Goal: Information Seeking & Learning: Learn about a topic

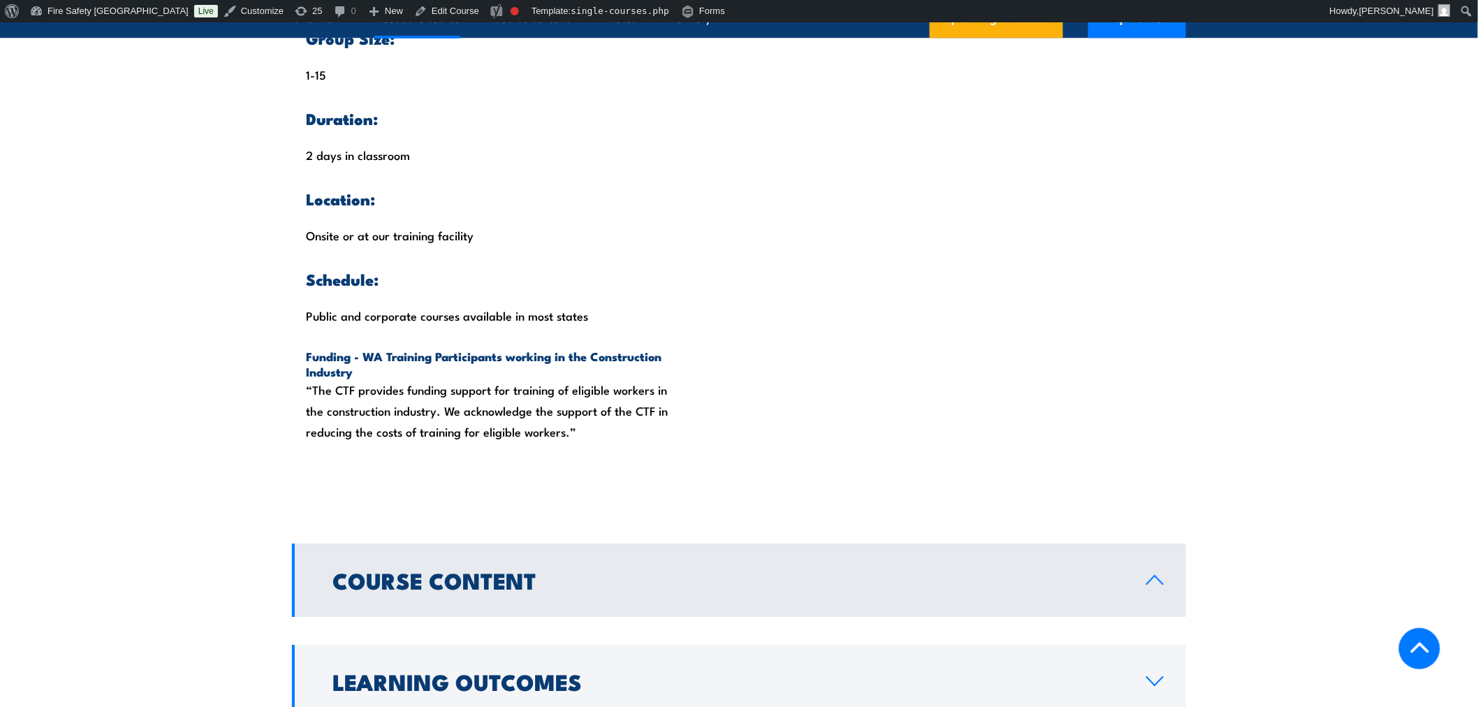
scroll to position [388, 0]
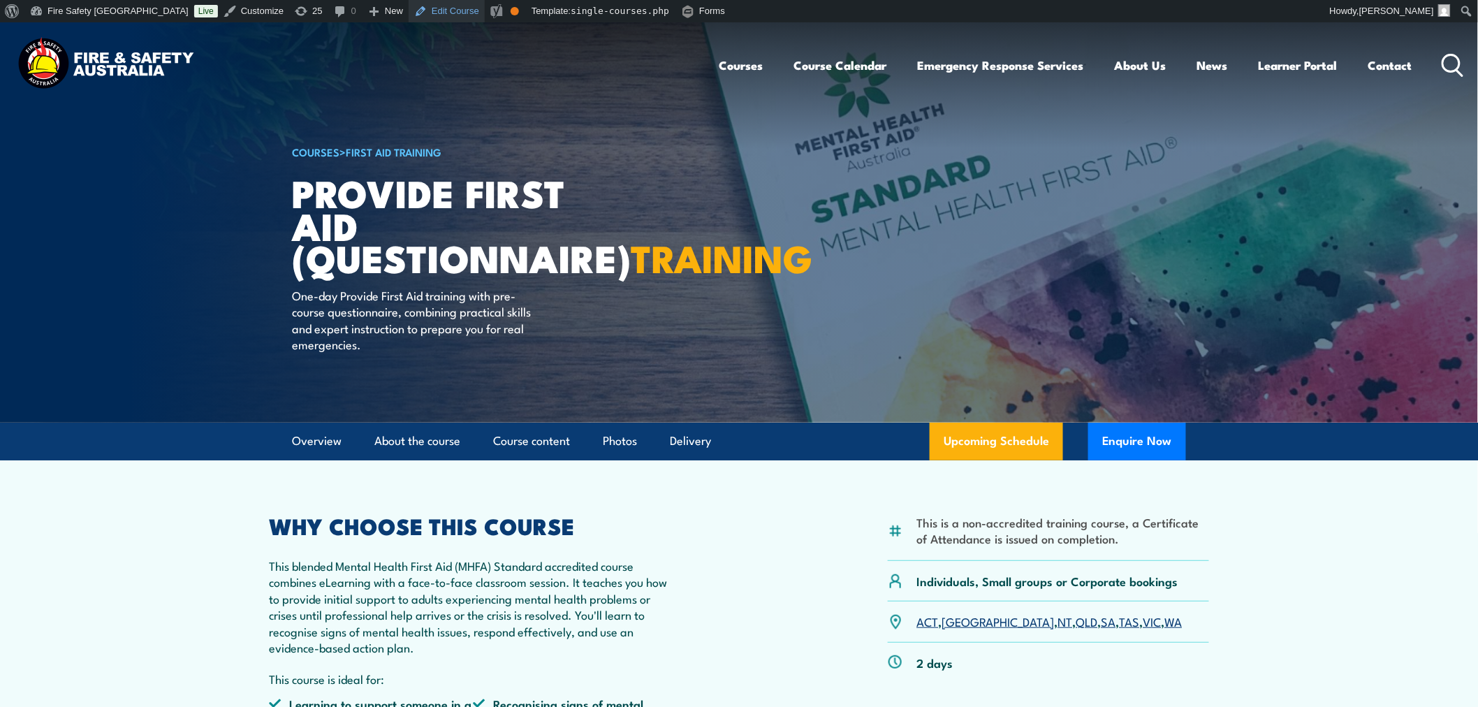
click at [408, 15] on link "Edit Course" at bounding box center [446, 11] width 76 height 22
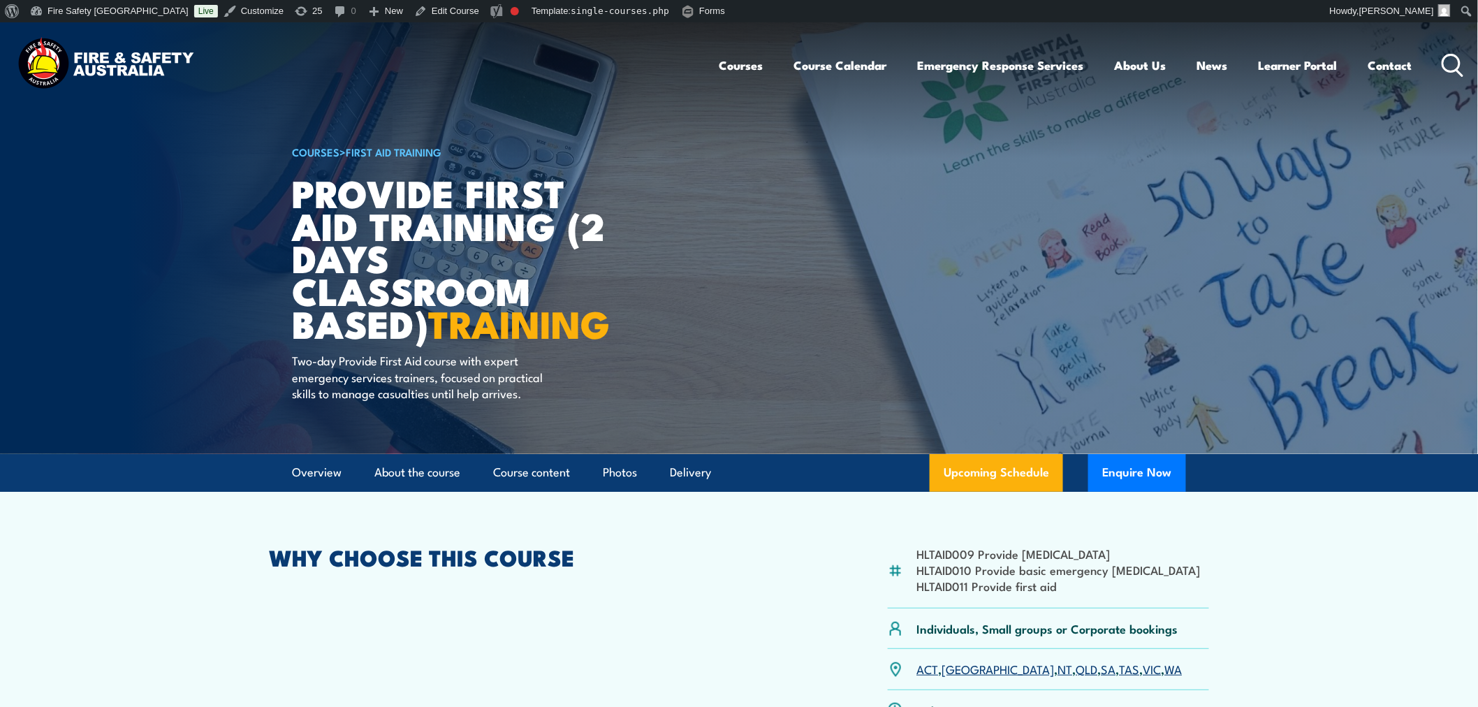
click at [127, 230] on img at bounding box center [739, 238] width 1478 height 432
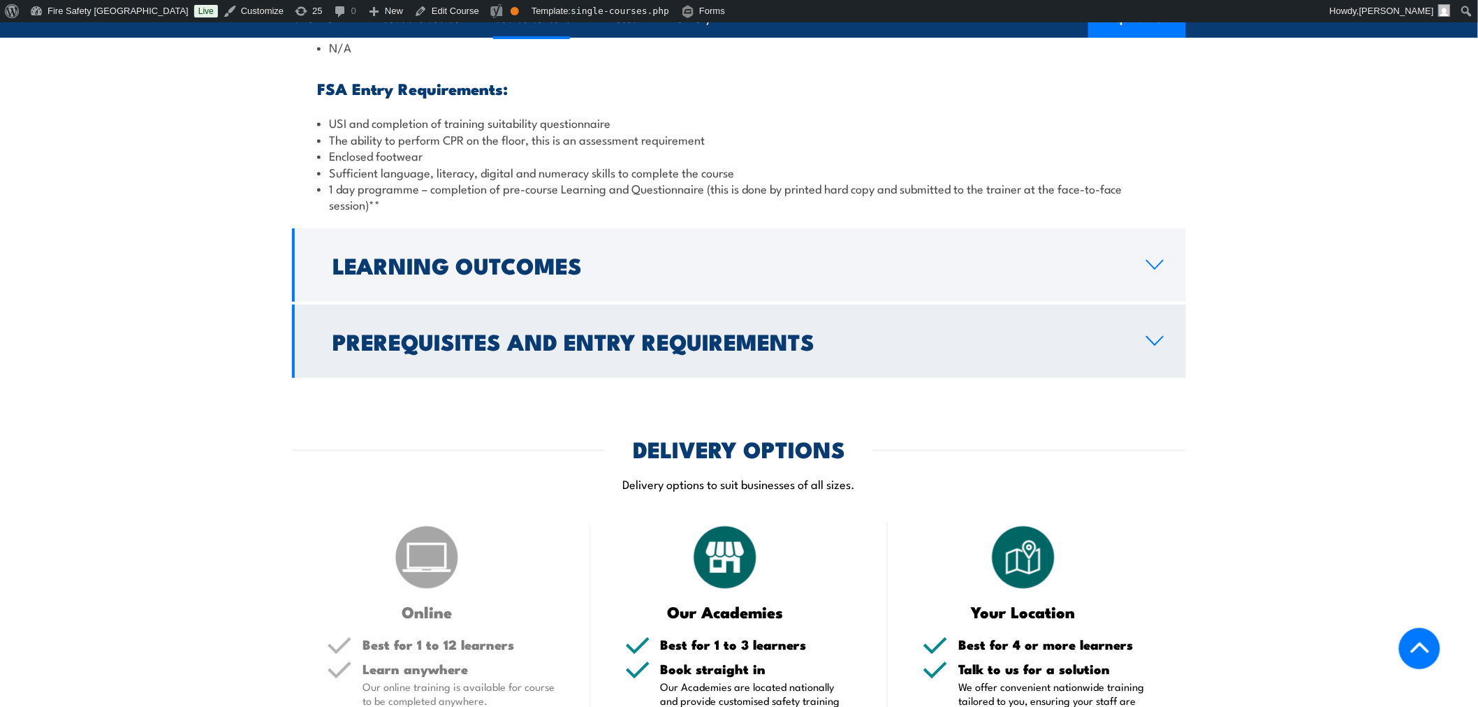
scroll to position [1939, 0]
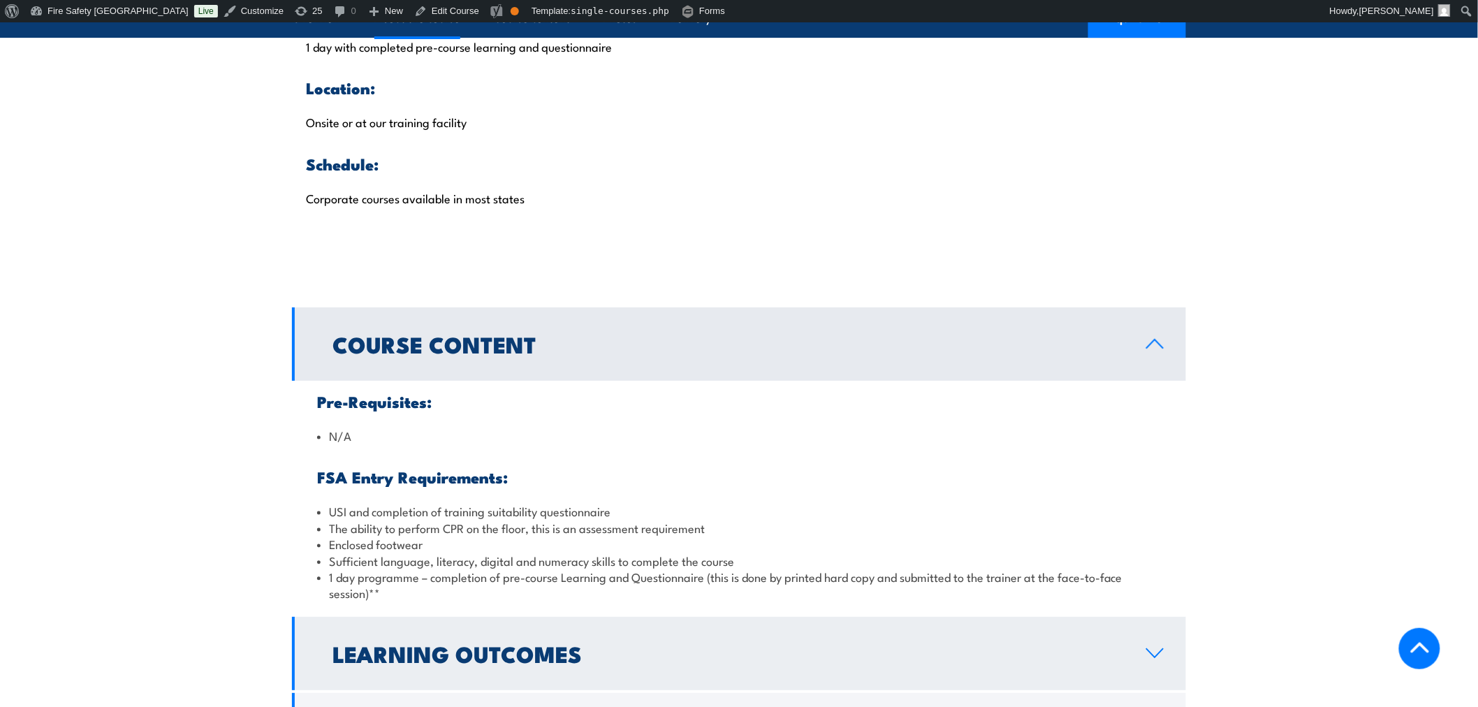
click at [735, 643] on h2 "Learning Outcomes" at bounding box center [727, 653] width 791 height 20
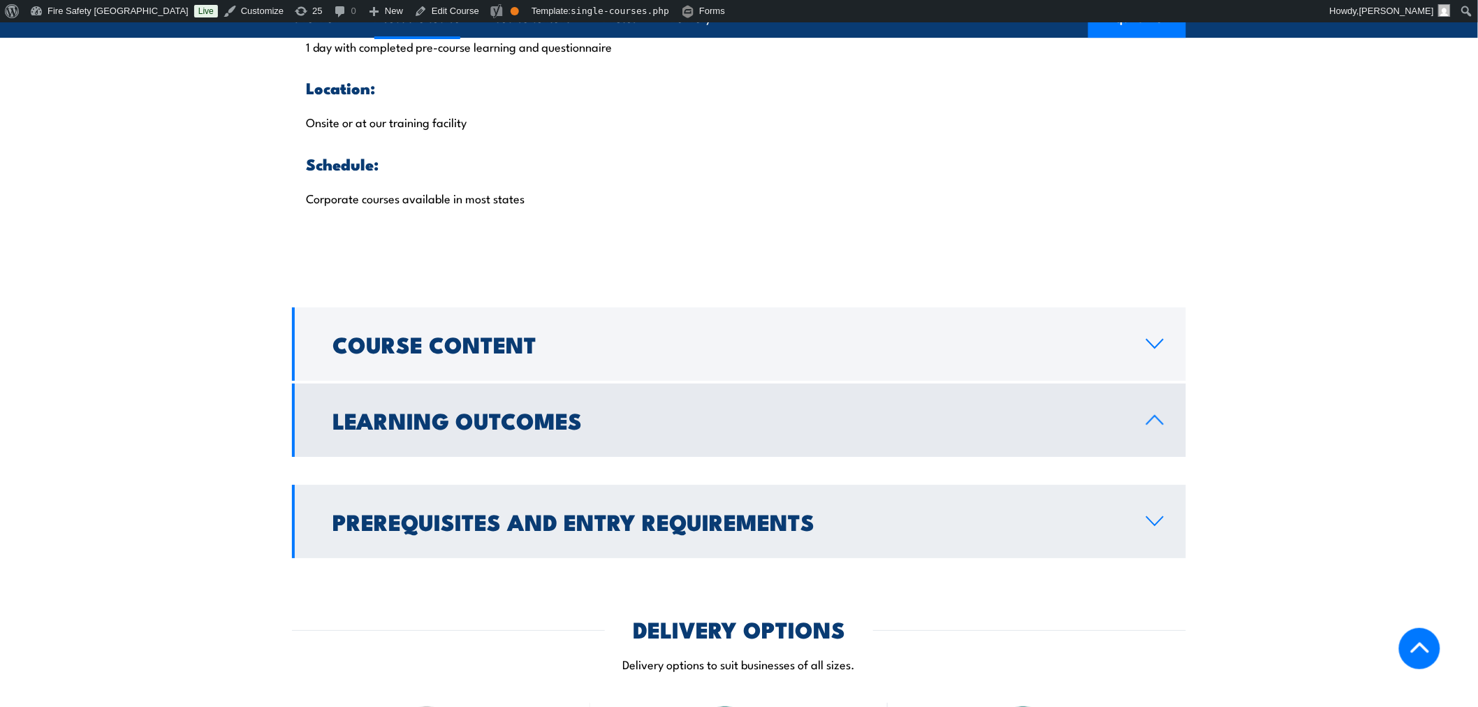
click at [877, 485] on link "Prerequisites and Entry Requirements" at bounding box center [739, 521] width 894 height 73
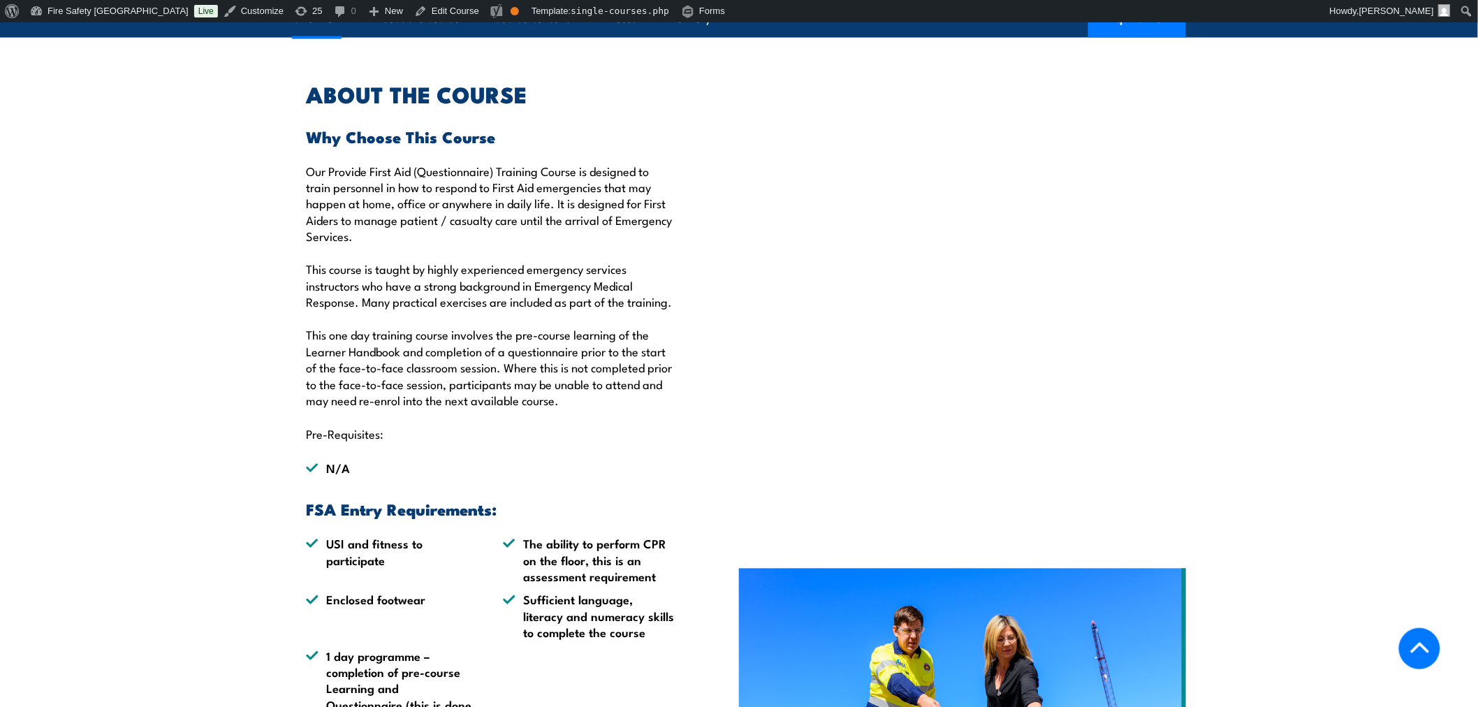
scroll to position [388, 0]
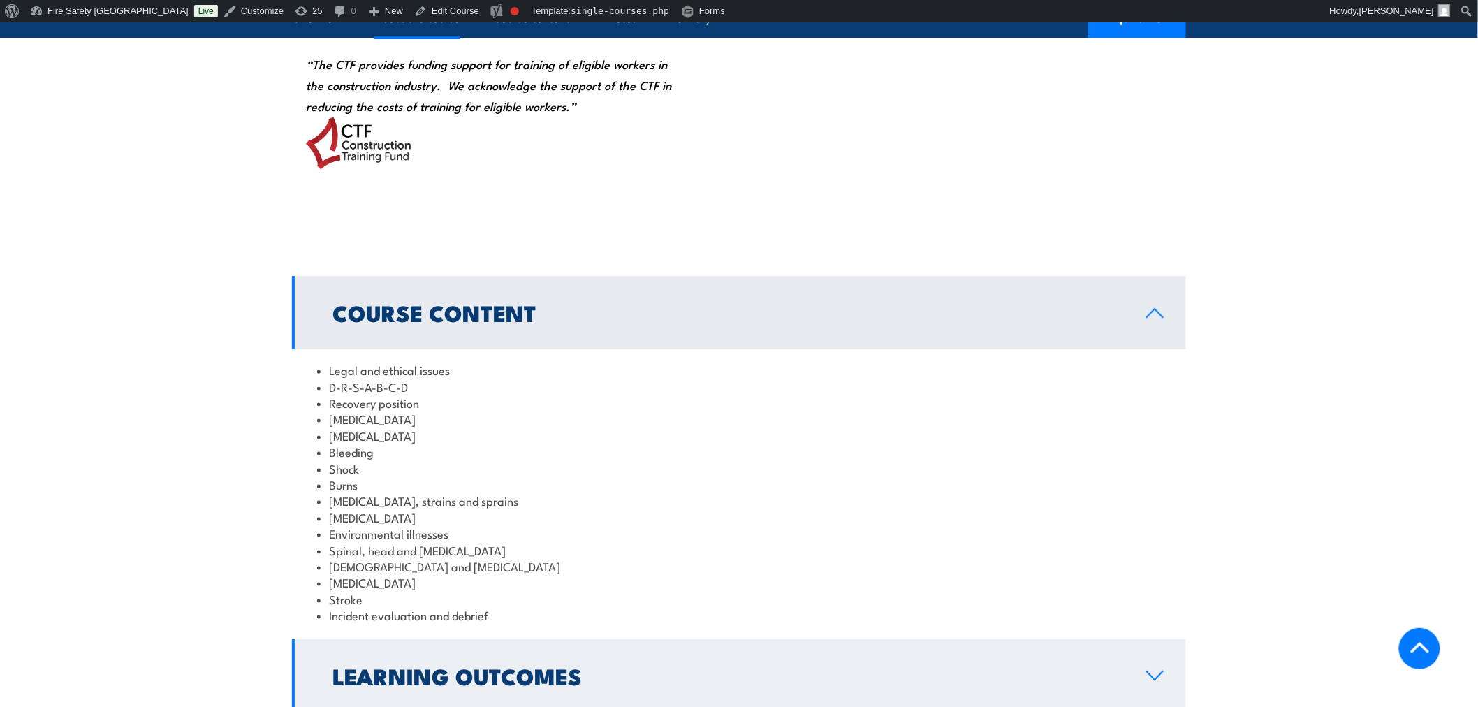
scroll to position [1163, 0]
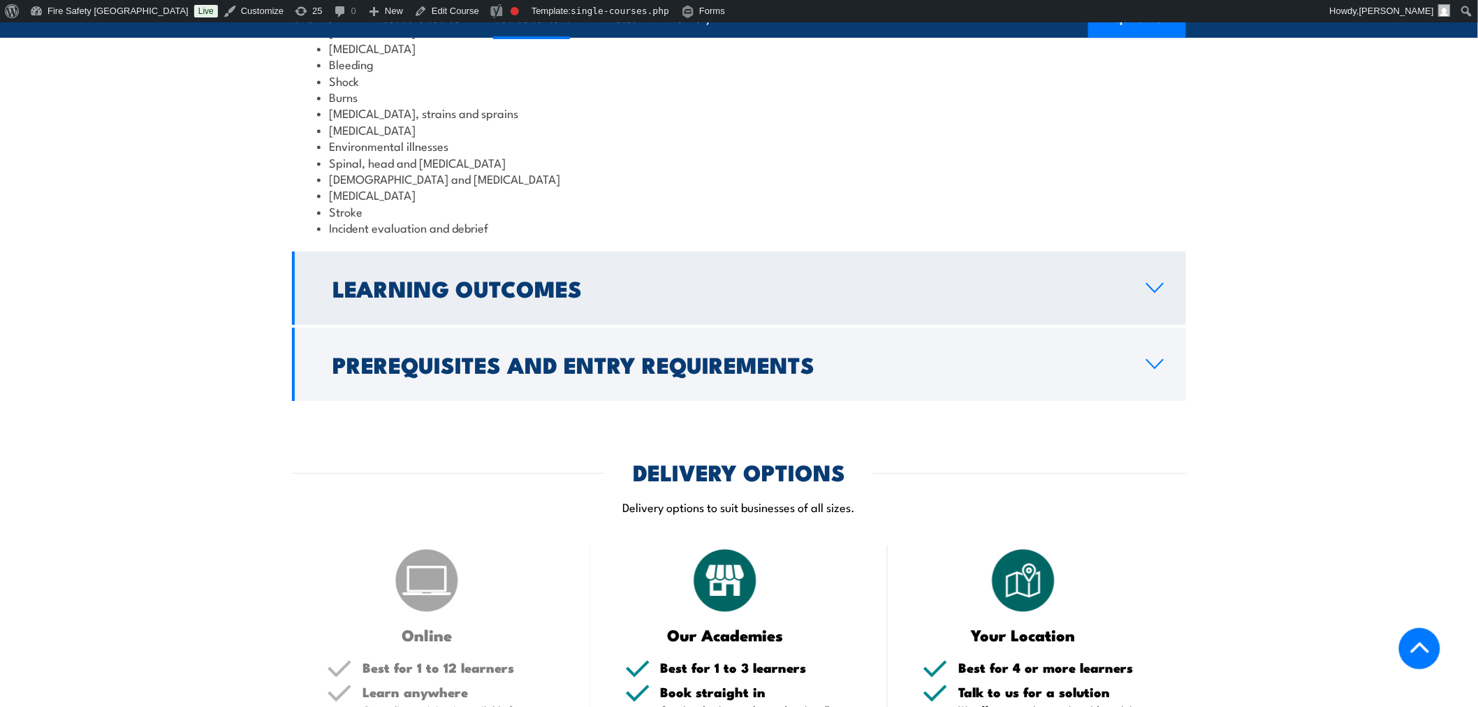
click at [658, 325] on link "Learning Outcomes" at bounding box center [739, 287] width 894 height 73
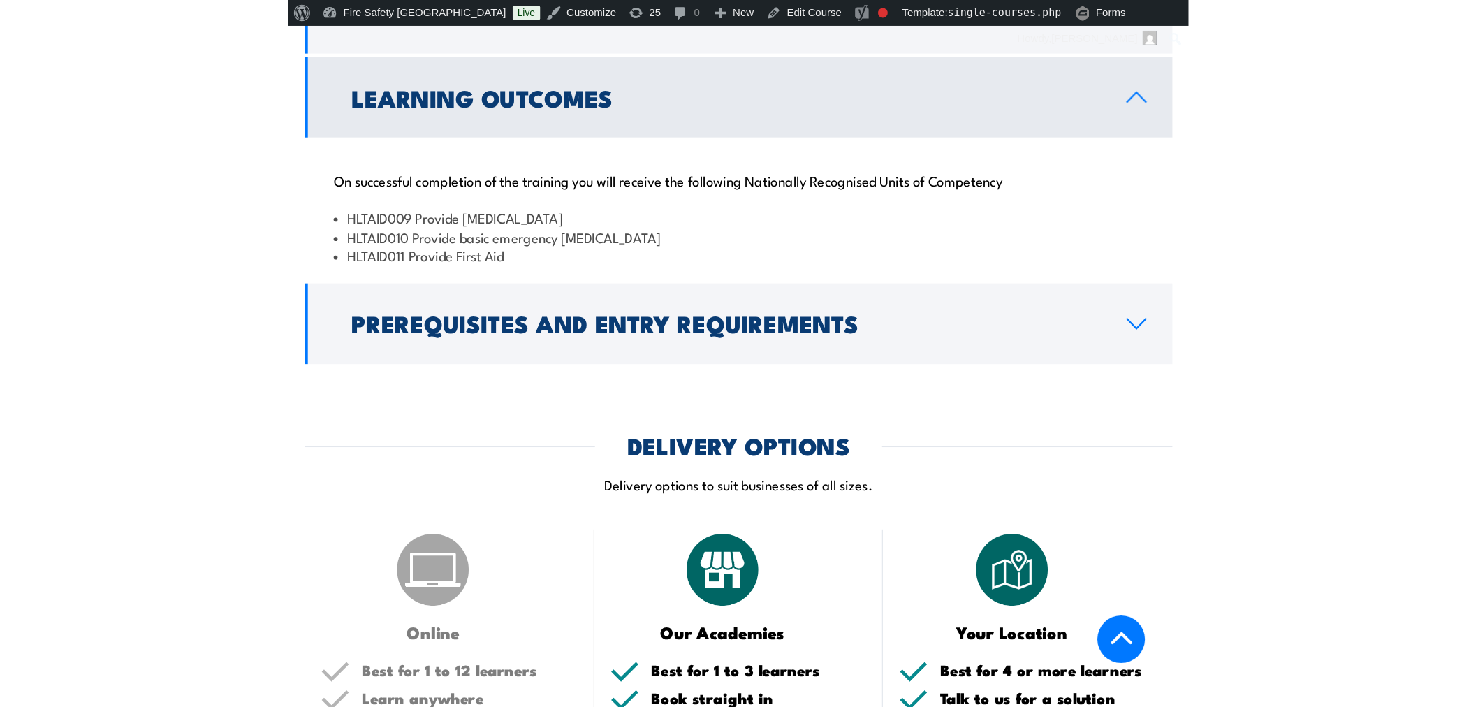
scroll to position [1914, 0]
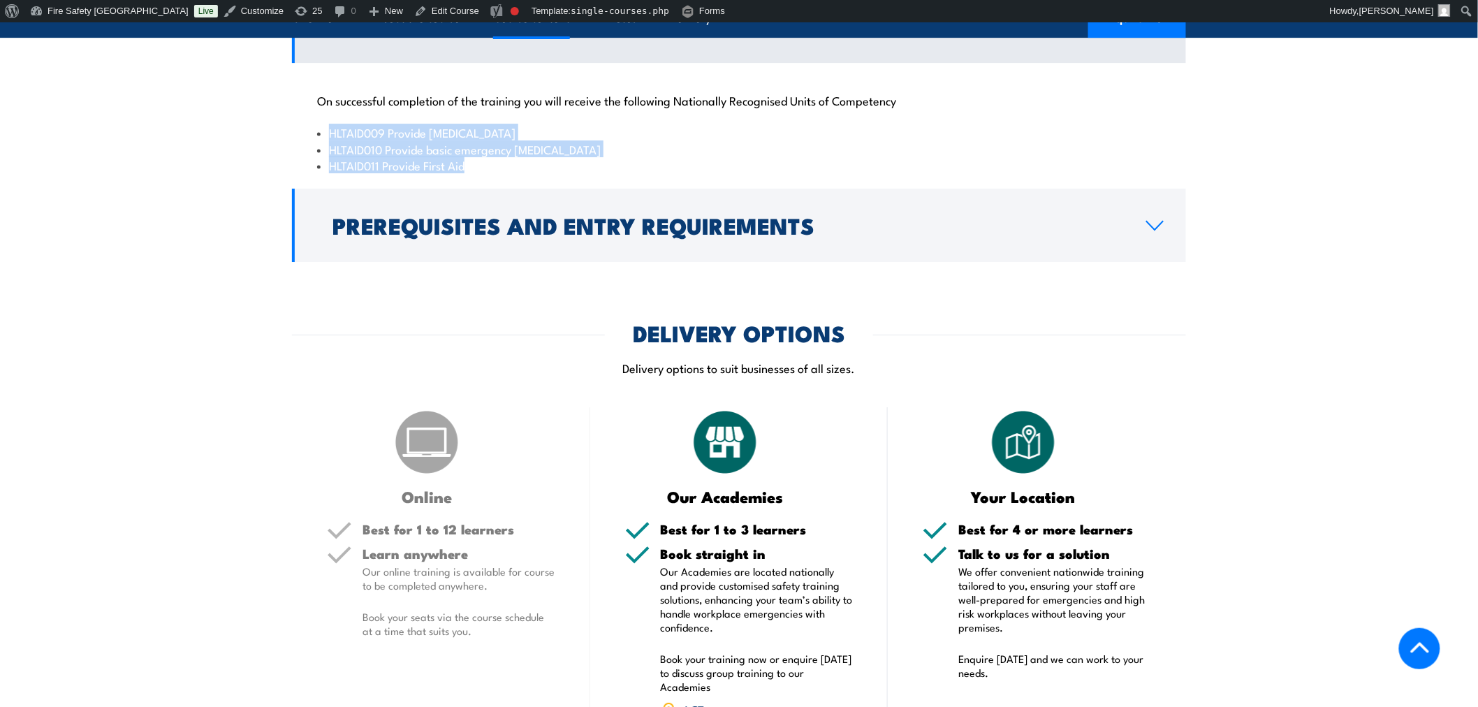
drag, startPoint x: 487, startPoint y: 205, endPoint x: 331, endPoint y: 170, distance: 159.7
click at [331, 170] on ul "HLTAID009 Provide Cardiopulmonary Resuscitation HLTAID010 Provide basic emergen…" at bounding box center [738, 148] width 843 height 49
copy ul "HLTAID009 Provide Cardiopulmonary Resuscitation HLTAID010 Provide basic emergen…"
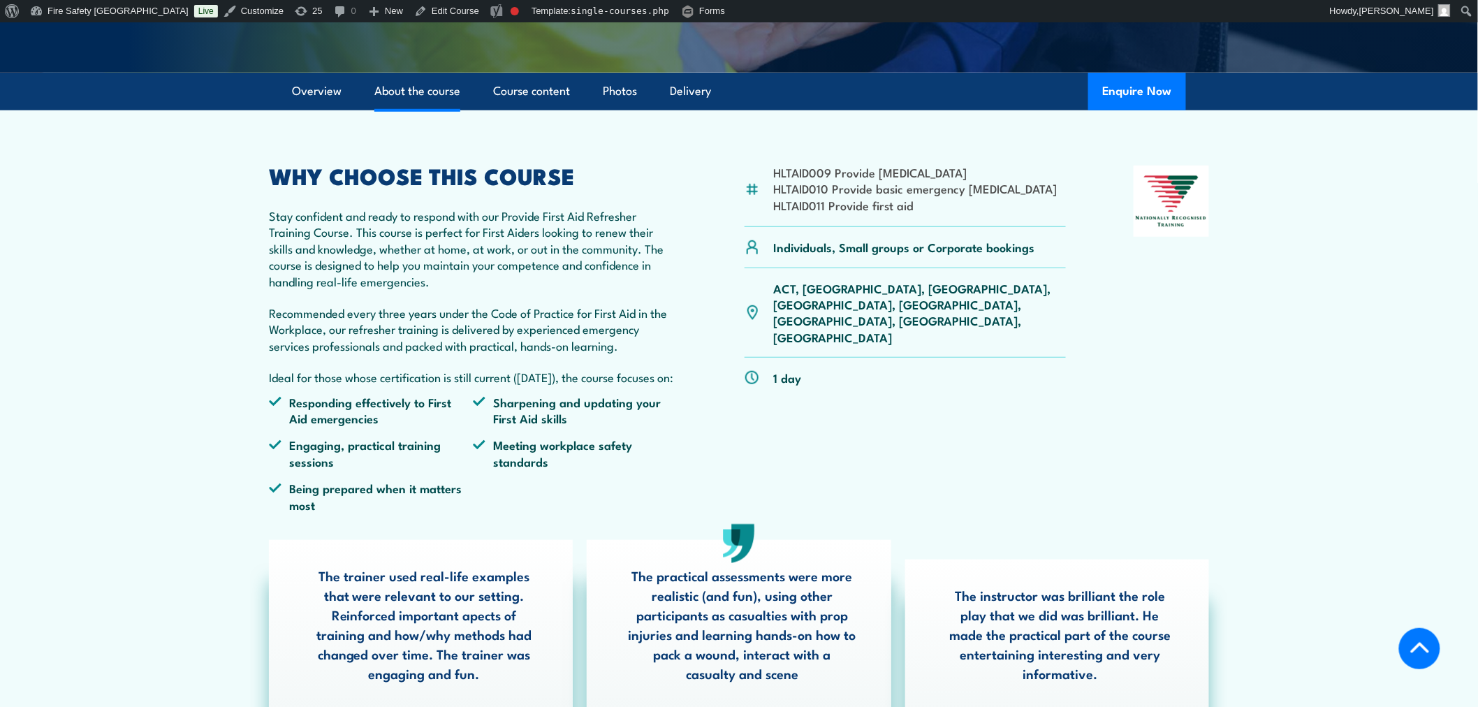
scroll to position [0, 0]
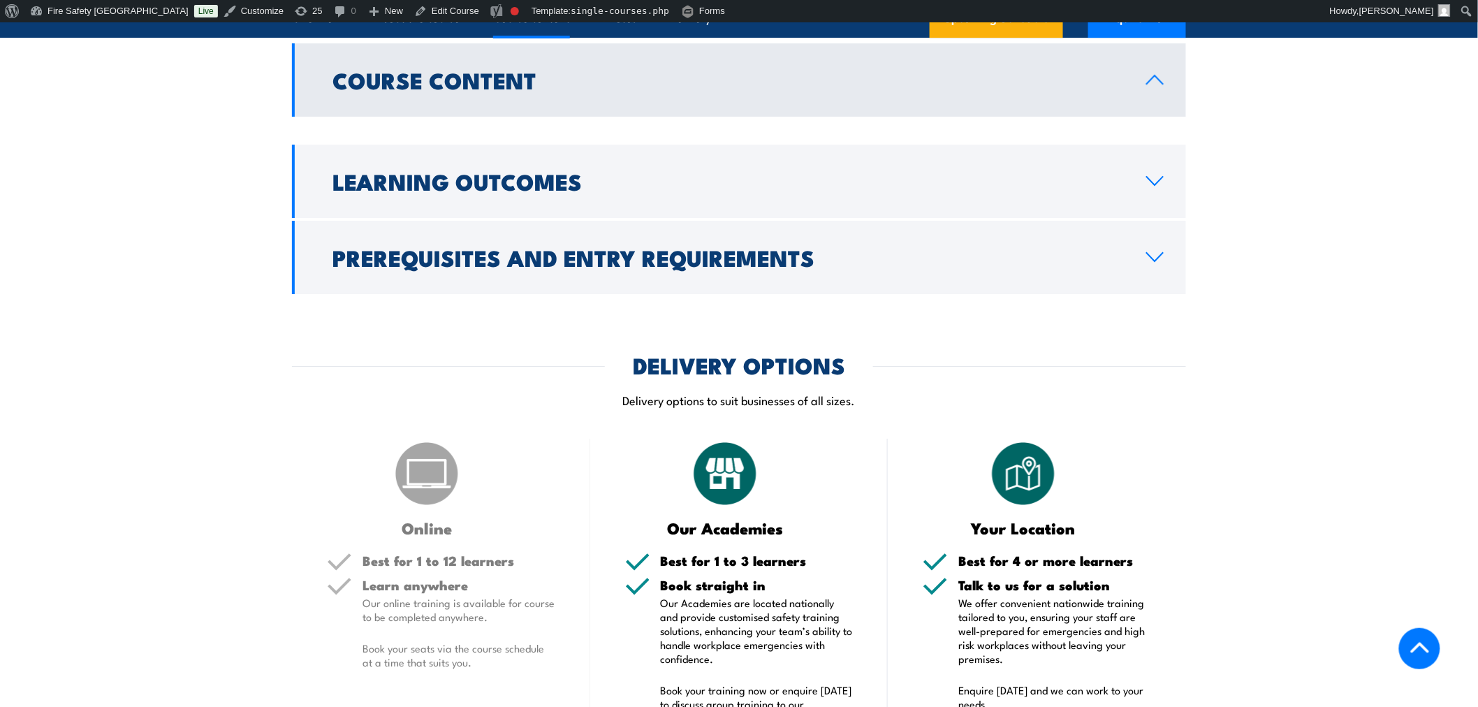
scroll to position [1552, 0]
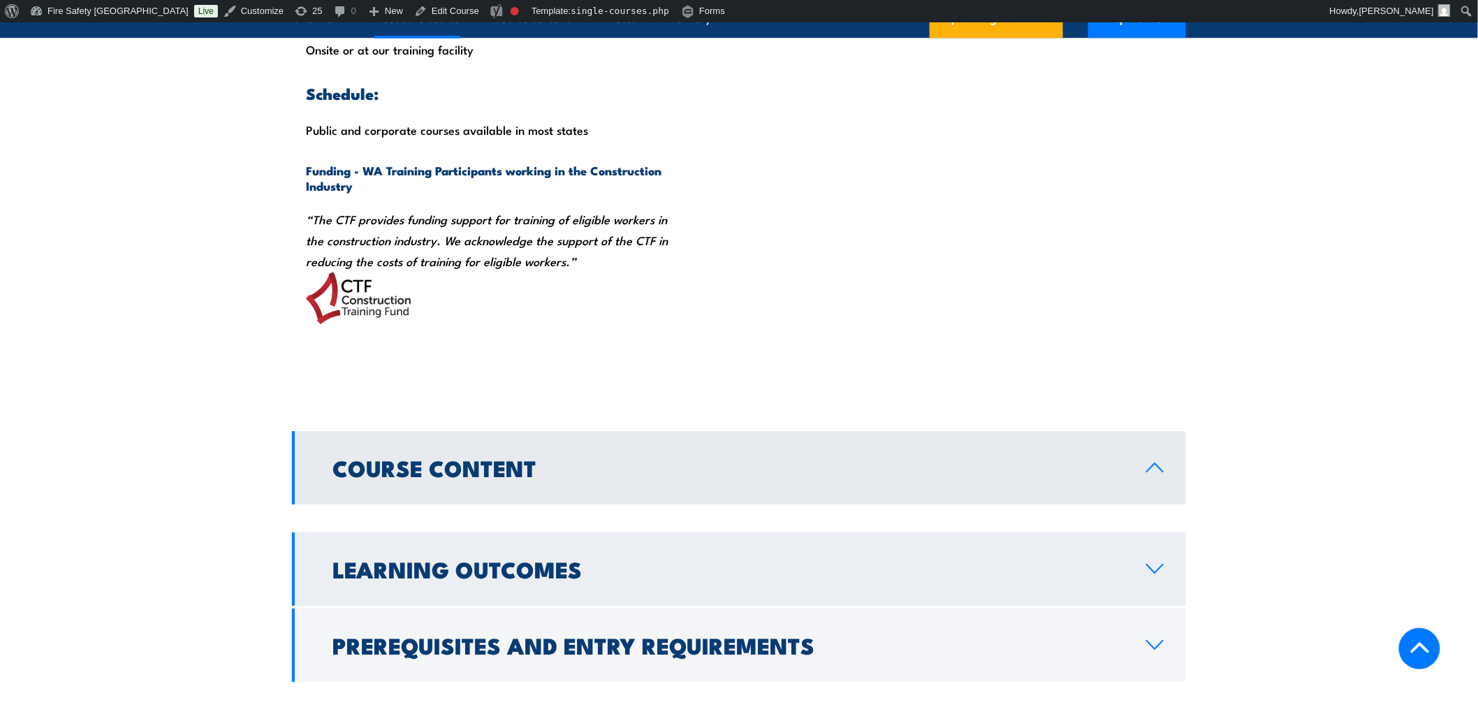
click at [1063, 564] on h2 "Learning Outcomes" at bounding box center [727, 569] width 791 height 20
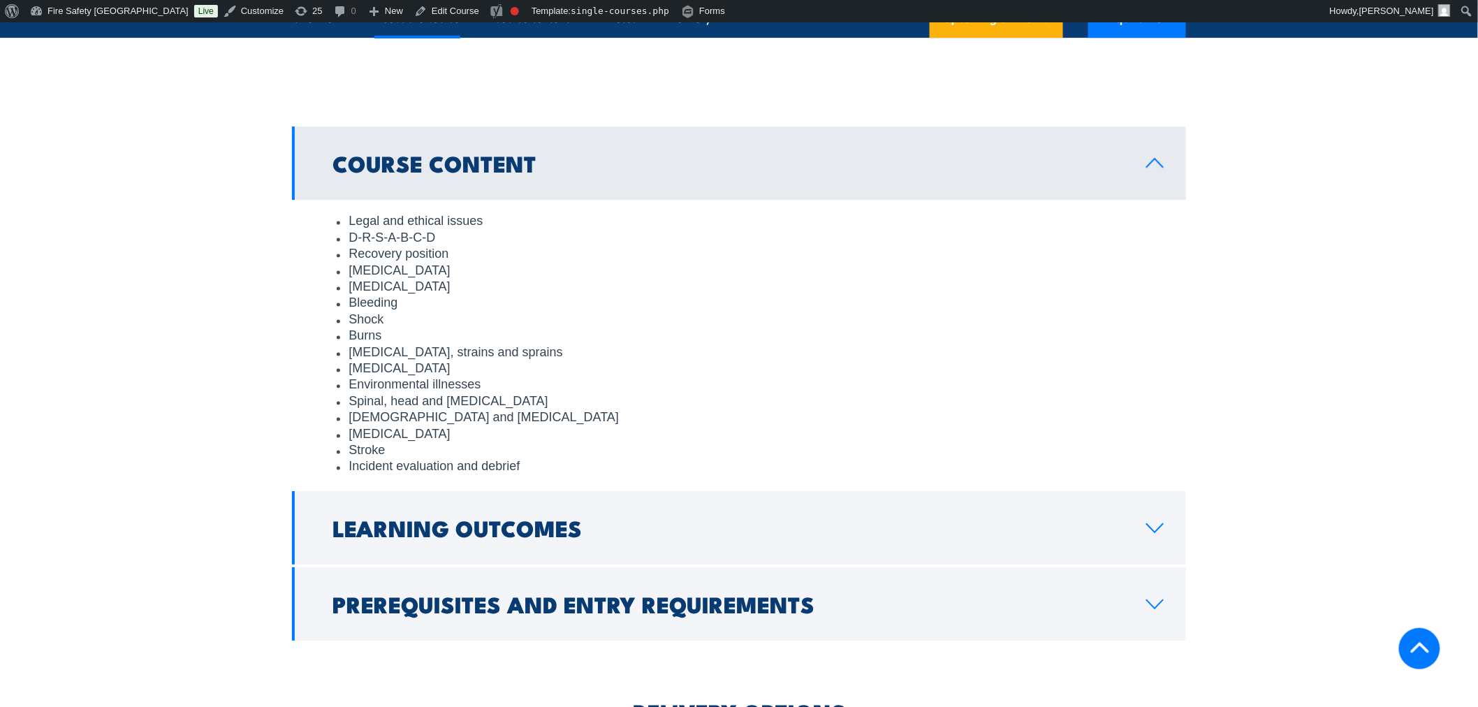
scroll to position [1943, 0]
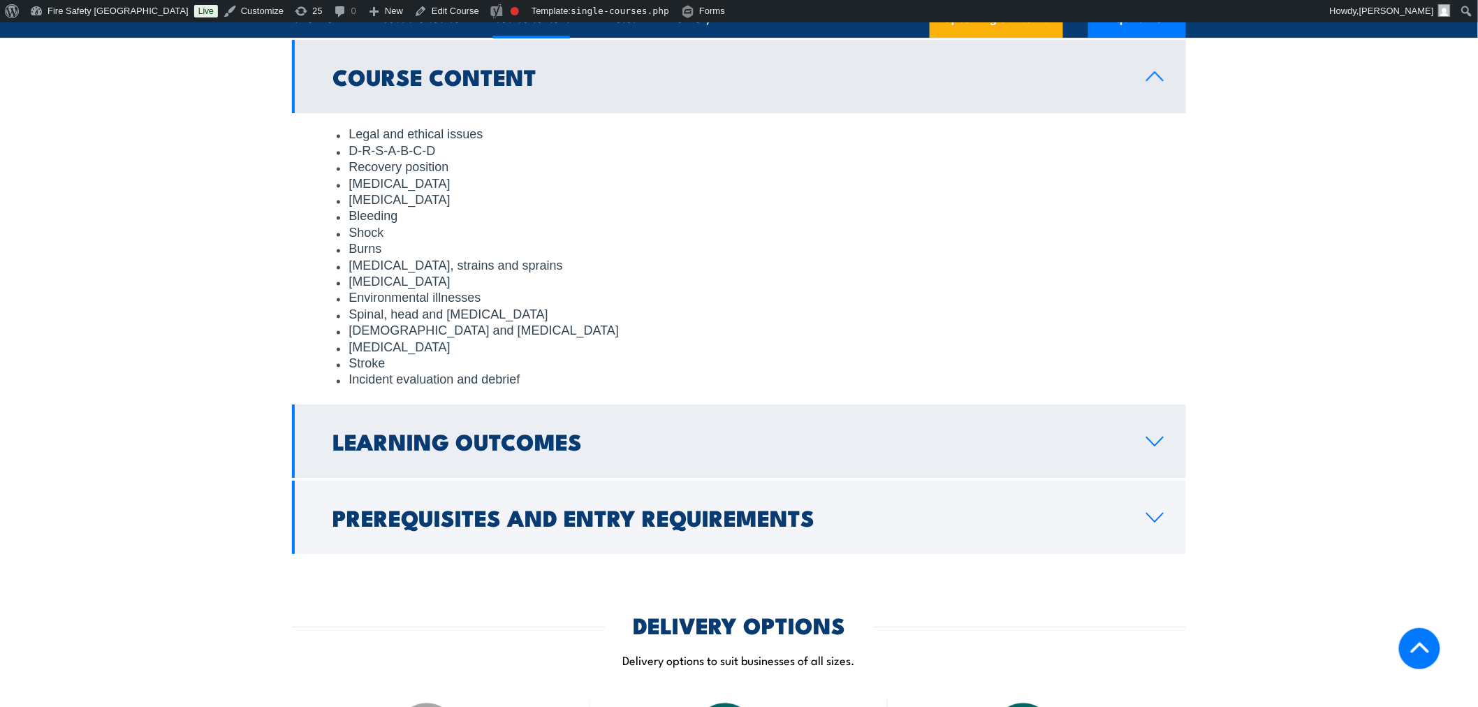
click at [887, 429] on link "Learning Outcomes" at bounding box center [739, 440] width 894 height 73
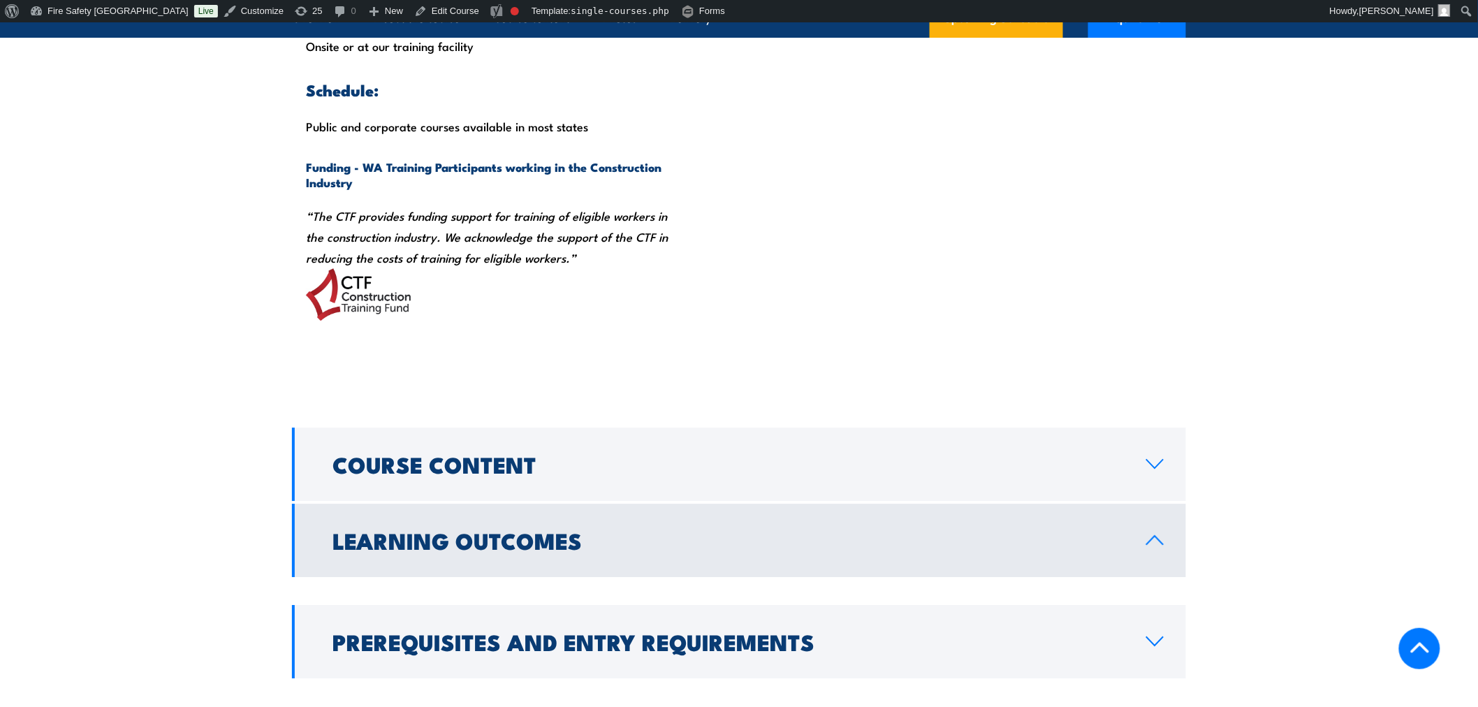
scroll to position [1943, 0]
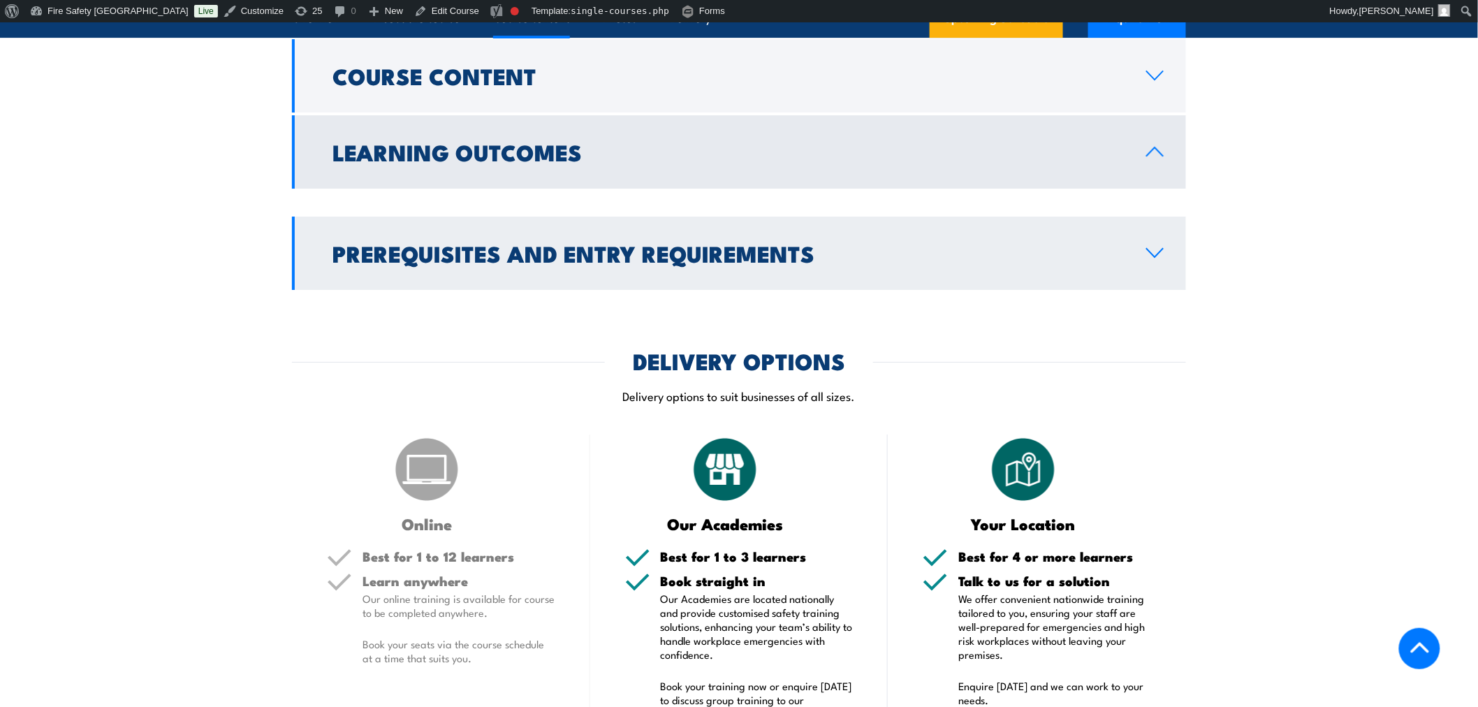
click at [901, 249] on h2 "Prerequisites and Entry Requirements" at bounding box center [727, 253] width 791 height 20
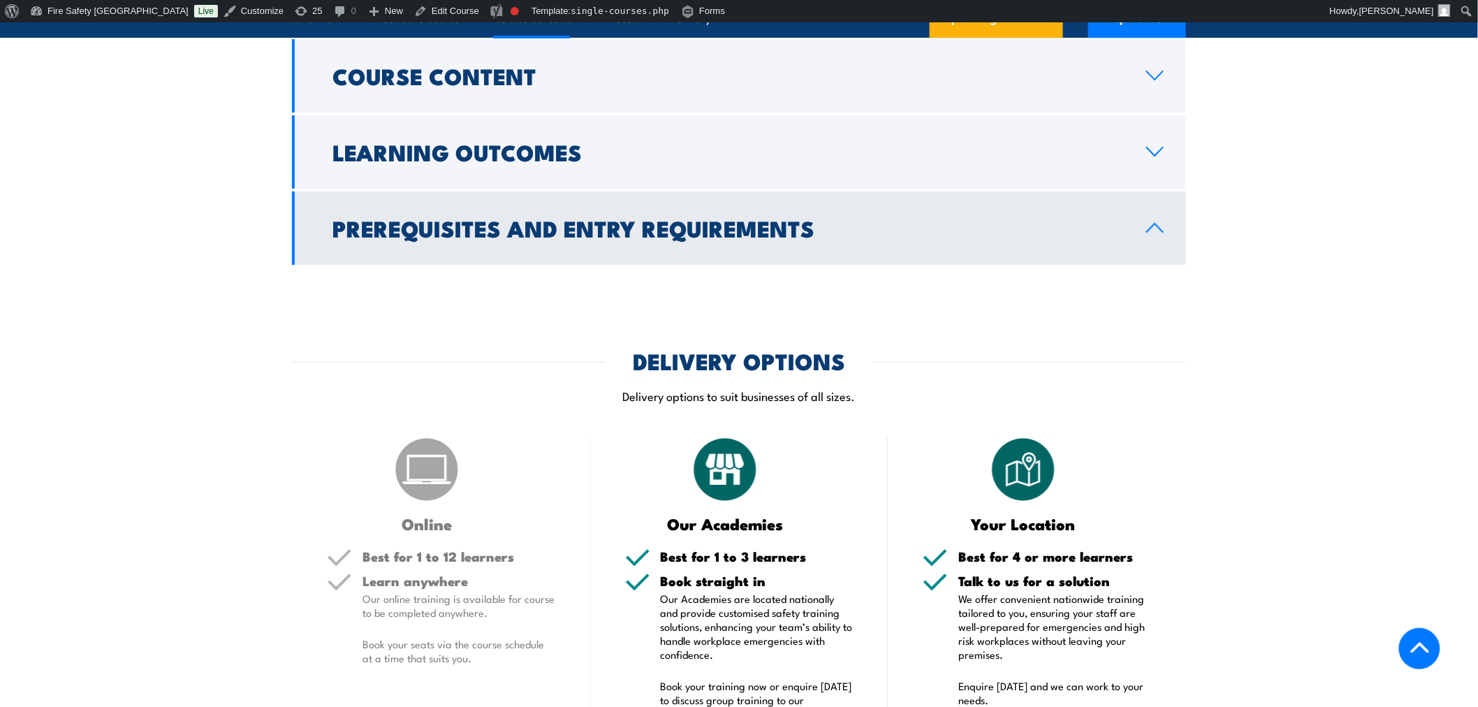
click at [901, 249] on link "Prerequisites and Entry Requirements" at bounding box center [739, 227] width 894 height 73
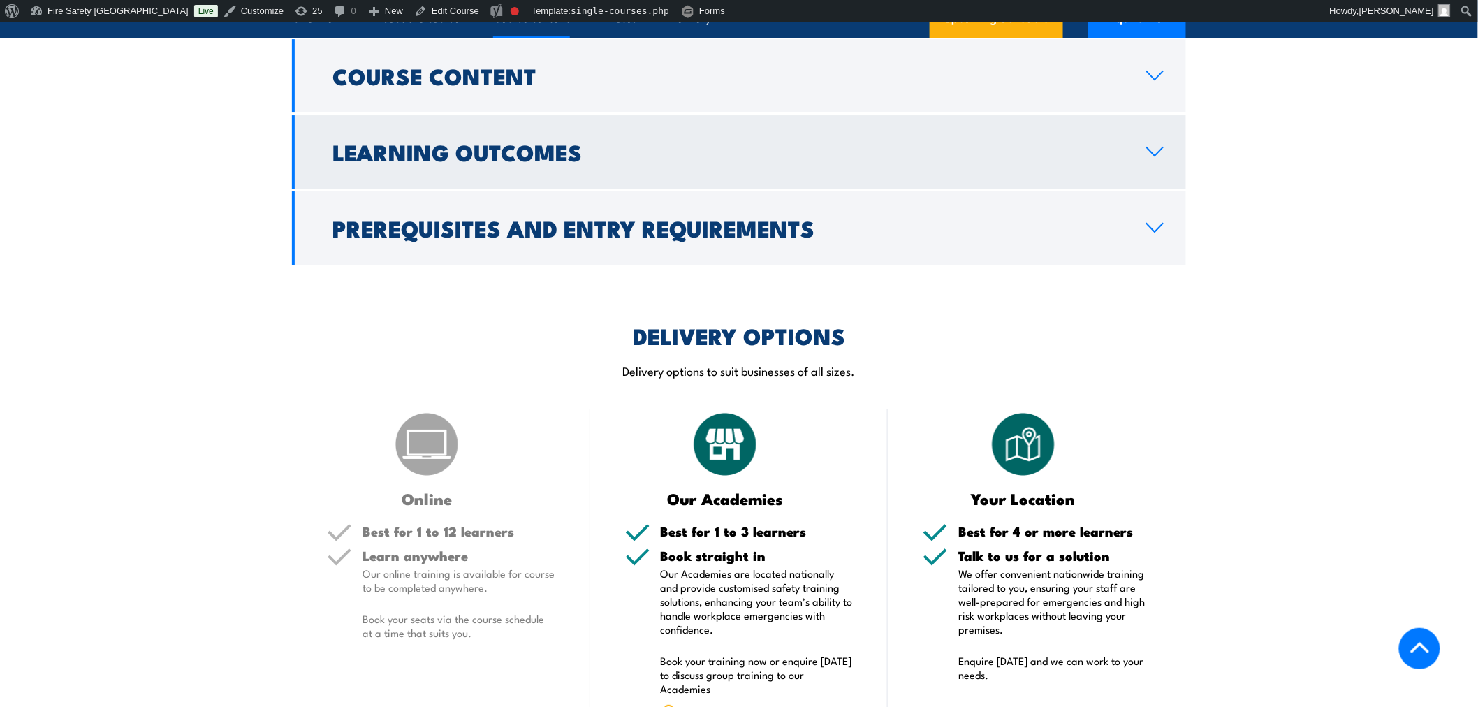
click at [869, 119] on link "Learning Outcomes" at bounding box center [739, 151] width 894 height 73
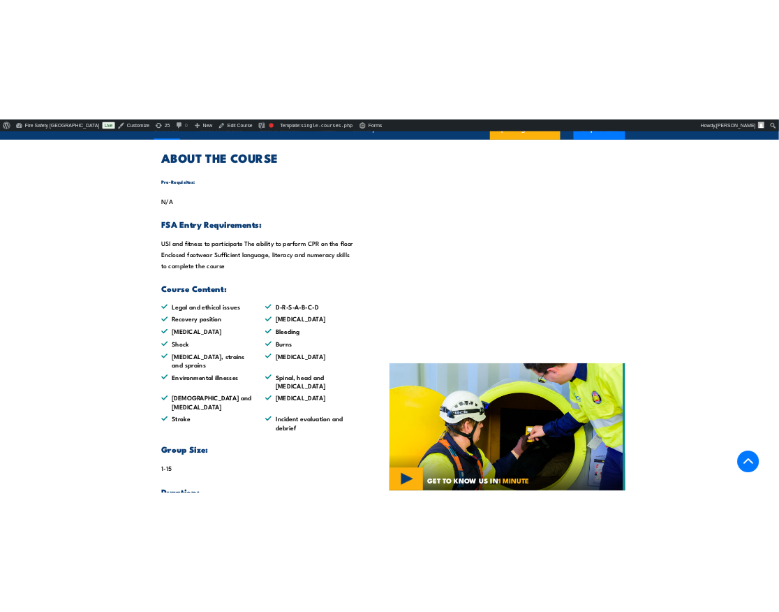
scroll to position [3, 0]
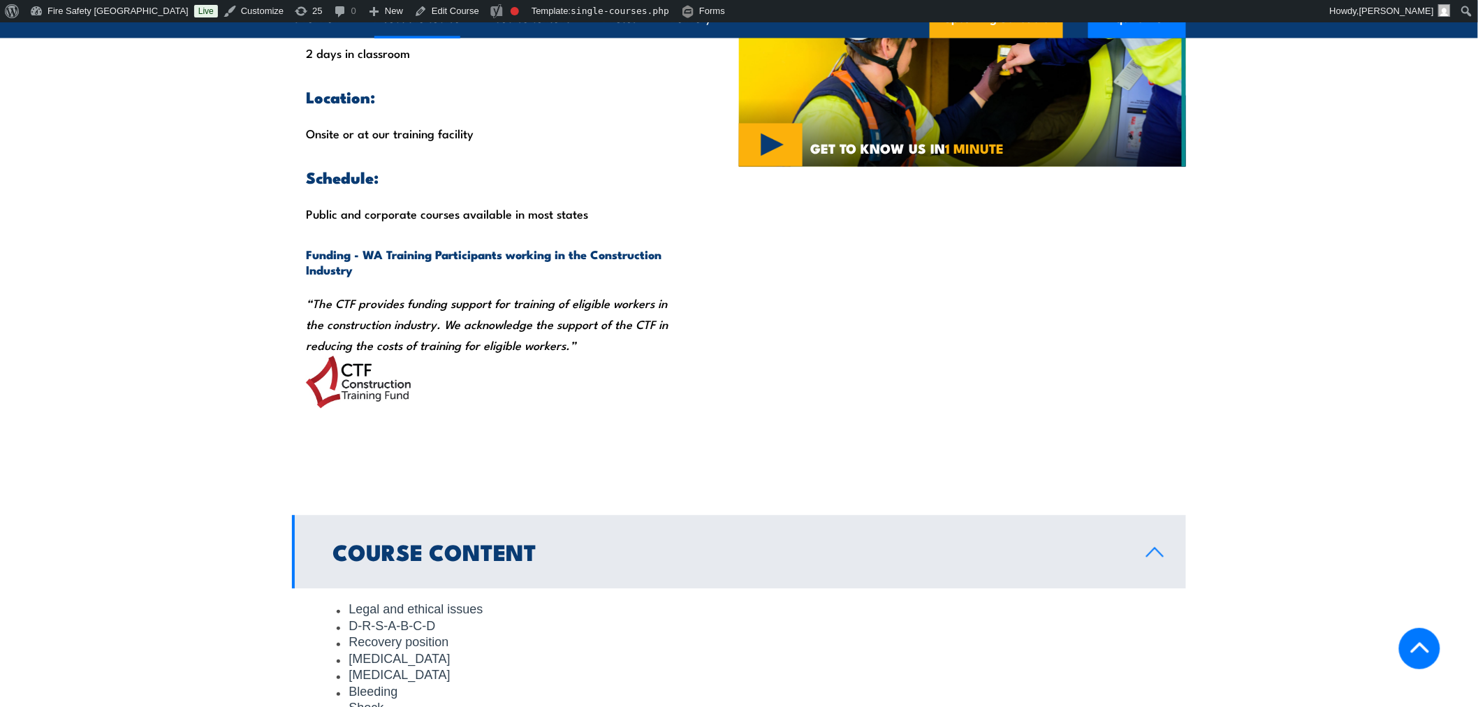
scroll to position [1552, 0]
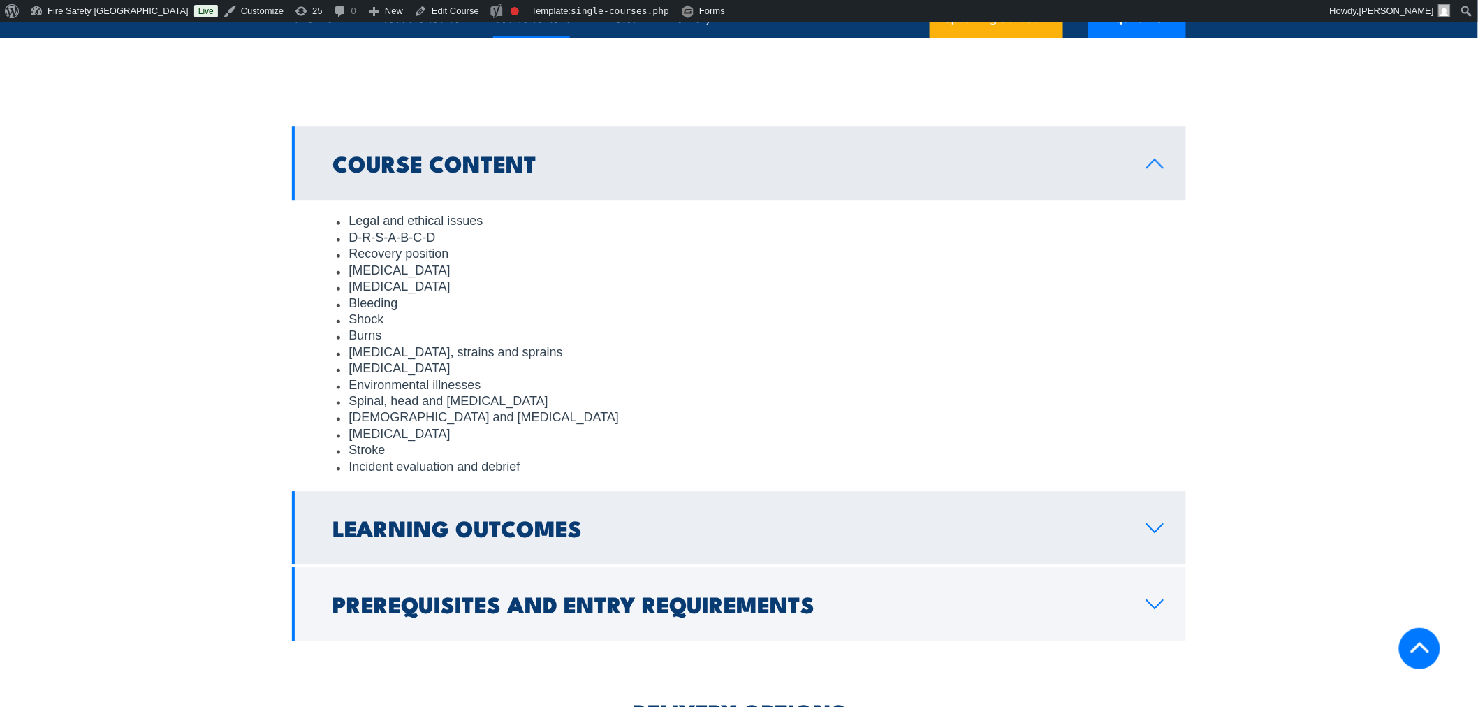
click at [513, 537] on h2 "Learning Outcomes" at bounding box center [727, 527] width 791 height 20
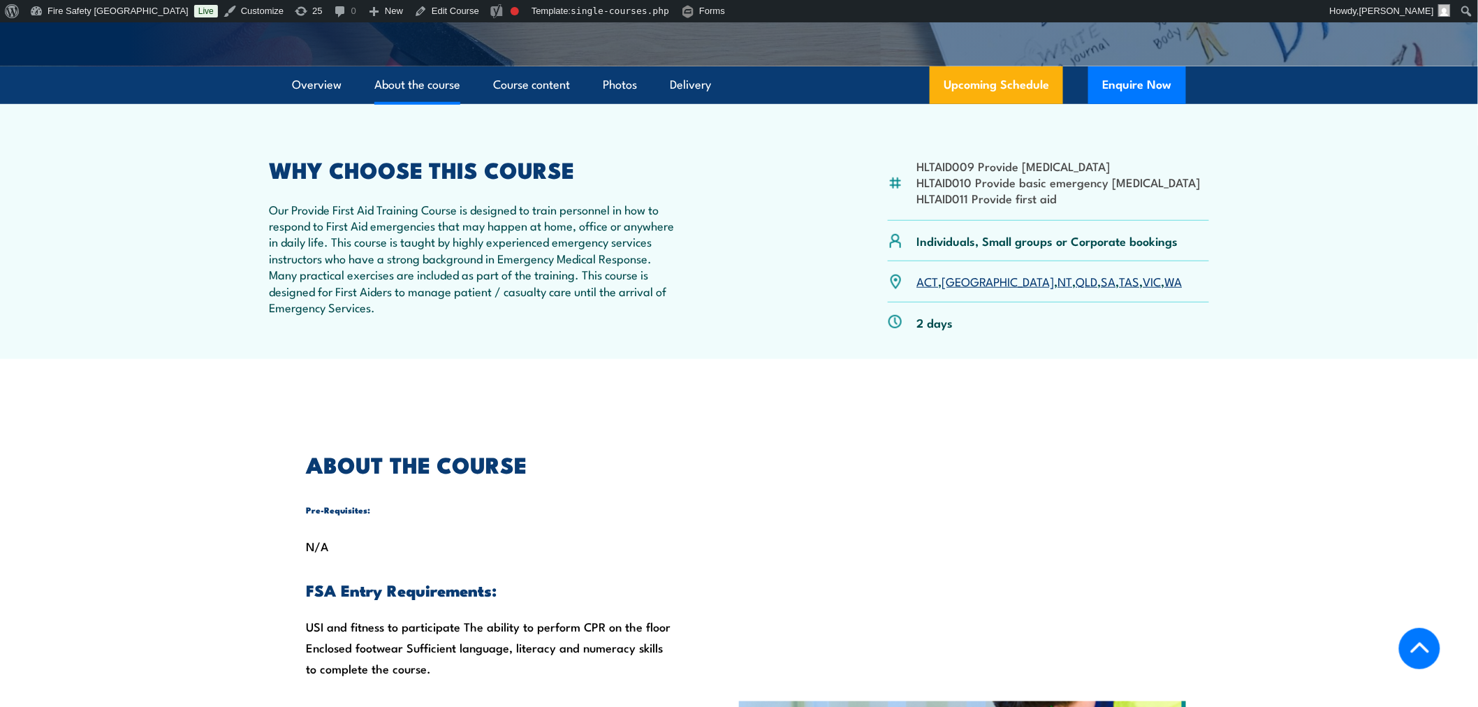
scroll to position [776, 0]
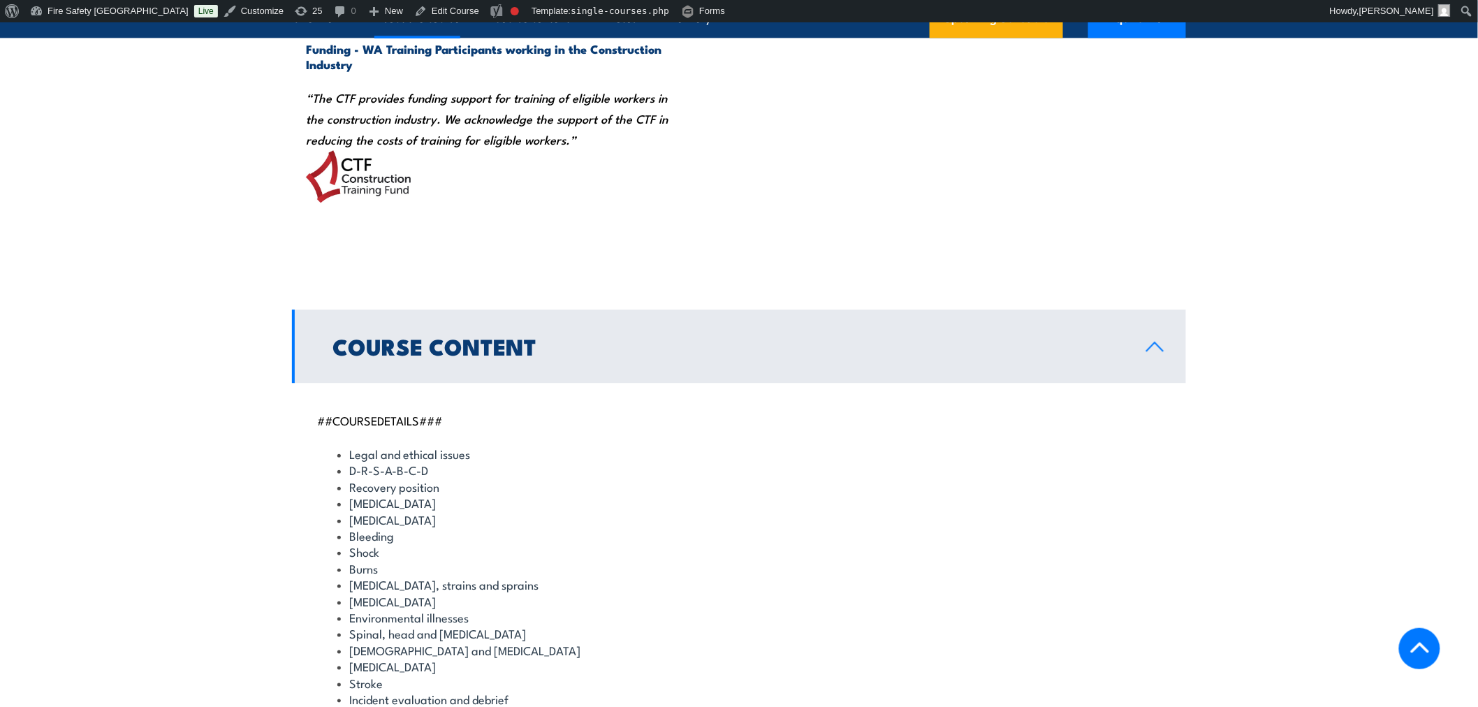
scroll to position [1552, 0]
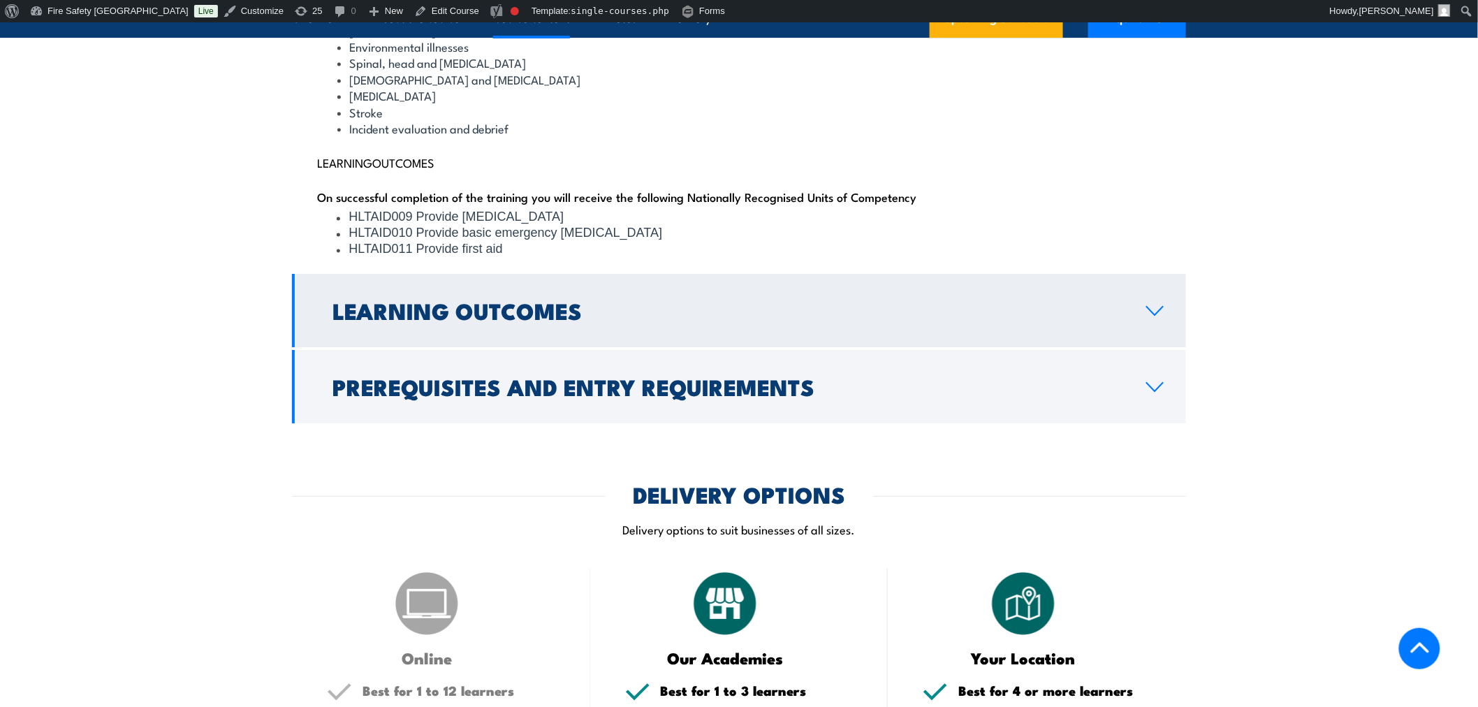
click at [662, 324] on link "Learning Outcomes" at bounding box center [739, 310] width 894 height 73
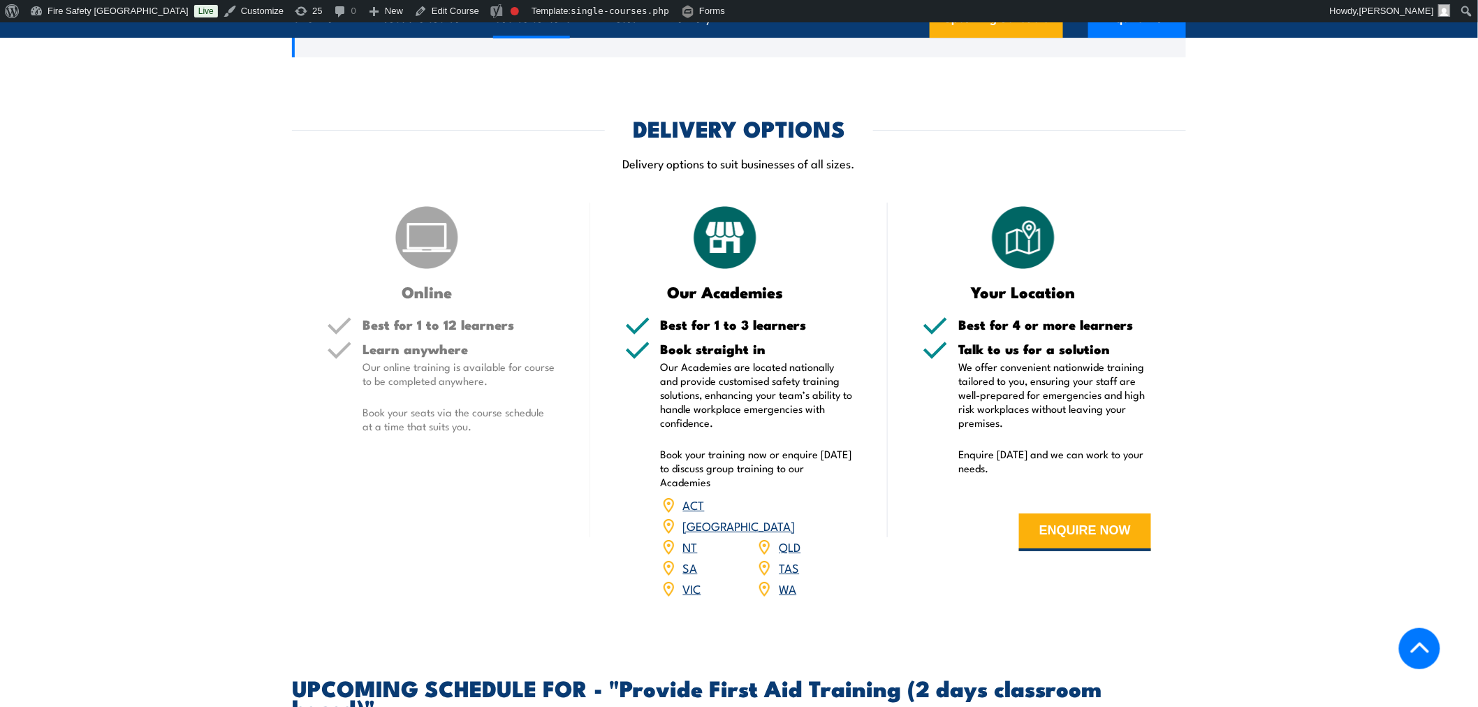
scroll to position [1741, 0]
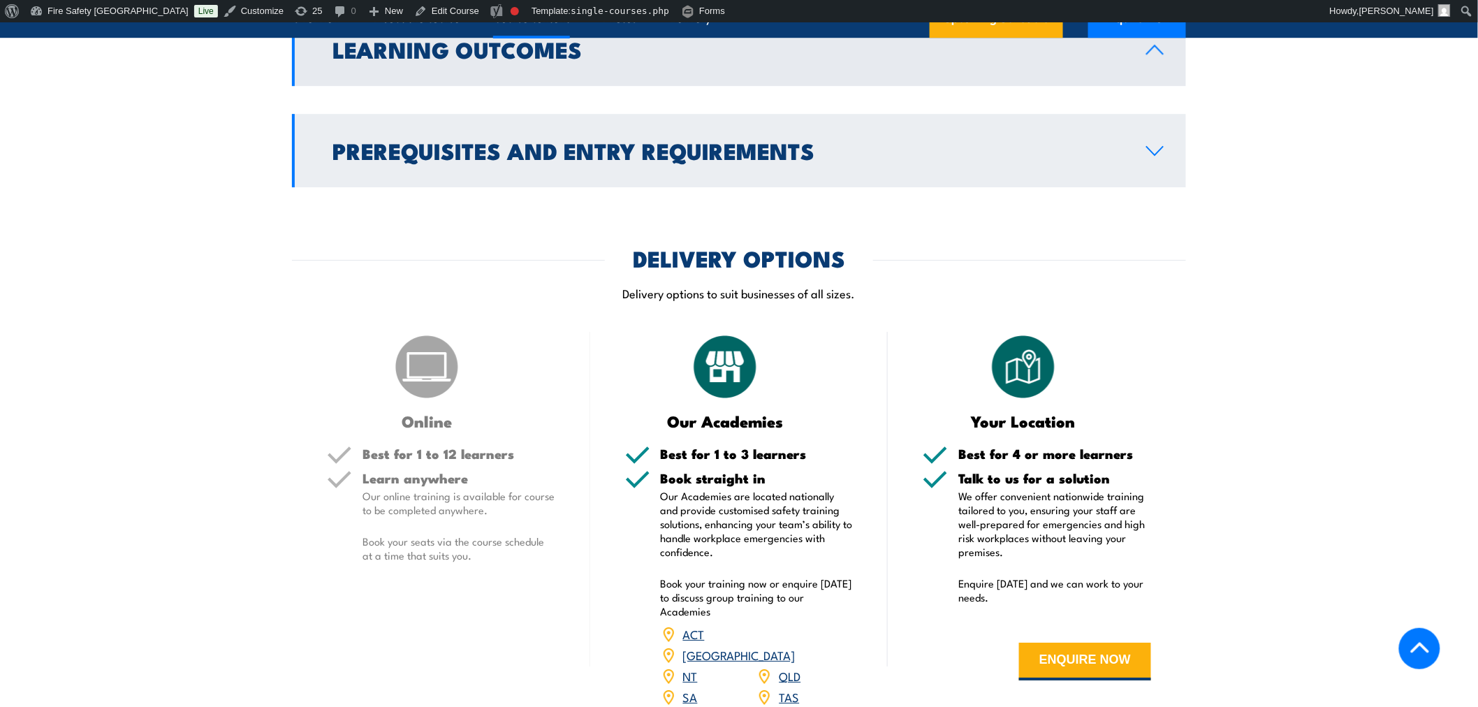
click at [743, 159] on h2 "Prerequisites and Entry Requirements" at bounding box center [727, 150] width 791 height 20
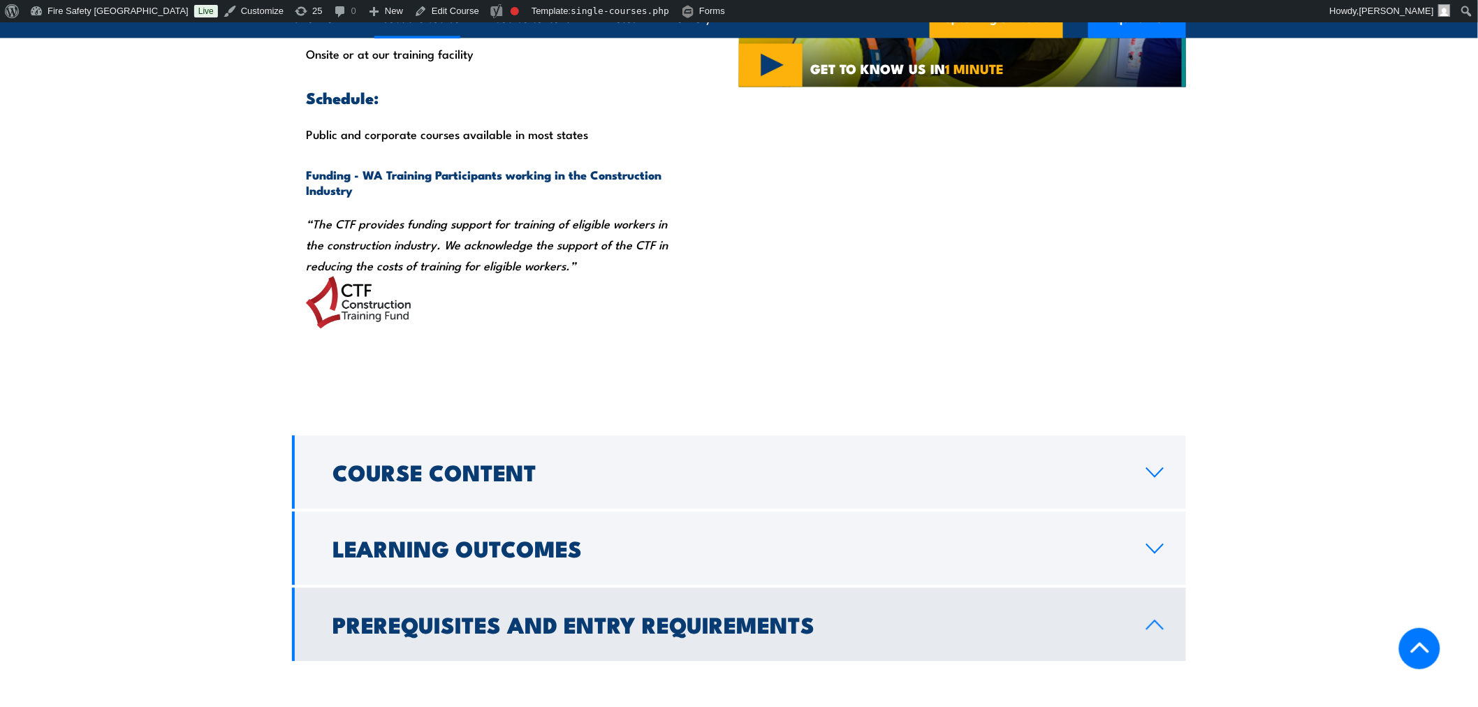
scroll to position [1314, 0]
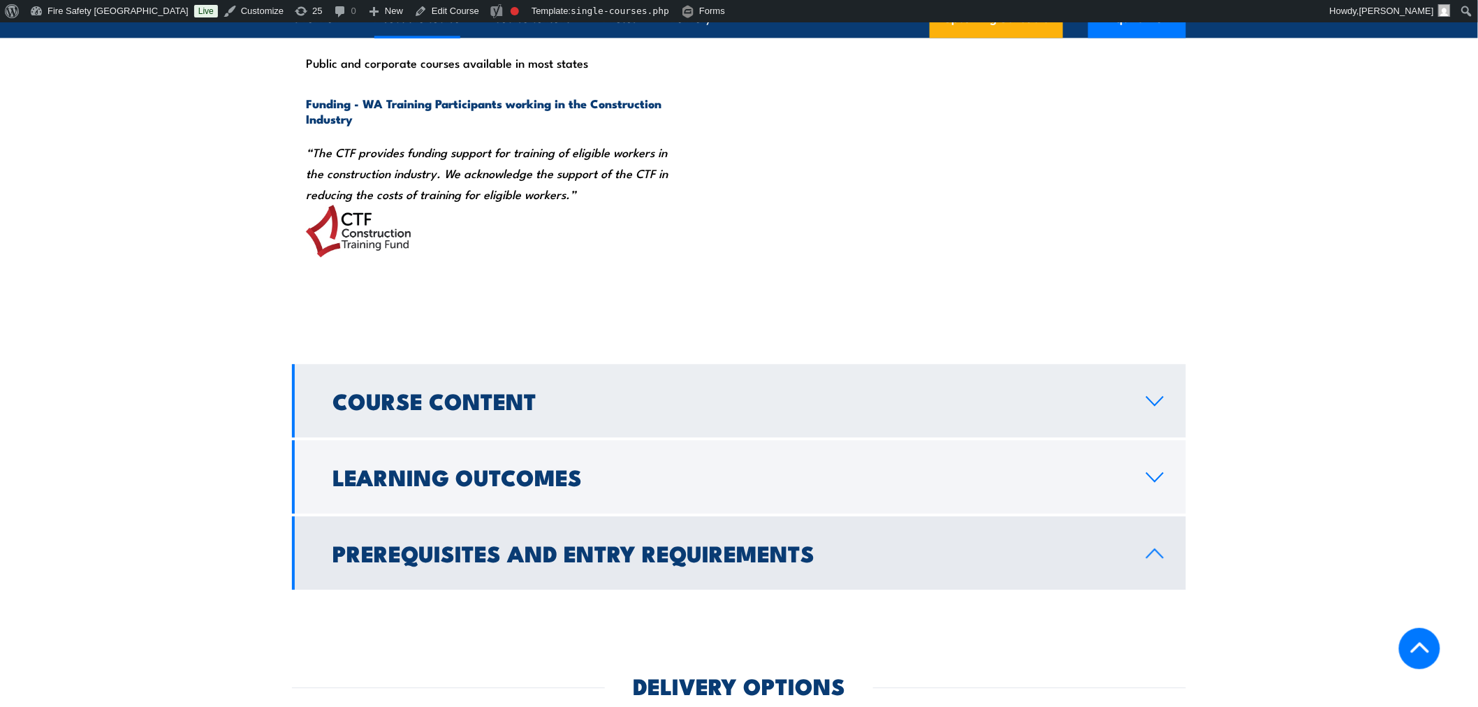
click at [1088, 401] on h2 "Course Content" at bounding box center [727, 400] width 791 height 20
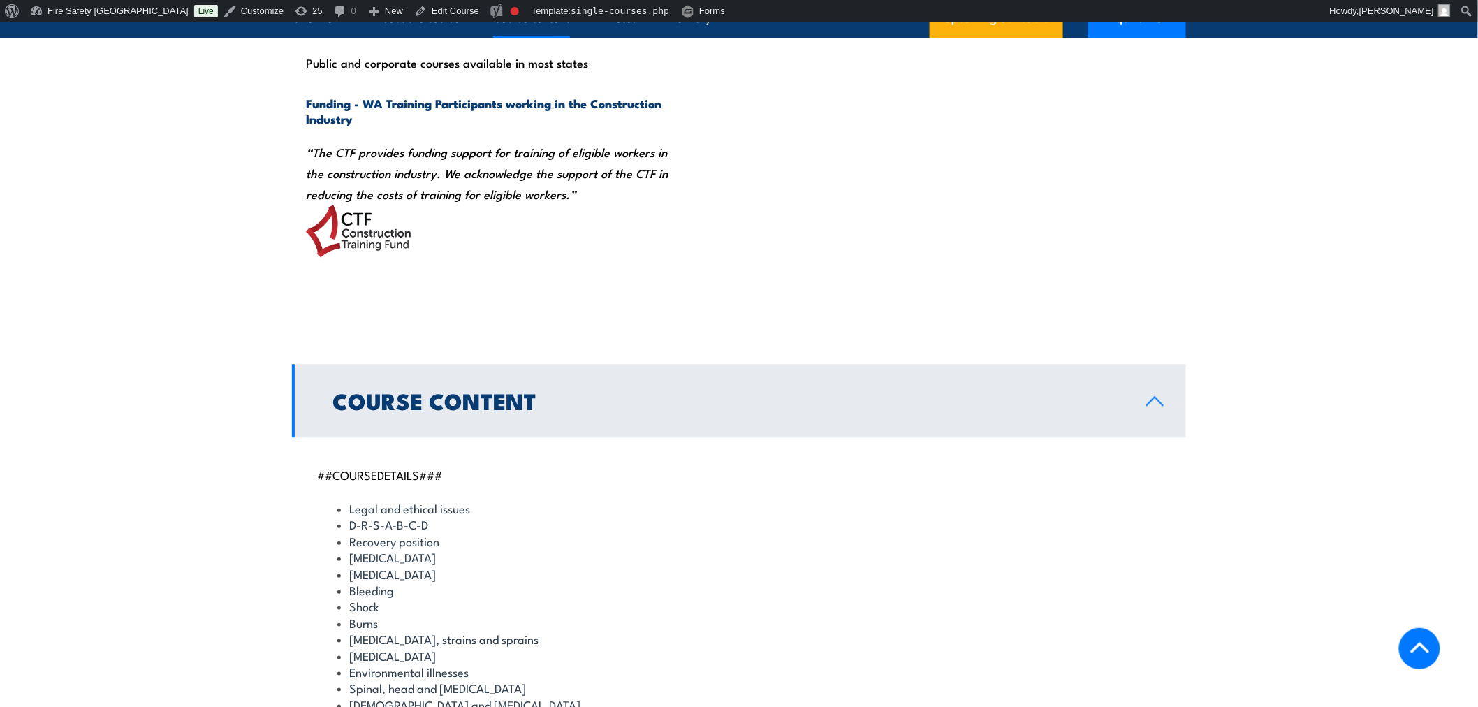
scroll to position [1702, 0]
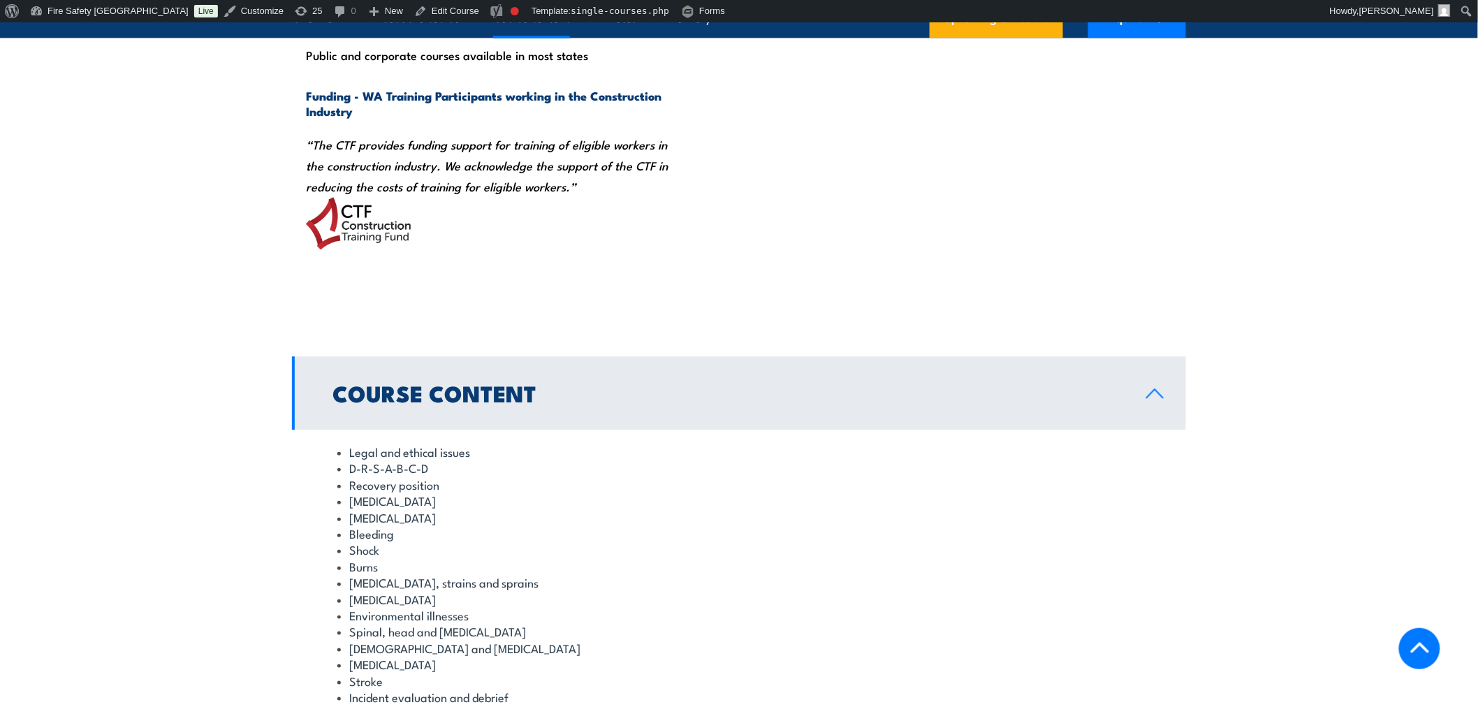
scroll to position [1709, 0]
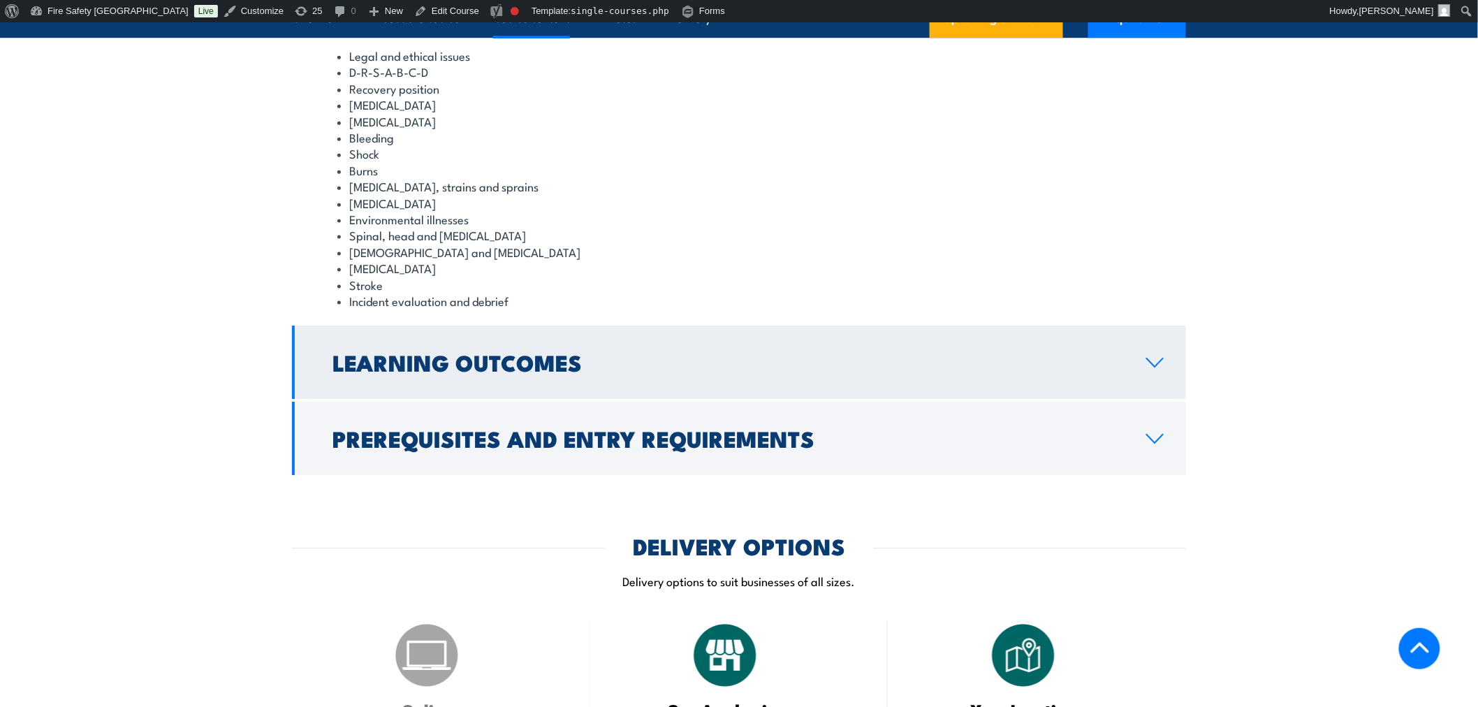
click at [723, 395] on link "Learning Outcomes" at bounding box center [739, 361] width 894 height 73
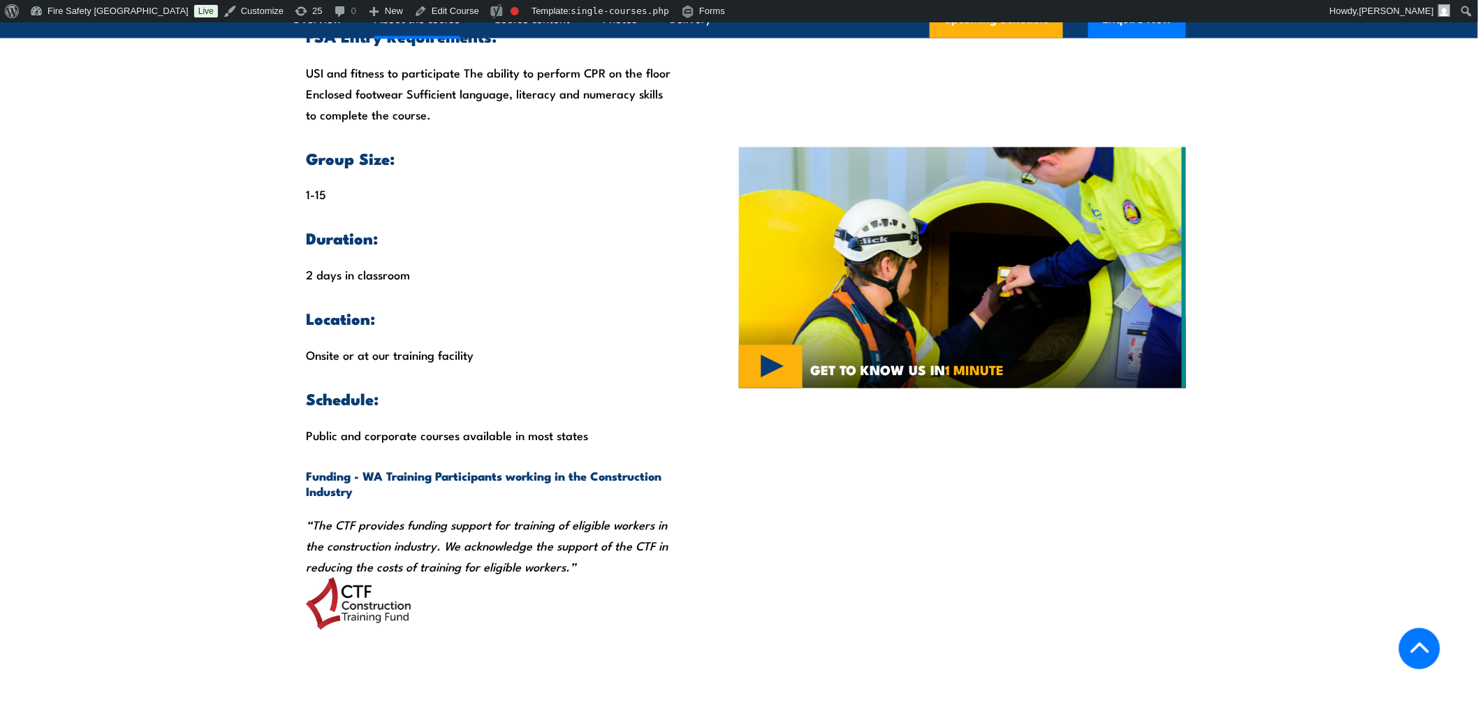
scroll to position [1329, 0]
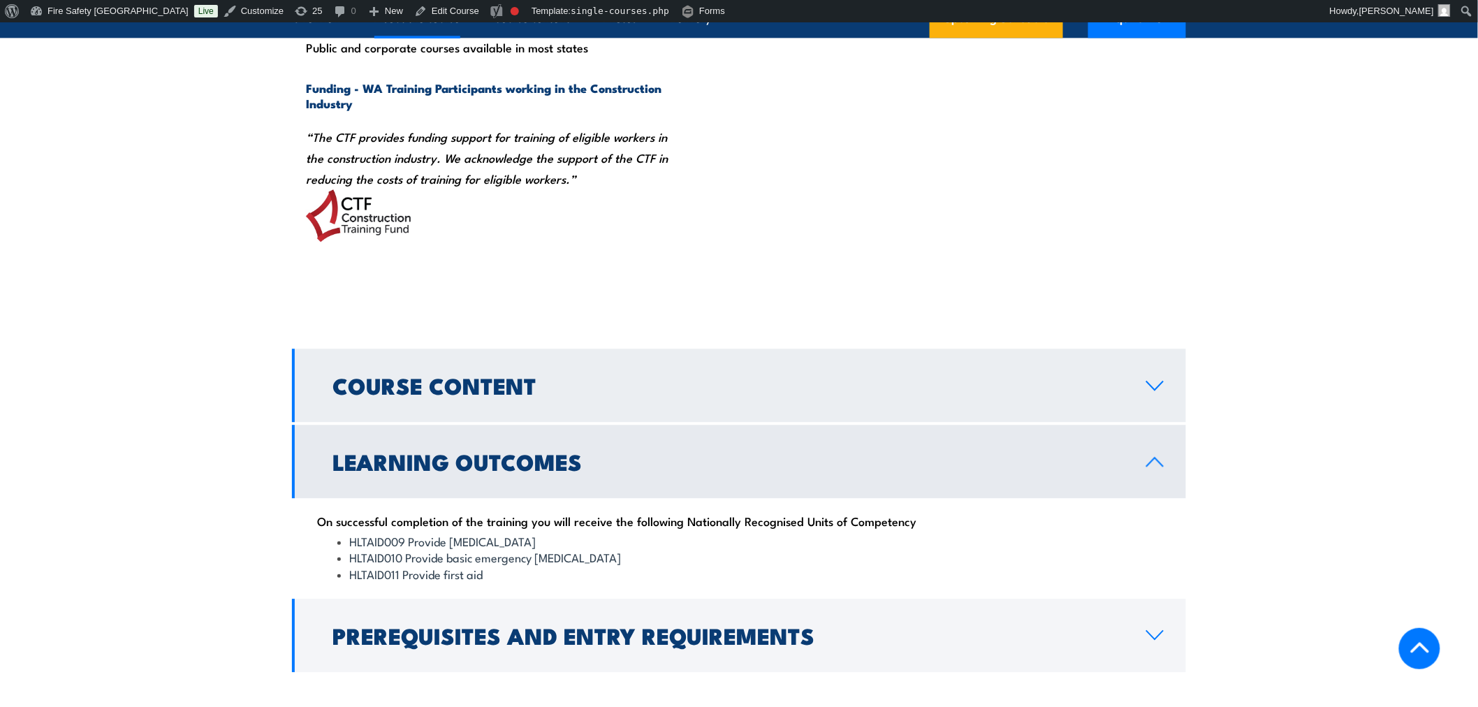
click at [739, 363] on link "Course Content" at bounding box center [739, 384] width 894 height 73
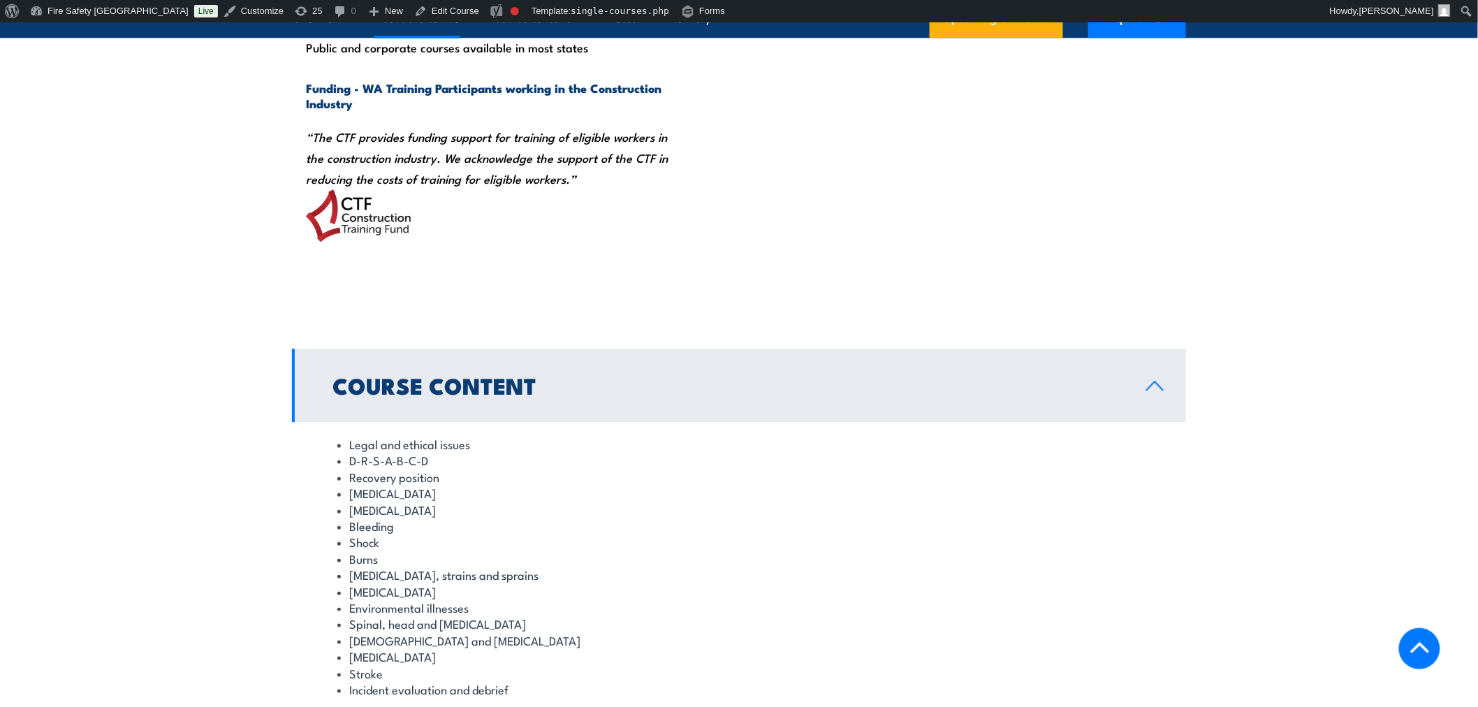
scroll to position [1718, 0]
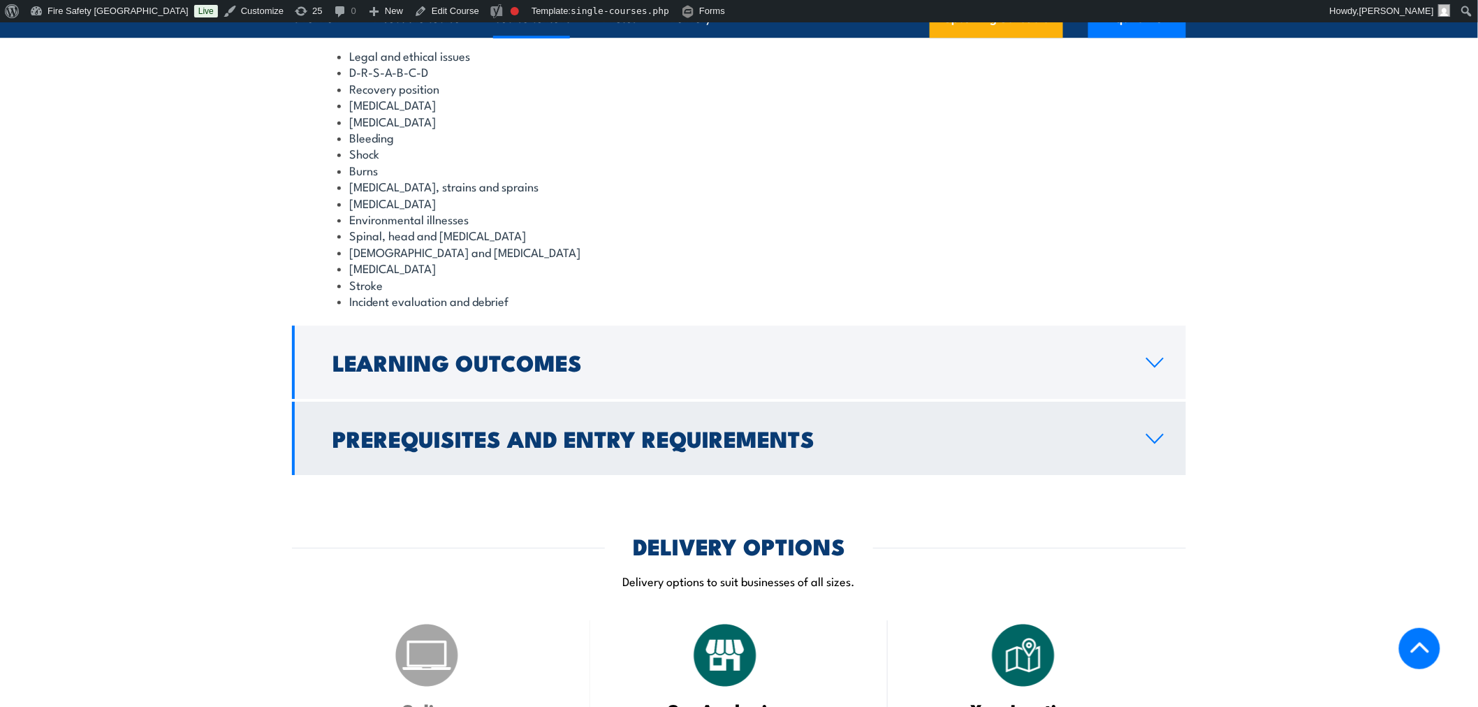
click at [954, 412] on link "Prerequisites and Entry Requirements" at bounding box center [739, 437] width 894 height 73
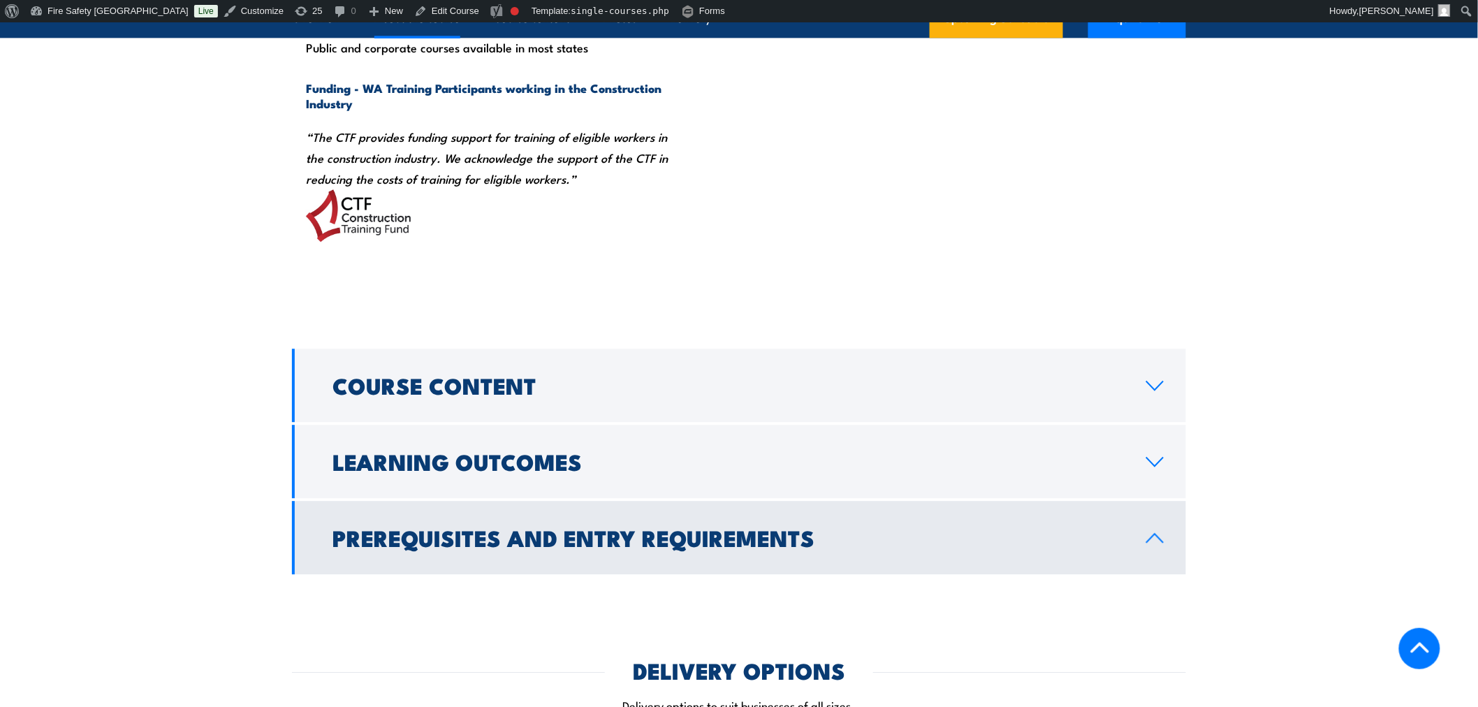
scroll to position [941, 0]
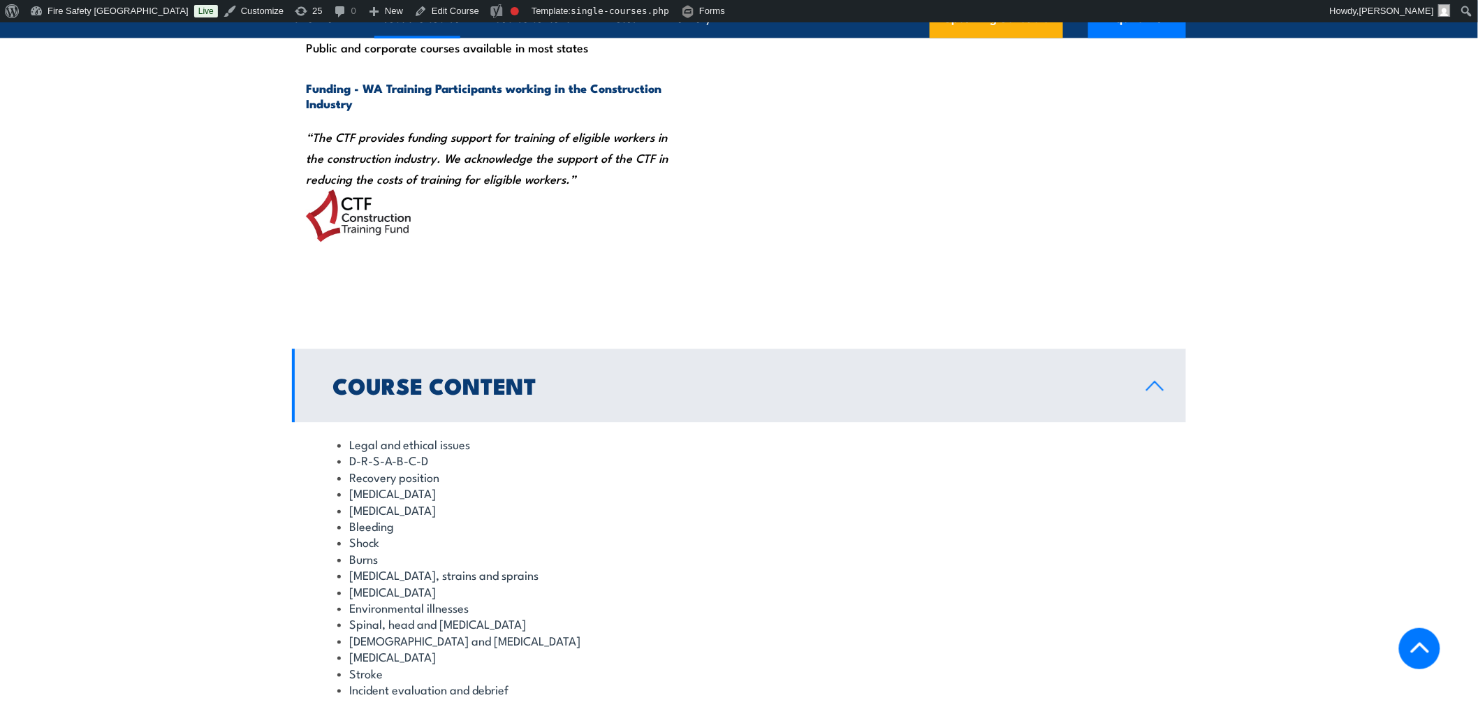
scroll to position [1718, 0]
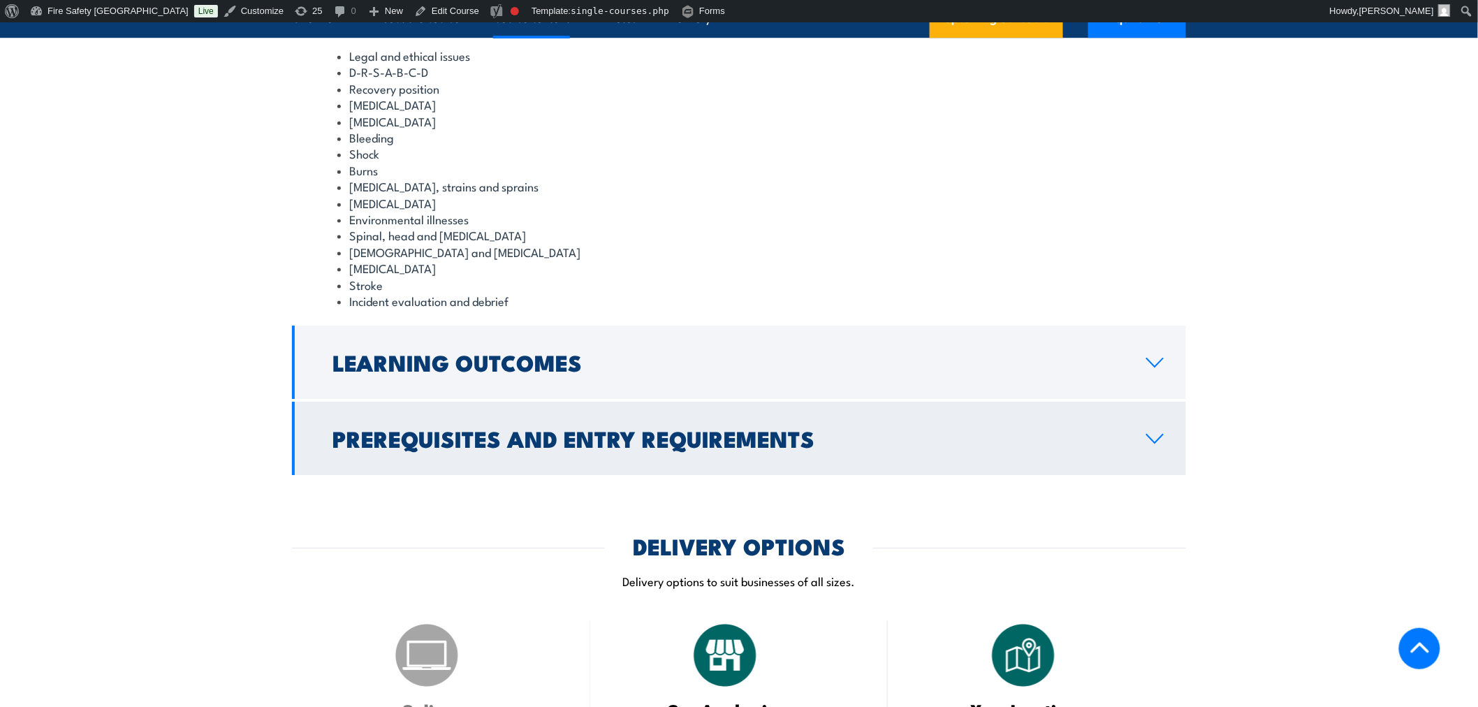
click at [781, 456] on link "Prerequisites and Entry Requirements" at bounding box center [739, 437] width 894 height 73
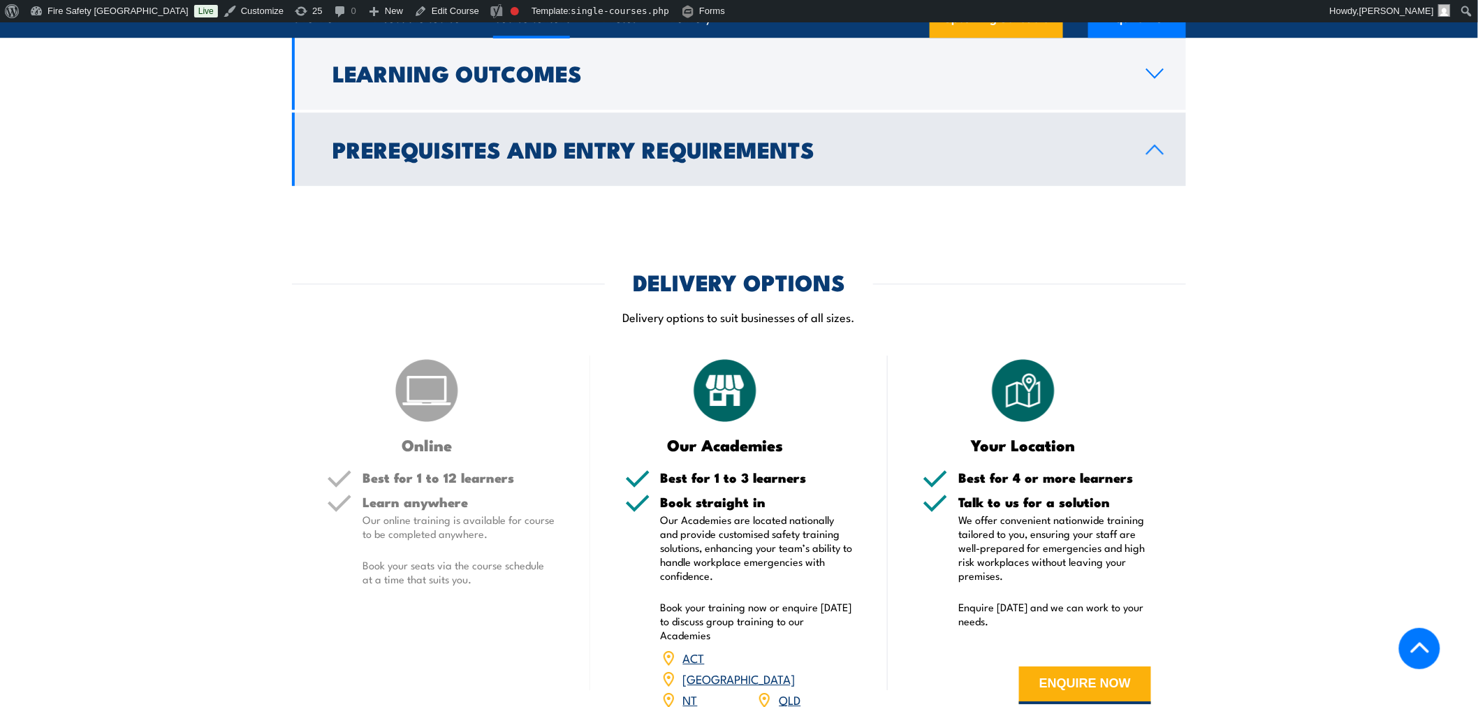
scroll to position [1329, 0]
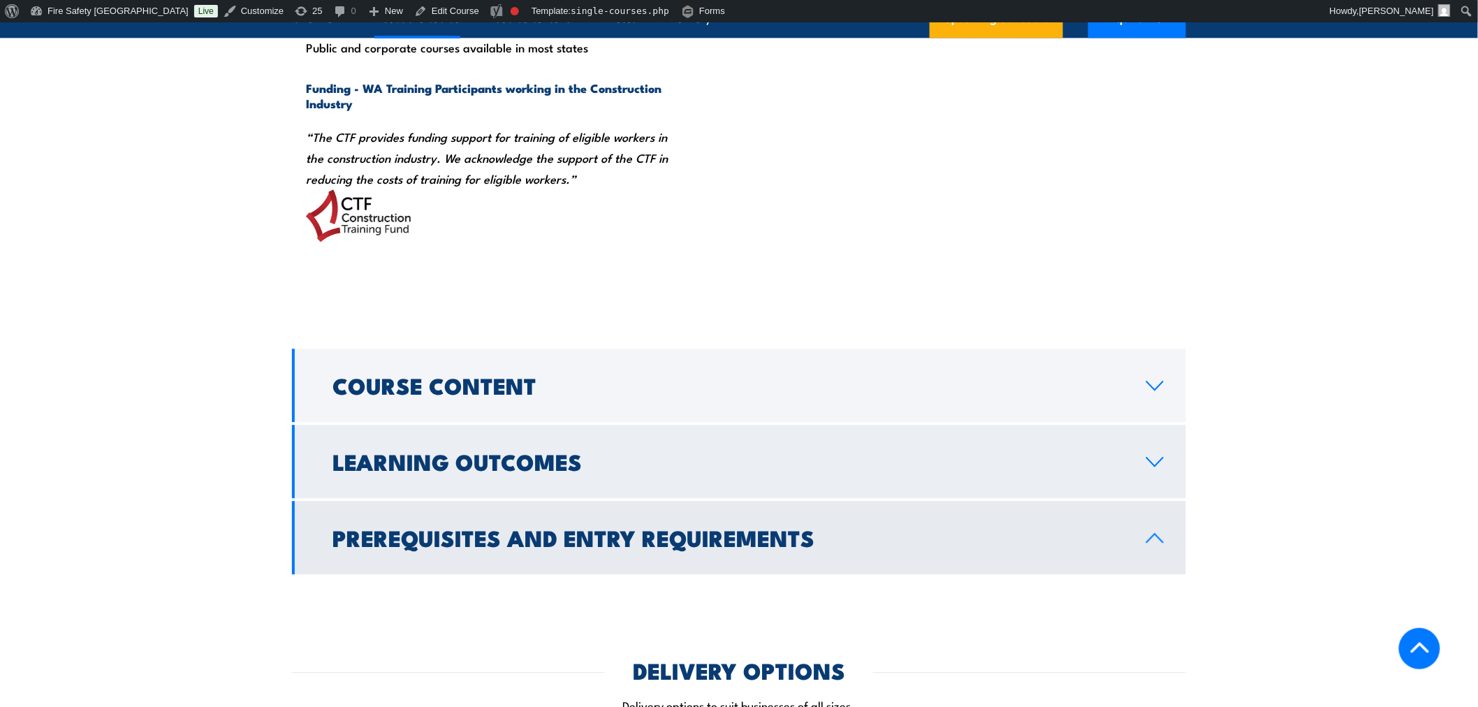
click at [776, 462] on h2 "Learning Outcomes" at bounding box center [727, 461] width 791 height 20
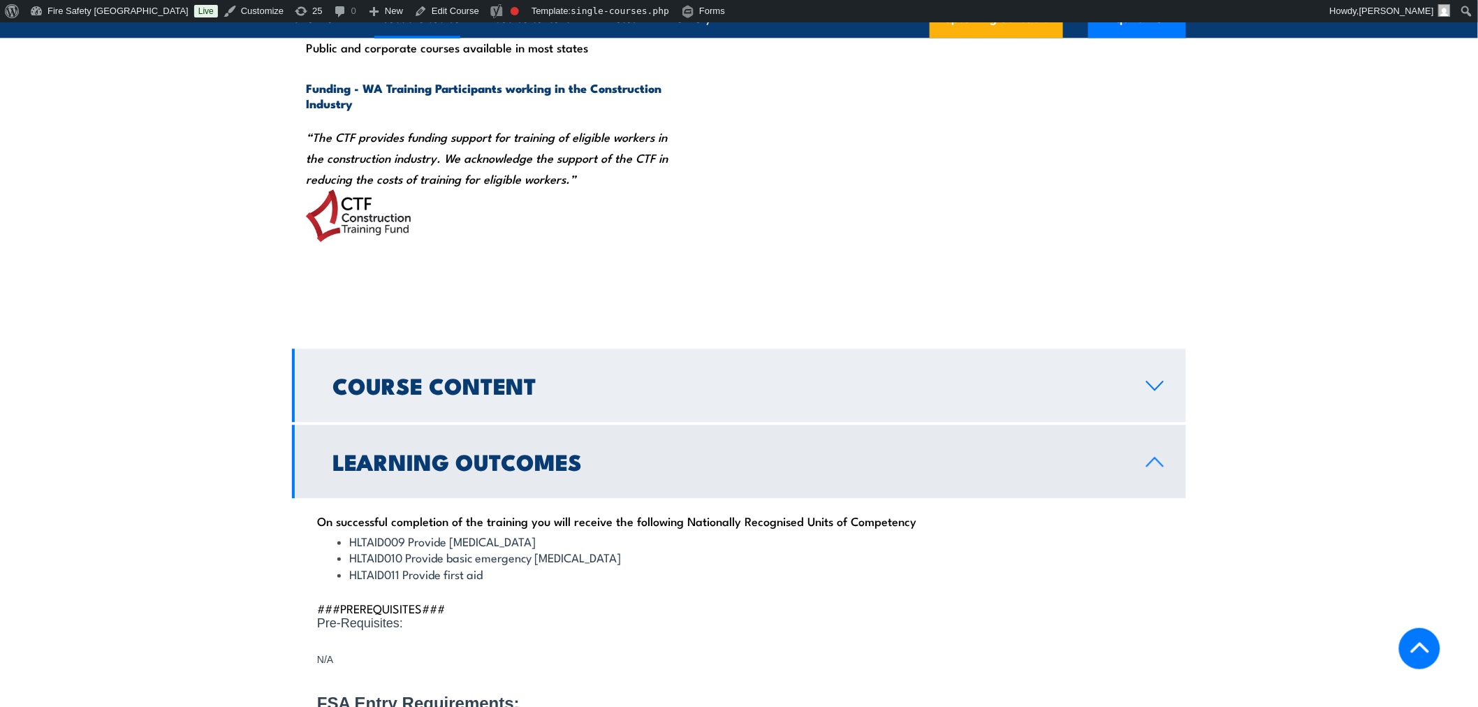
click at [783, 400] on link "Course Content" at bounding box center [739, 384] width 894 height 73
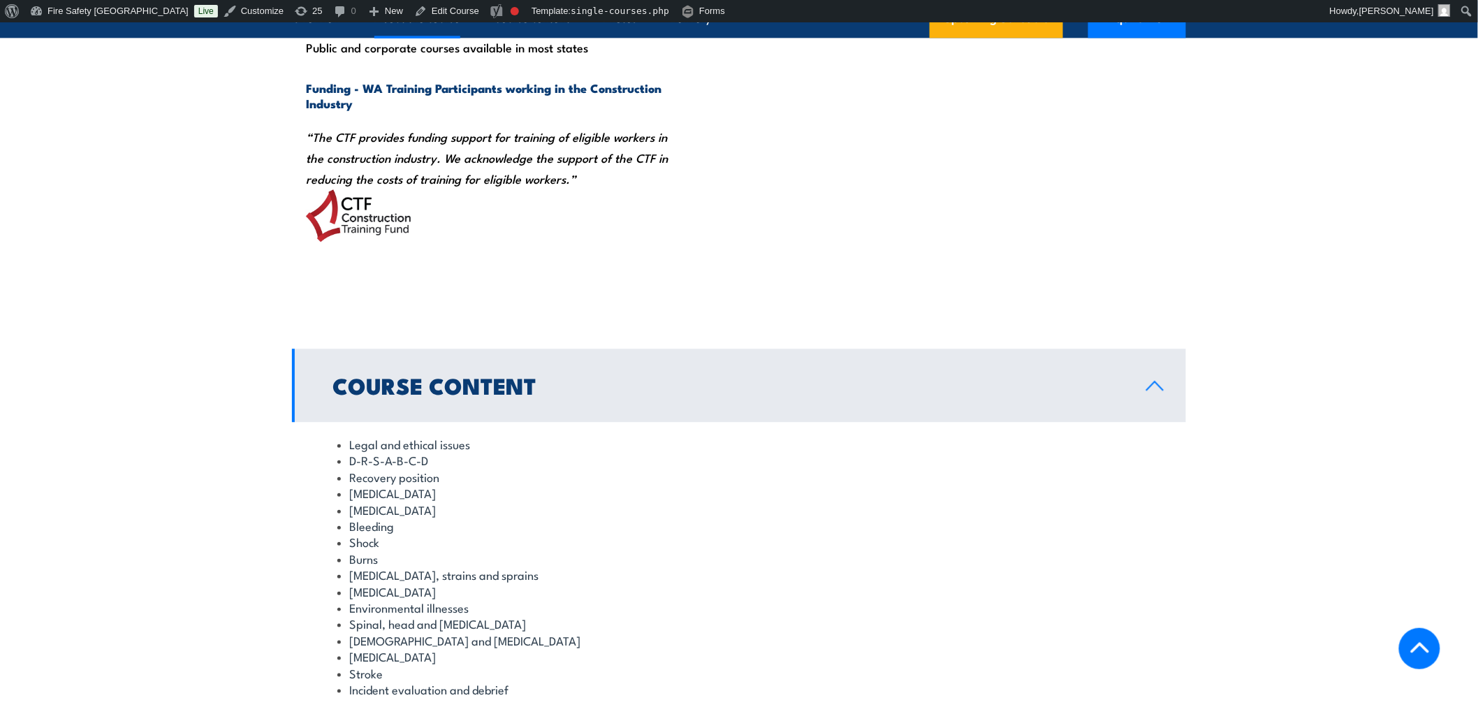
scroll to position [1718, 0]
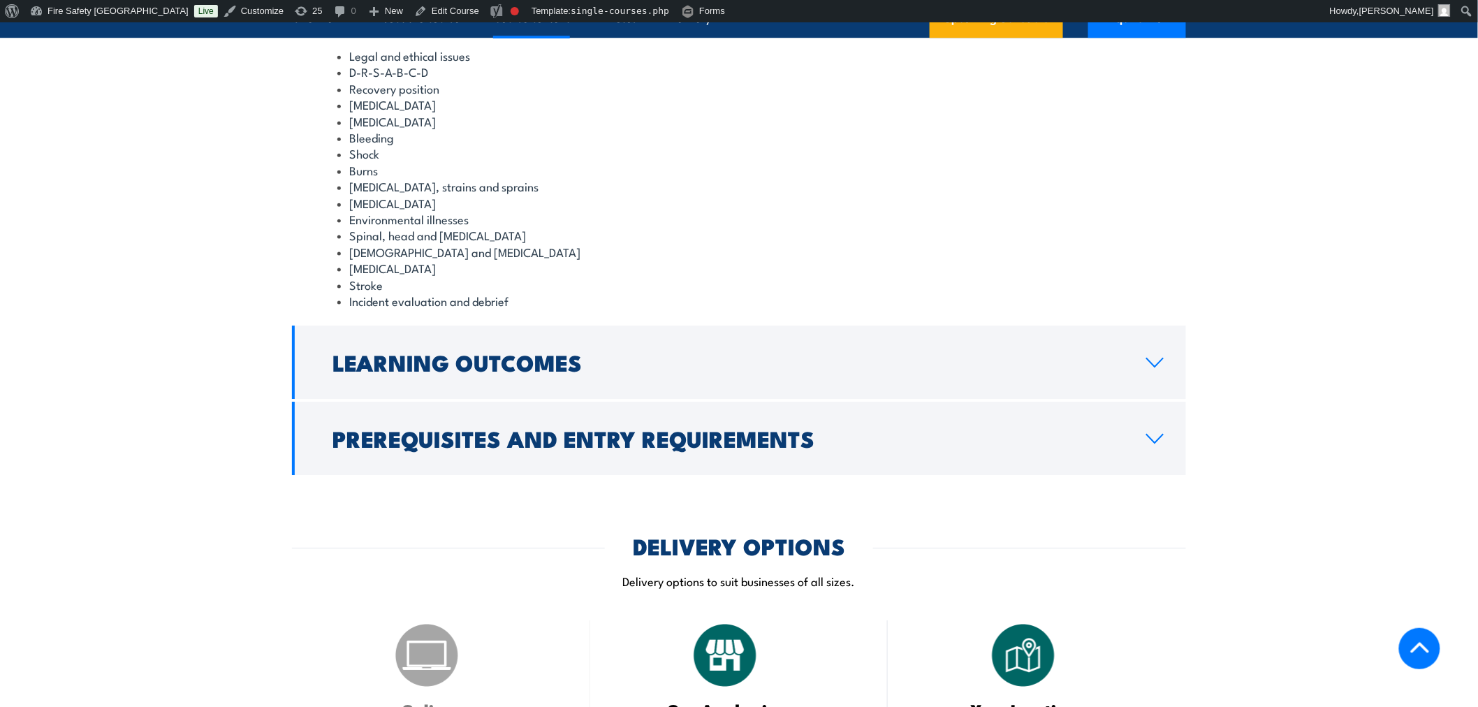
click at [785, 400] on div "Course Content Legal and ethical issues D-R-S-A-B-C-D Recovery position [MEDICA…" at bounding box center [739, 217] width 894 height 515
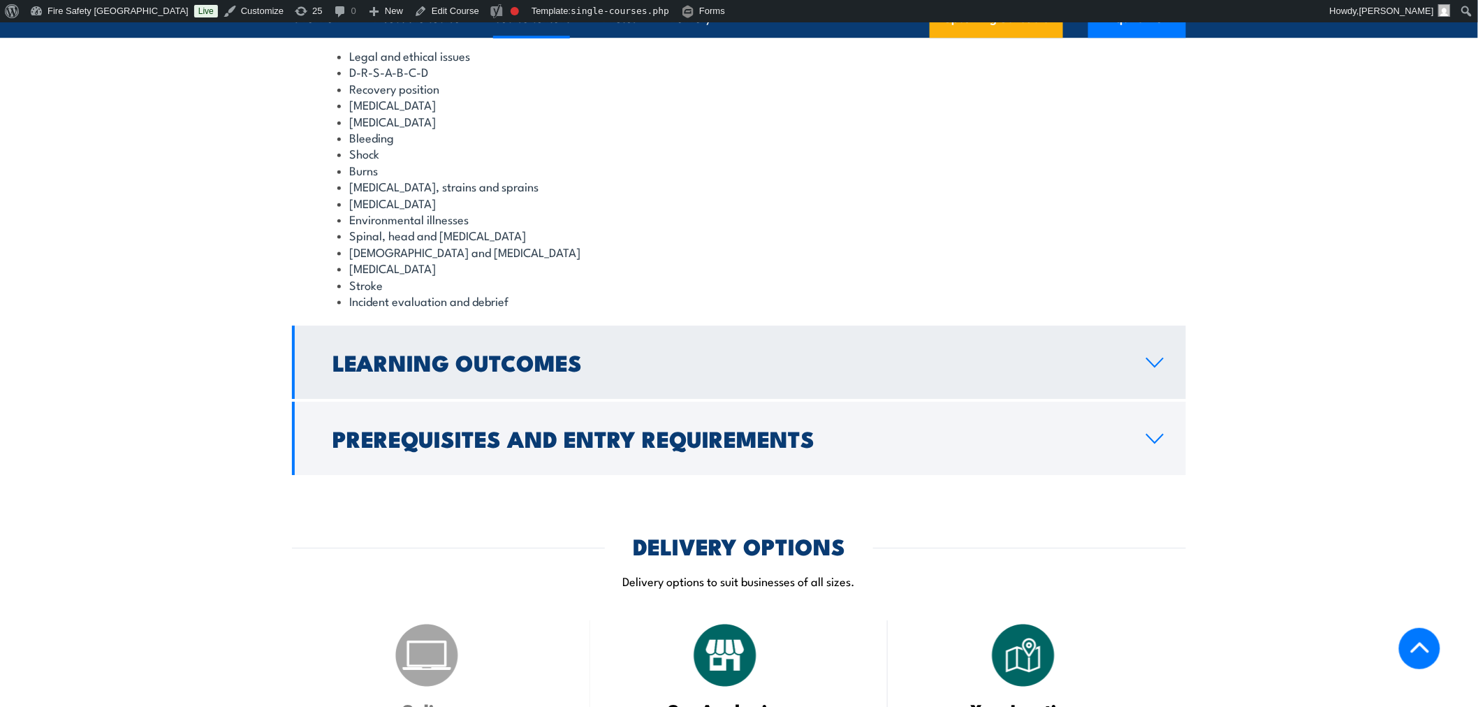
click at [799, 371] on h2 "Learning Outcomes" at bounding box center [727, 362] width 791 height 20
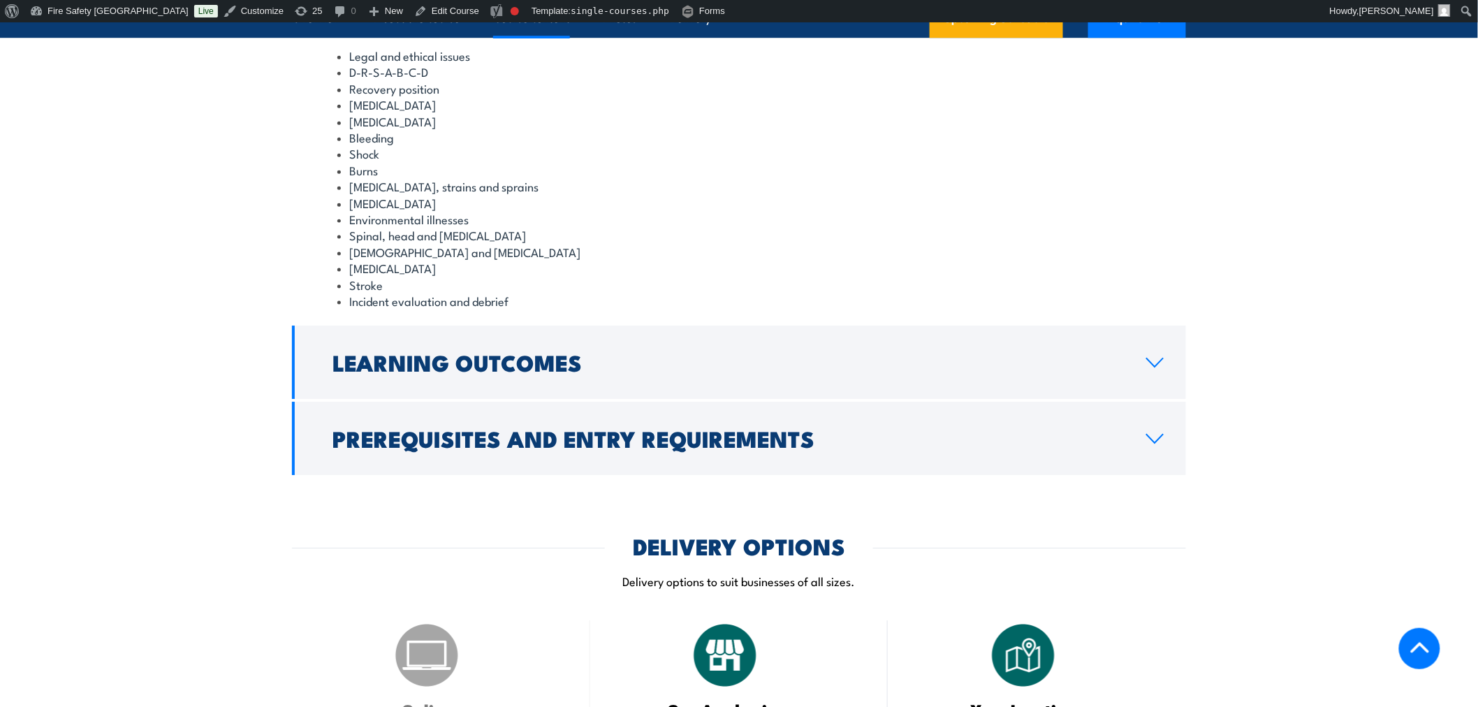
click at [869, 434] on h2 "Prerequisites and Entry Requirements" at bounding box center [727, 438] width 791 height 20
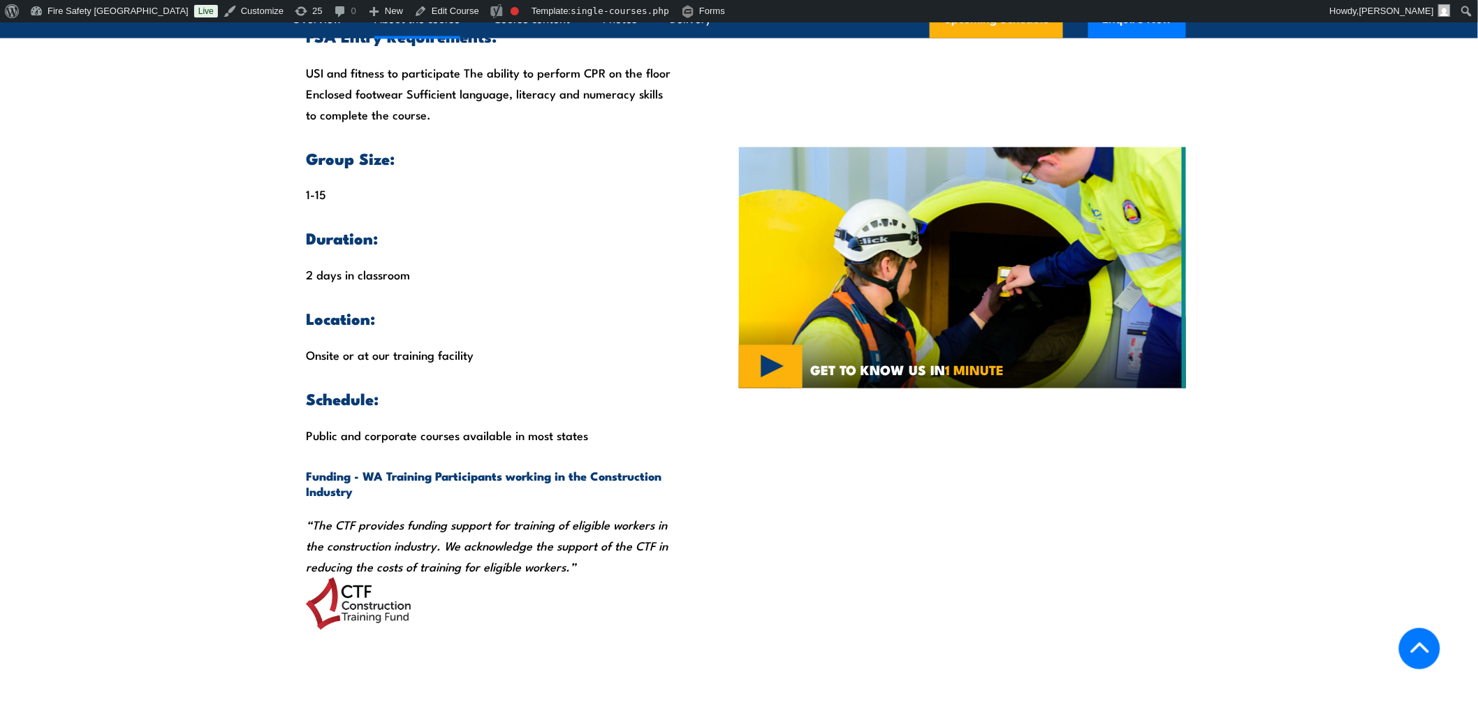
scroll to position [1329, 0]
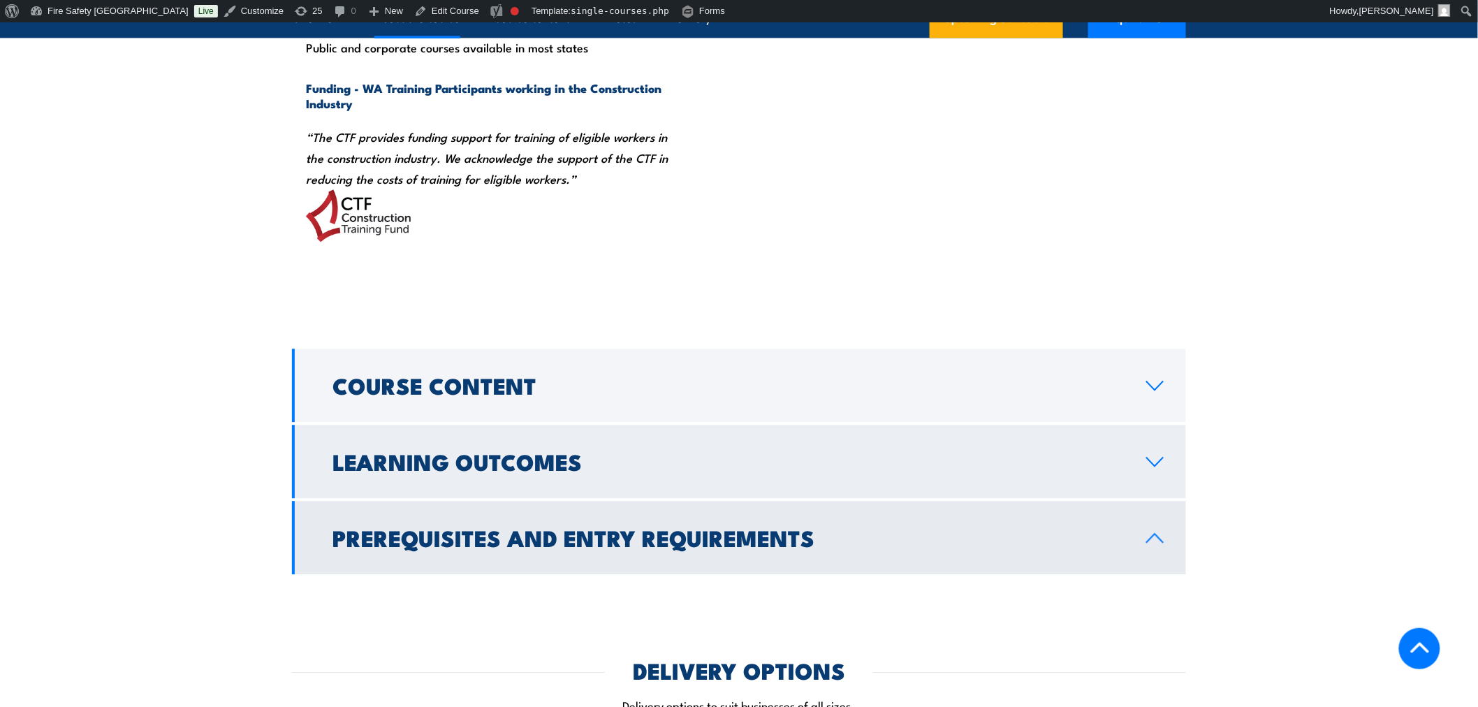
click at [871, 439] on link "Learning Outcomes" at bounding box center [739, 461] width 894 height 73
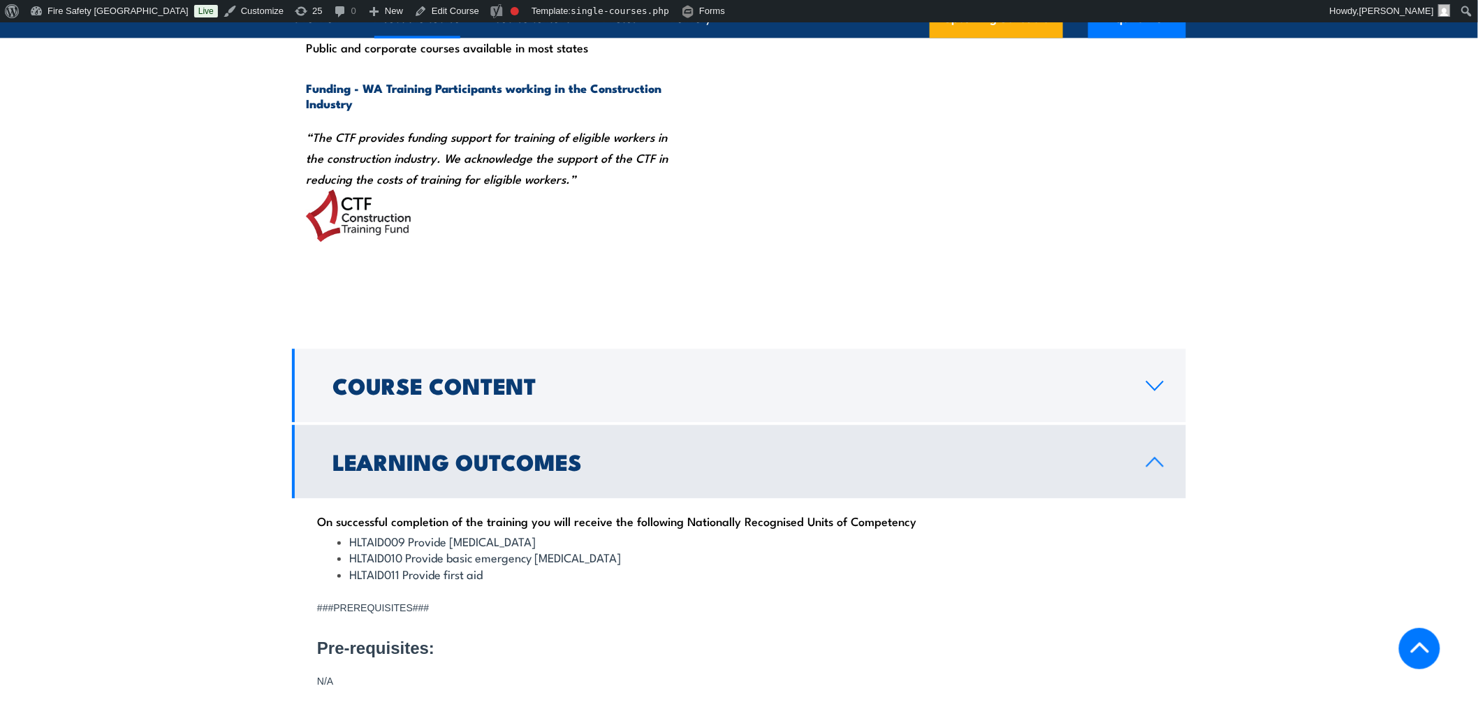
scroll to position [1718, 0]
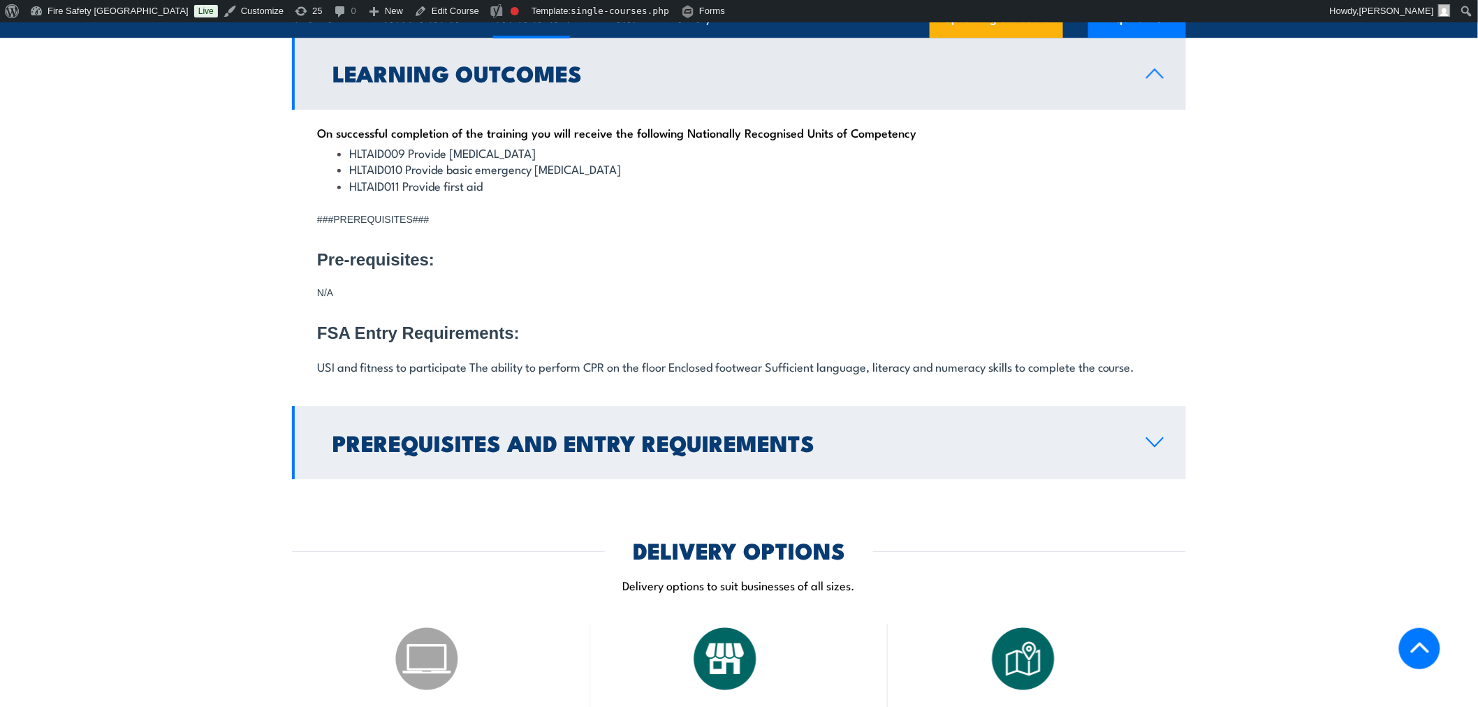
click at [712, 448] on h2 "Prerequisites and Entry Requirements" at bounding box center [727, 442] width 791 height 20
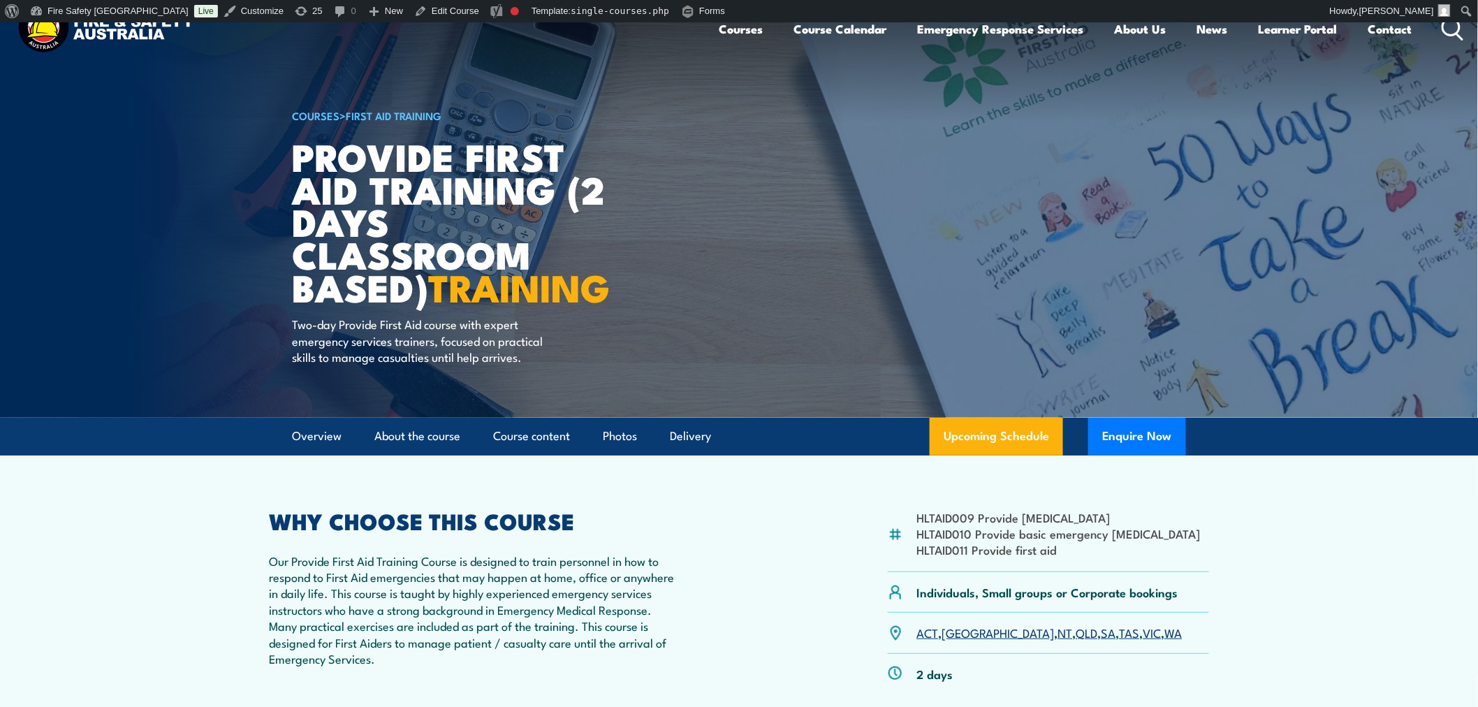
scroll to position [0, 0]
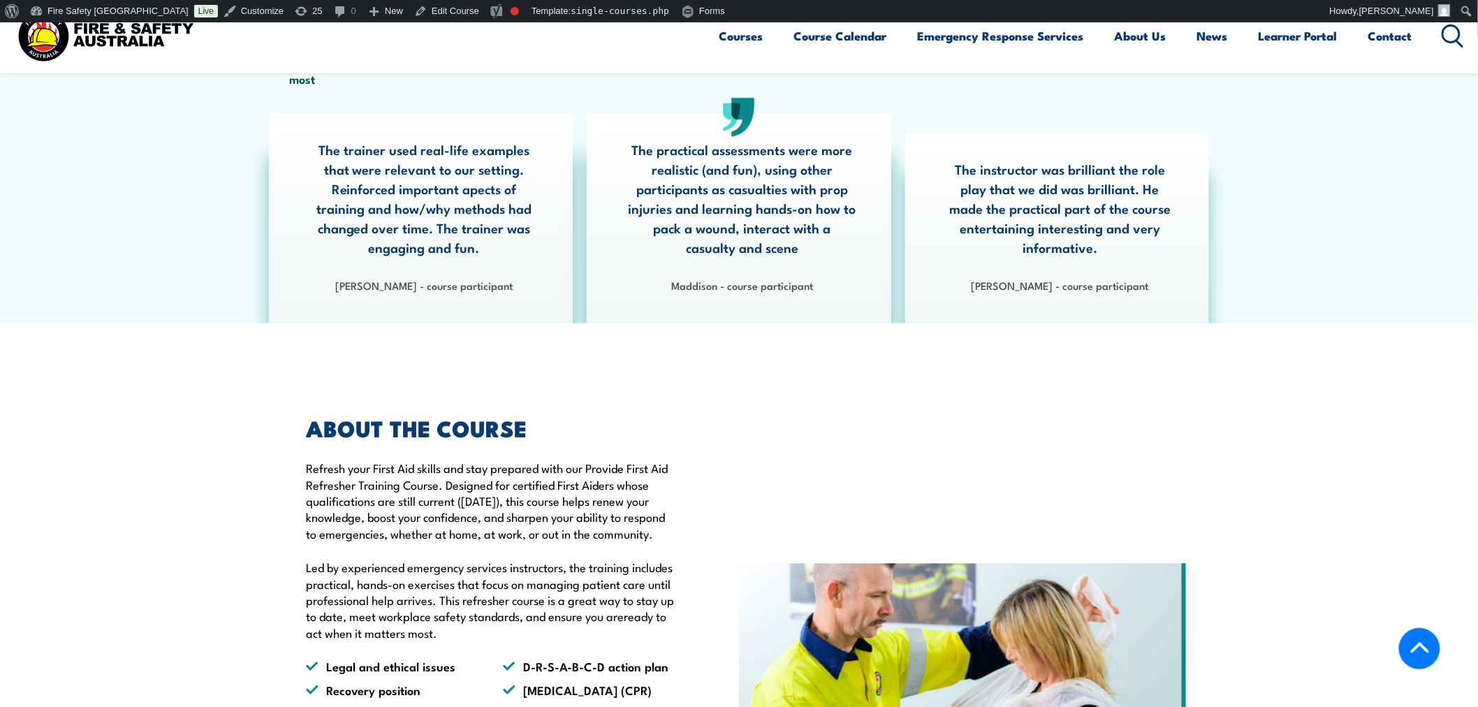
scroll to position [1163, 0]
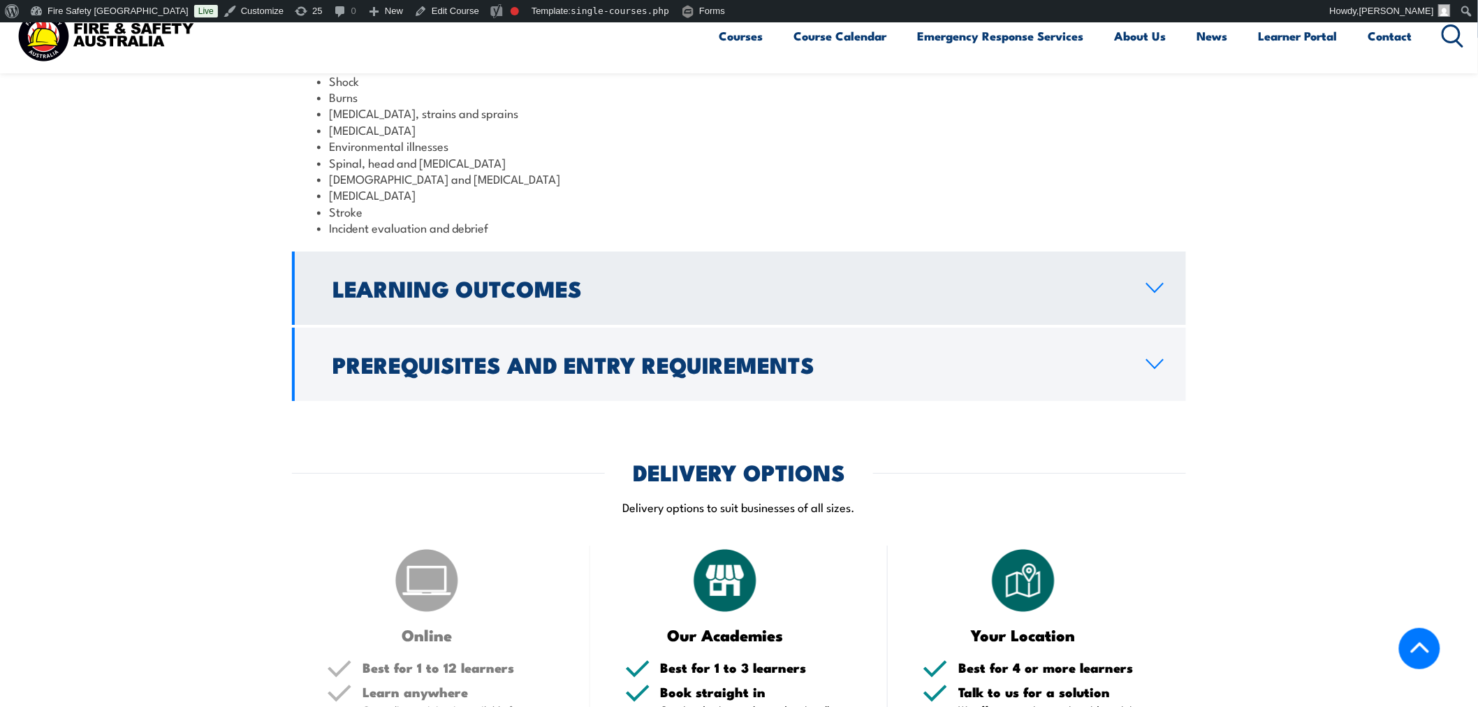
click at [655, 297] on h2 "Learning Outcomes" at bounding box center [727, 288] width 791 height 20
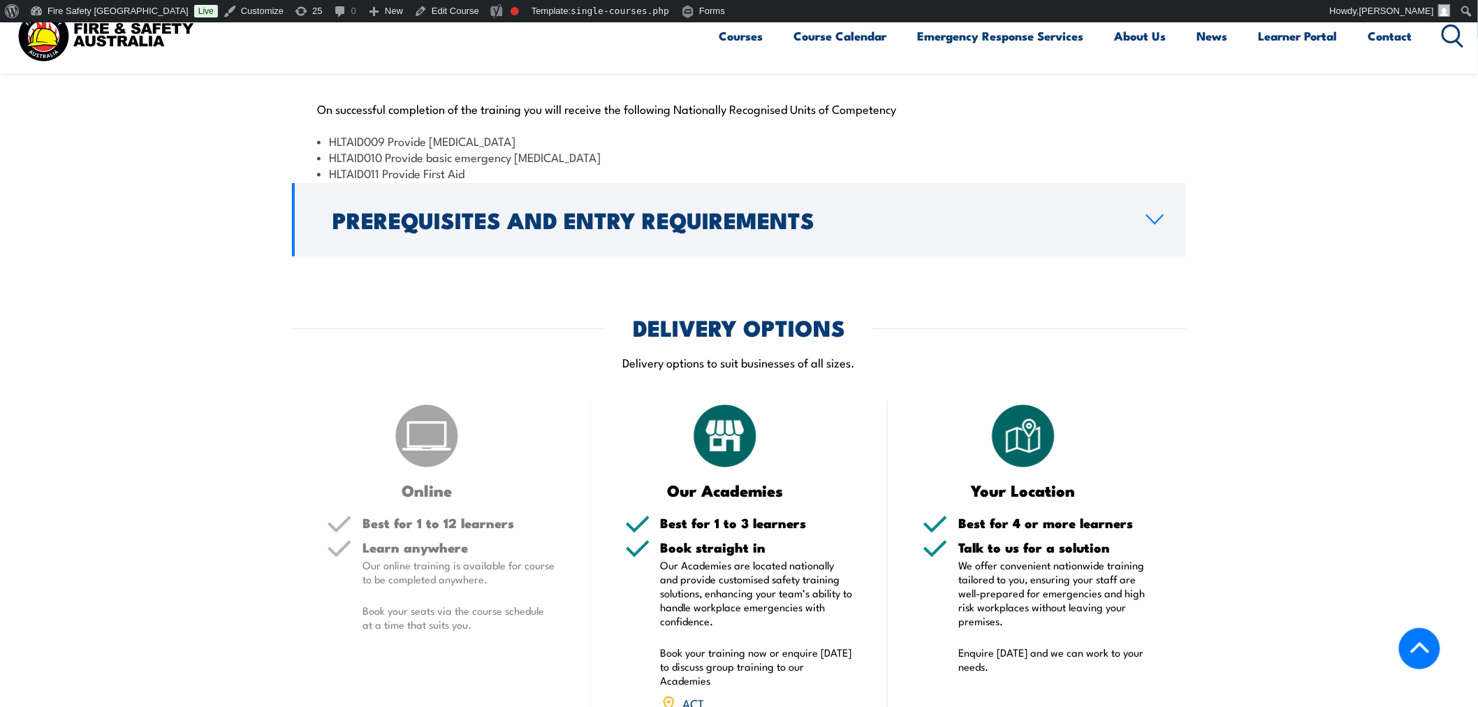
scroll to position [1921, 0]
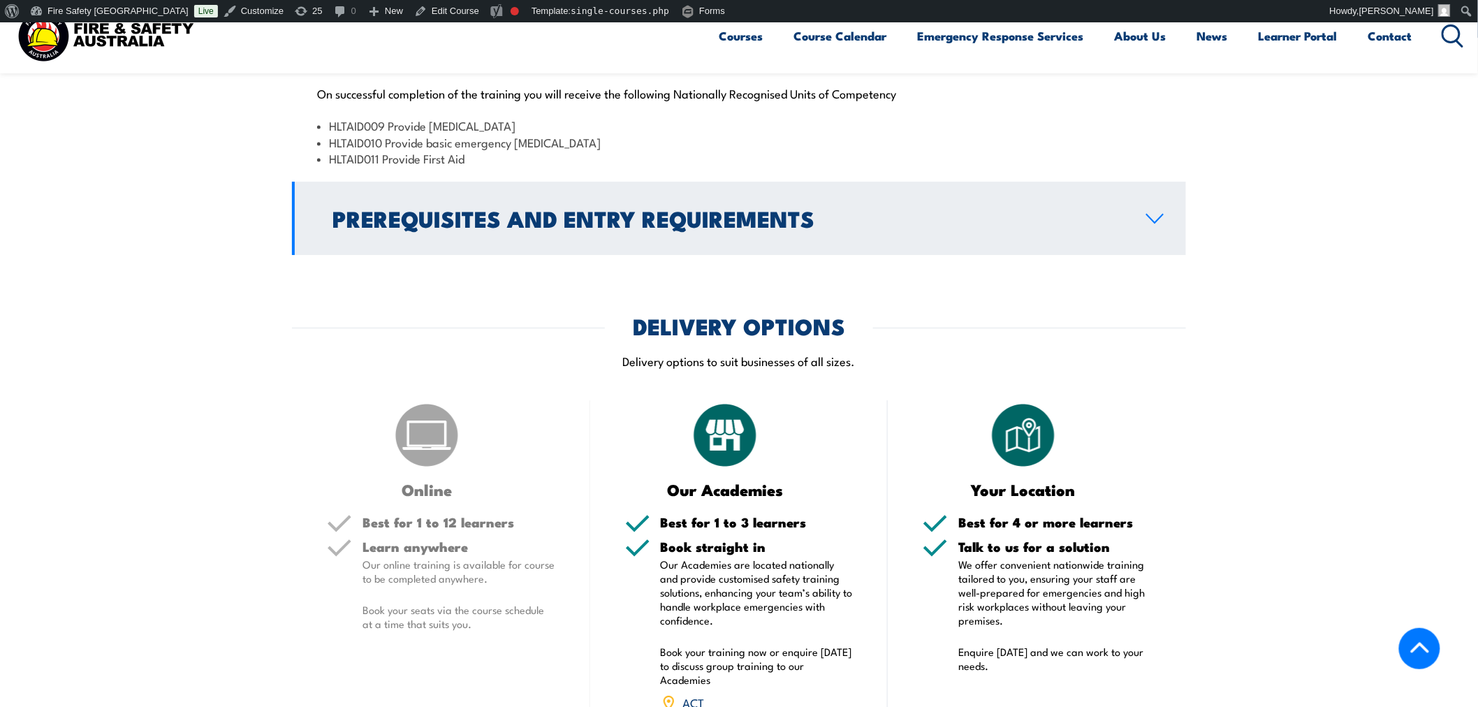
click at [731, 228] on h2 "Prerequisites and Entry Requirements" at bounding box center [727, 218] width 791 height 20
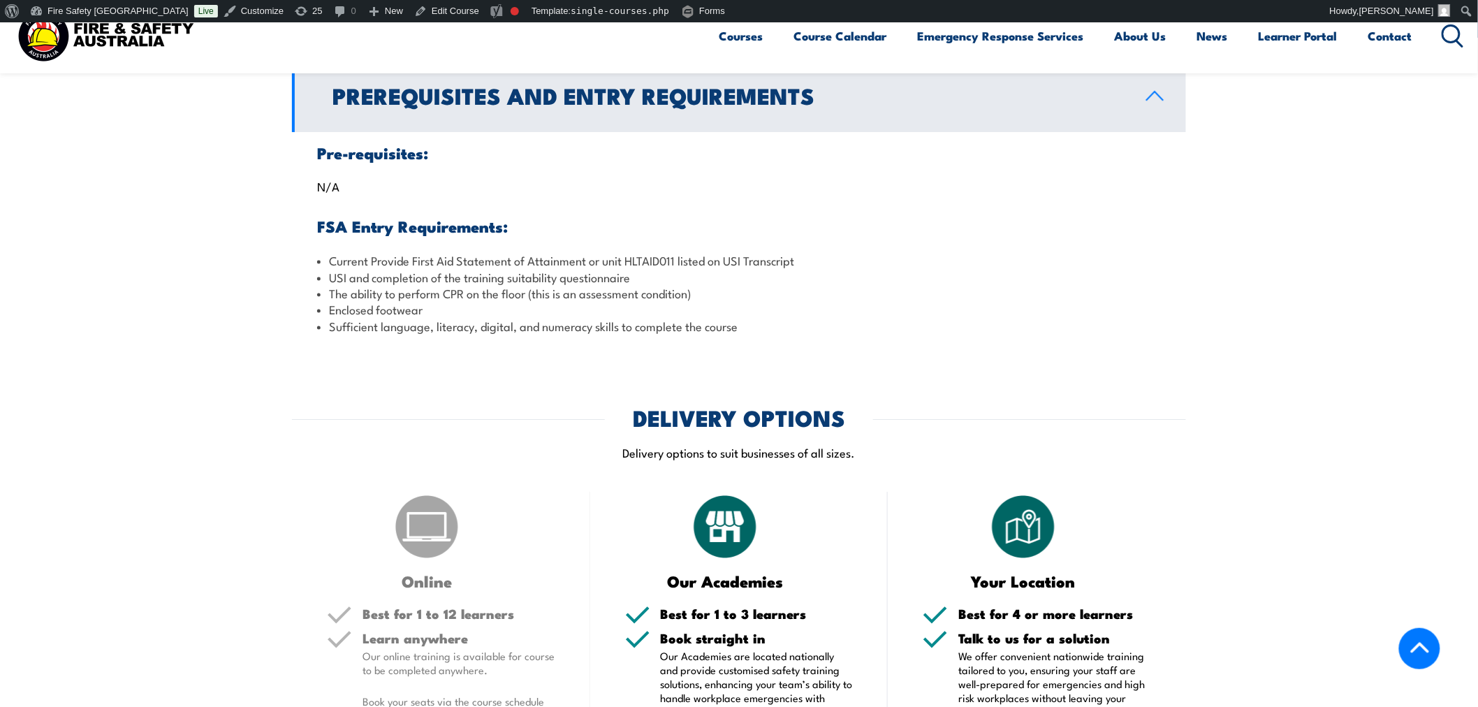
scroll to position [1533, 0]
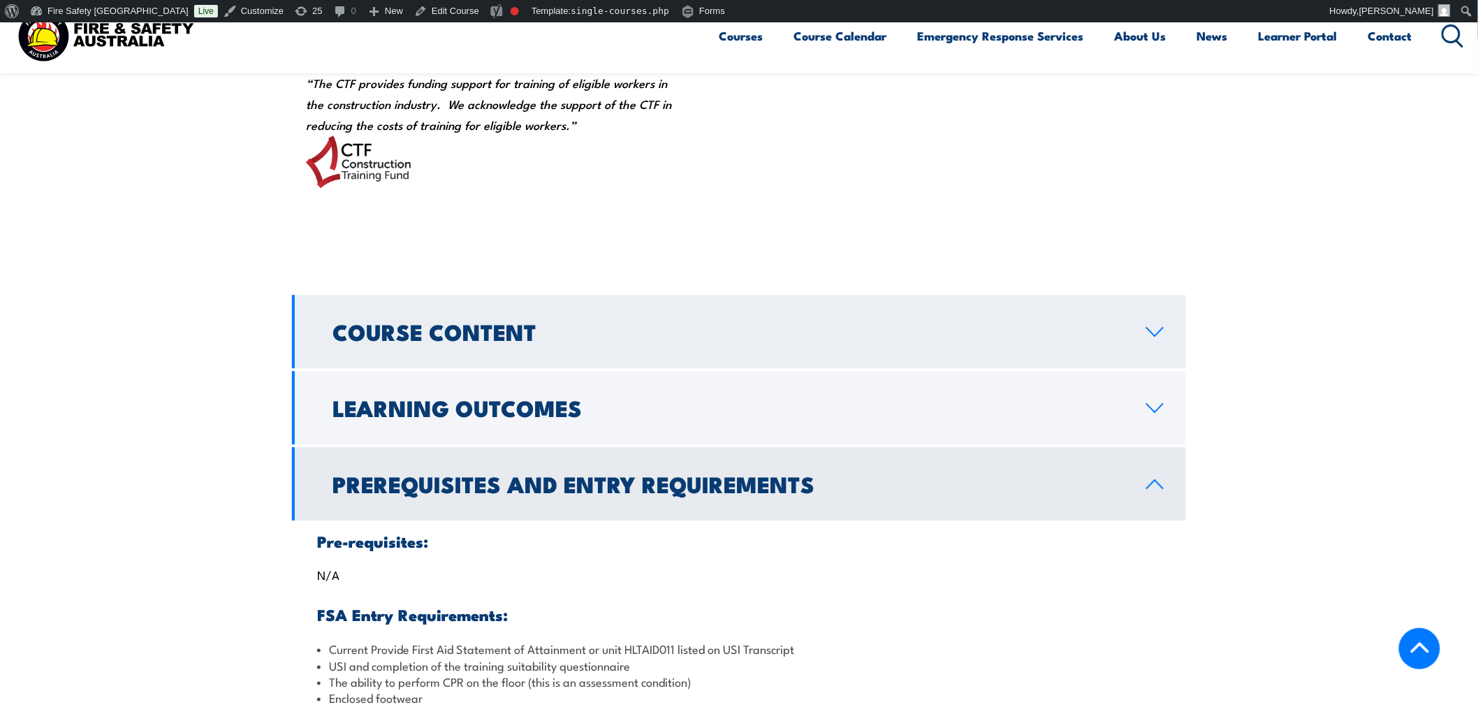
click at [779, 368] on link "Course Content" at bounding box center [739, 331] width 894 height 73
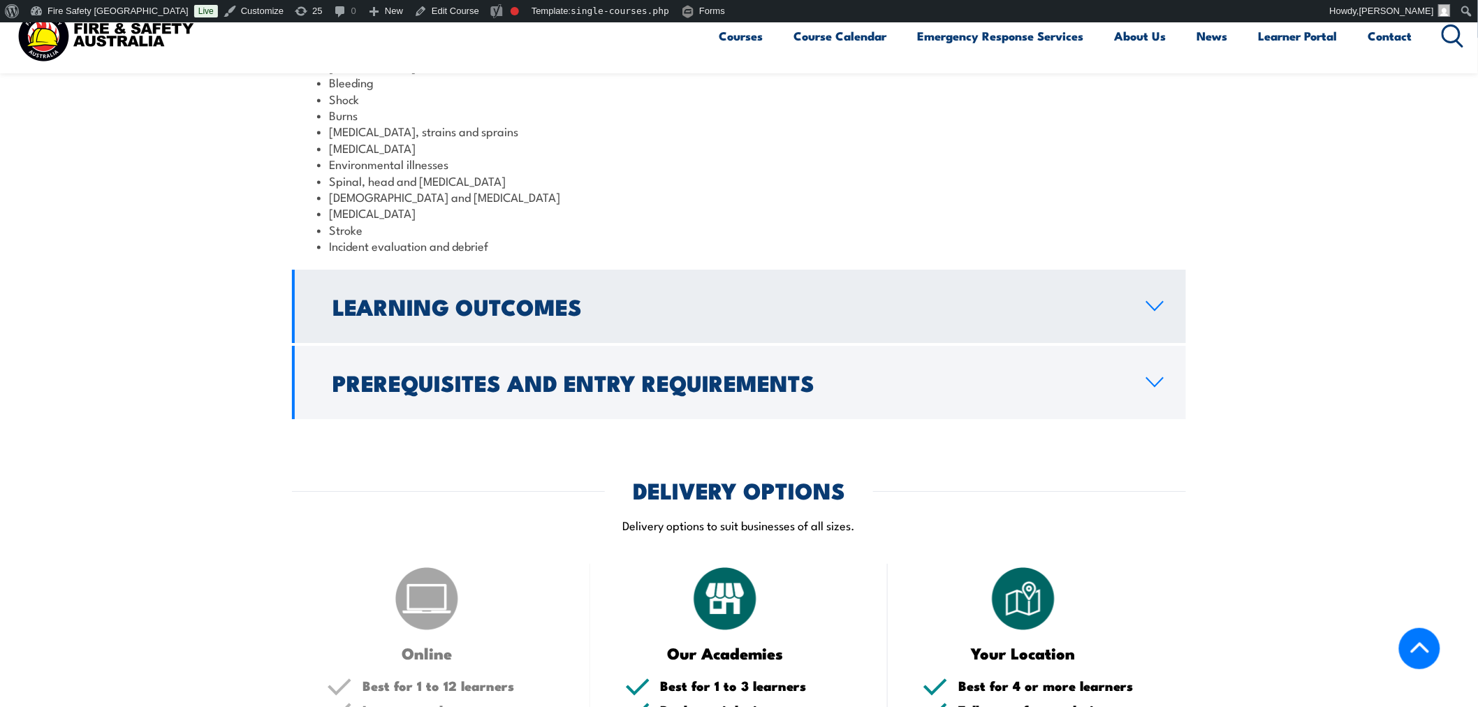
click at [779, 316] on h2 "Learning Outcomes" at bounding box center [727, 306] width 791 height 20
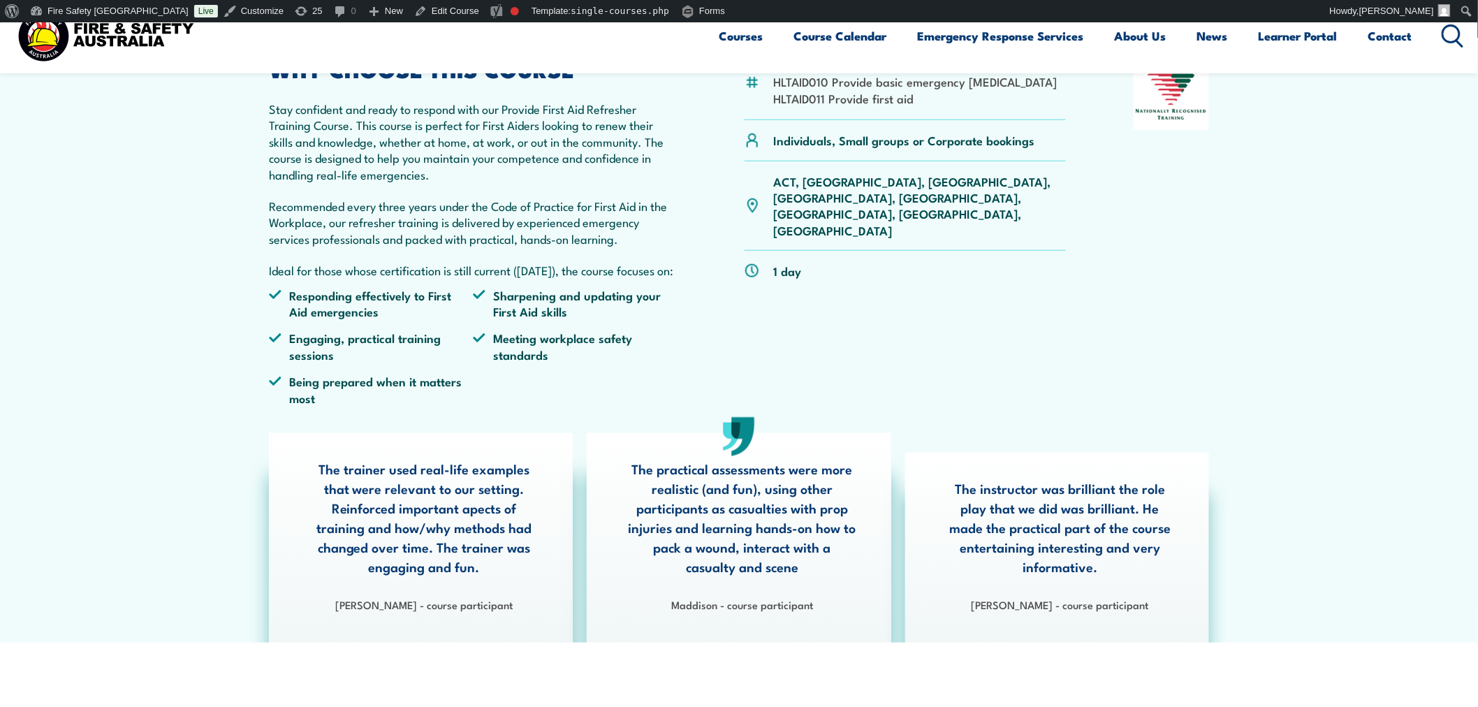
scroll to position [0, 0]
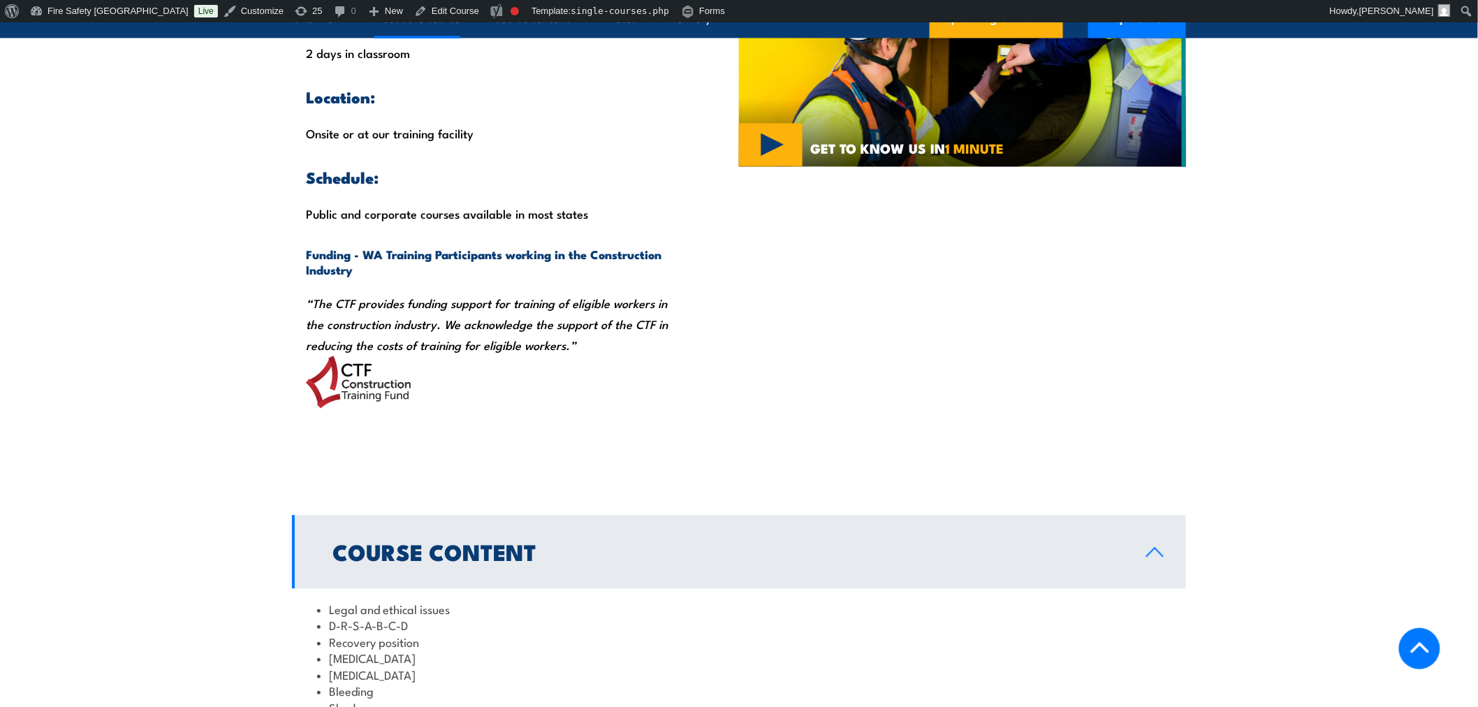
scroll to position [1552, 0]
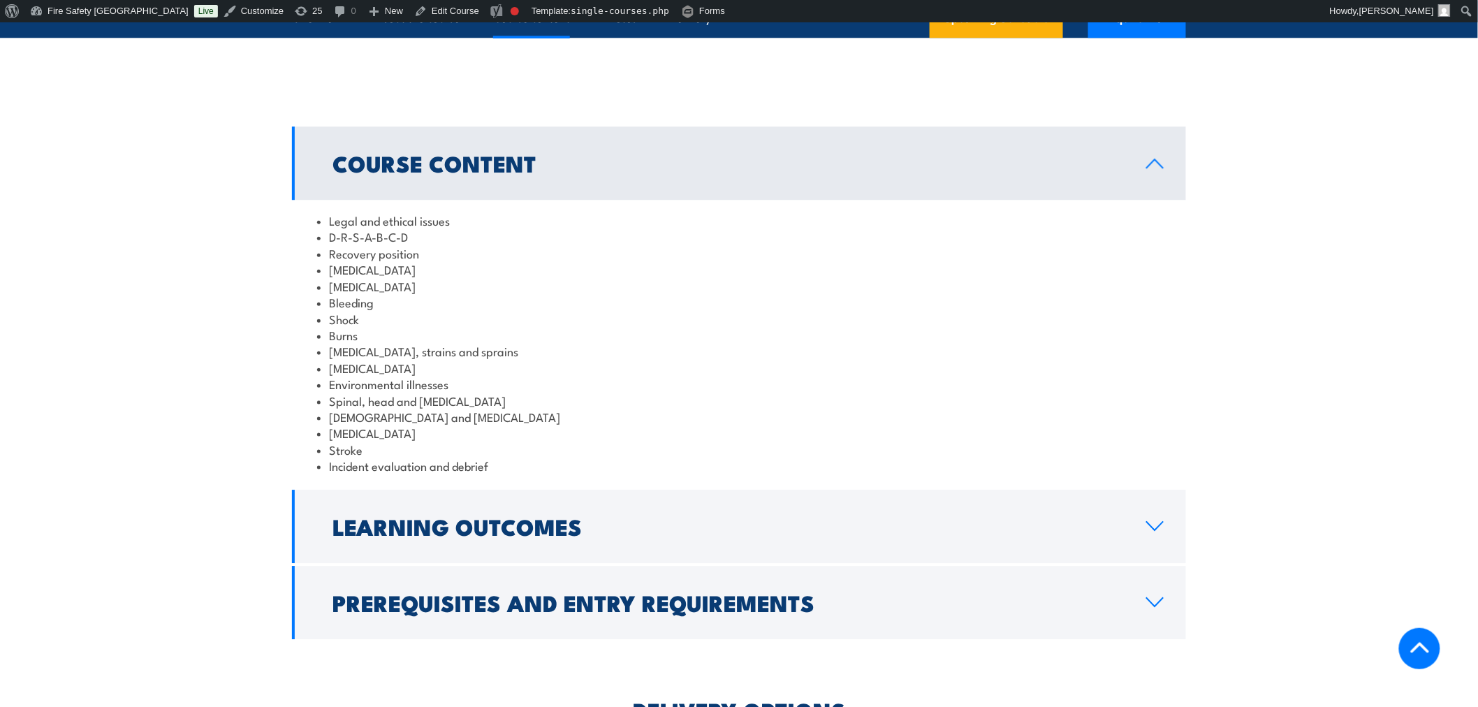
click at [950, 483] on div "Legal and ethical issues D-R-S-A-B-C-D Recovery position [MEDICAL_DATA] [MEDICA…" at bounding box center [739, 343] width 894 height 287
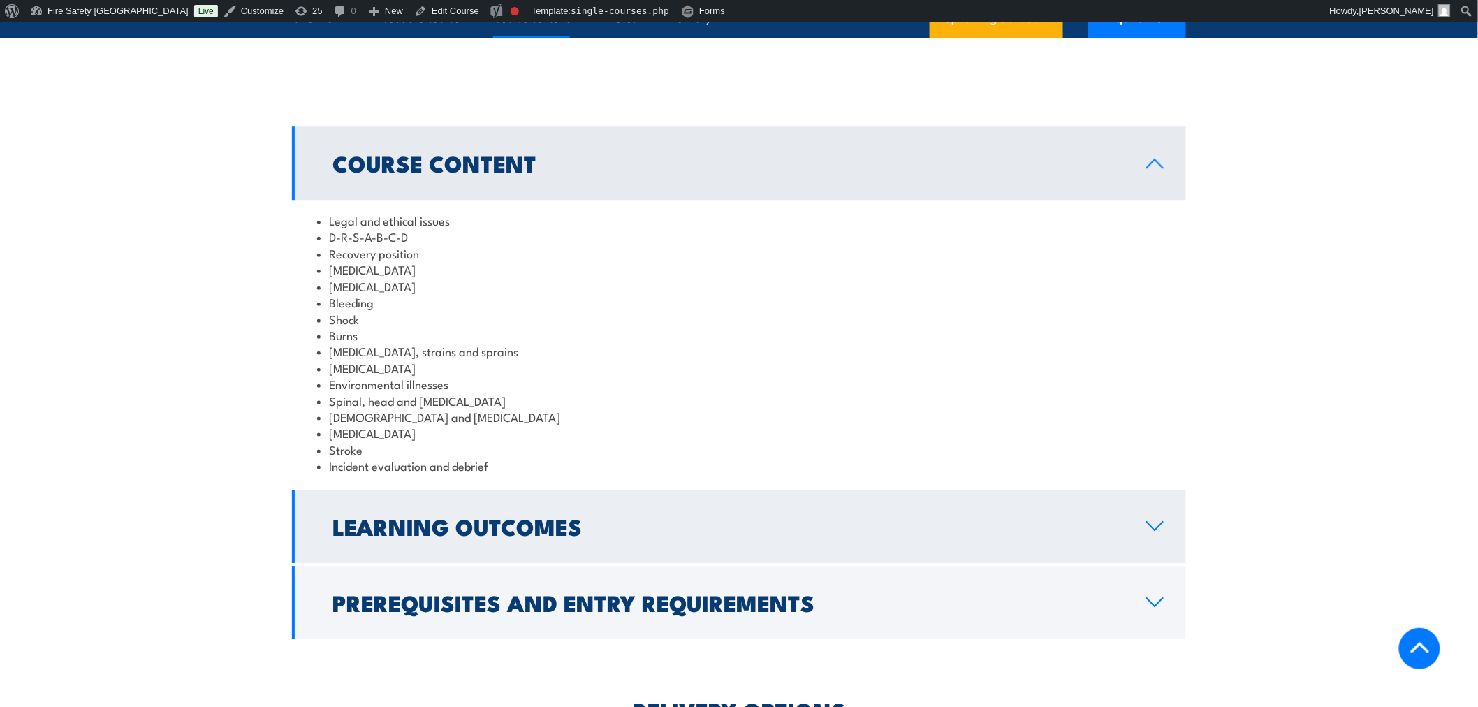
click at [957, 518] on h2 "Learning Outcomes" at bounding box center [727, 526] width 791 height 20
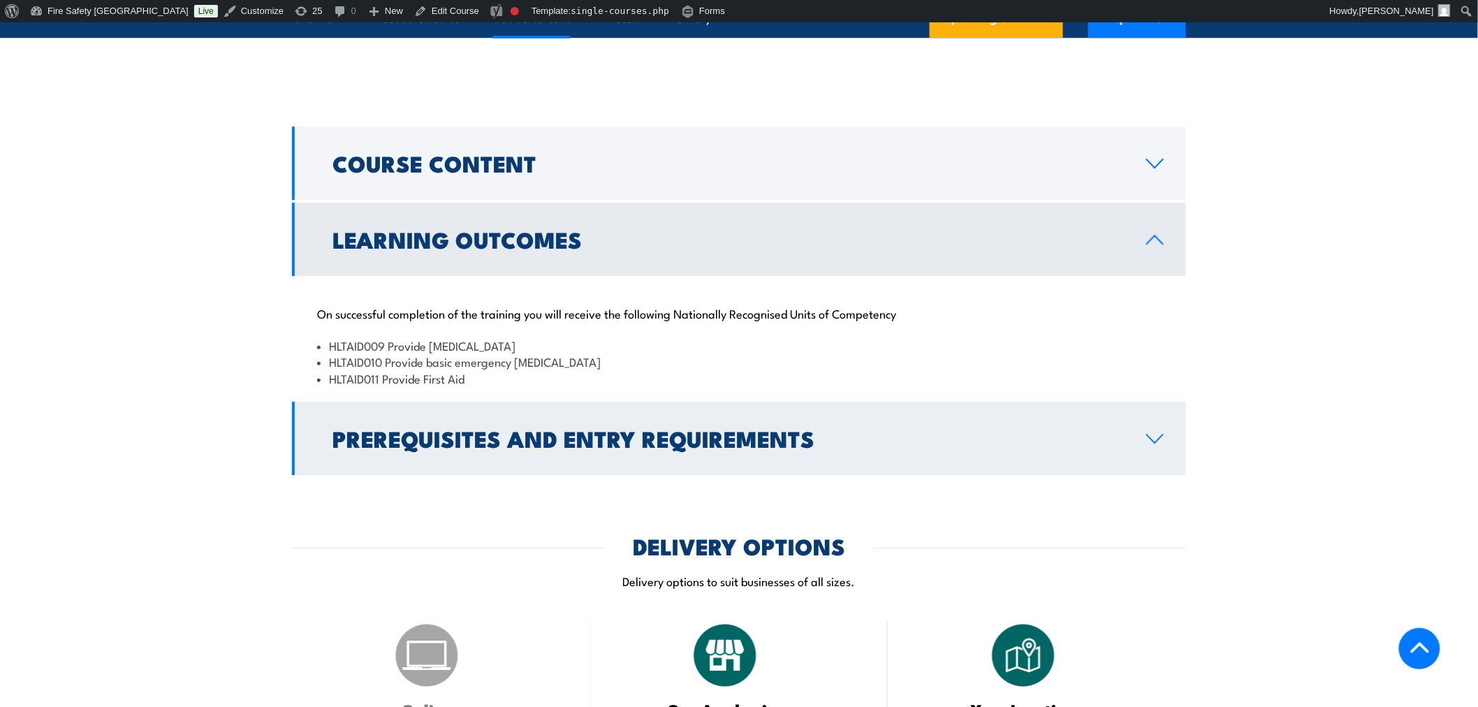
click at [934, 413] on link "Prerequisites and Entry Requirements" at bounding box center [739, 437] width 894 height 73
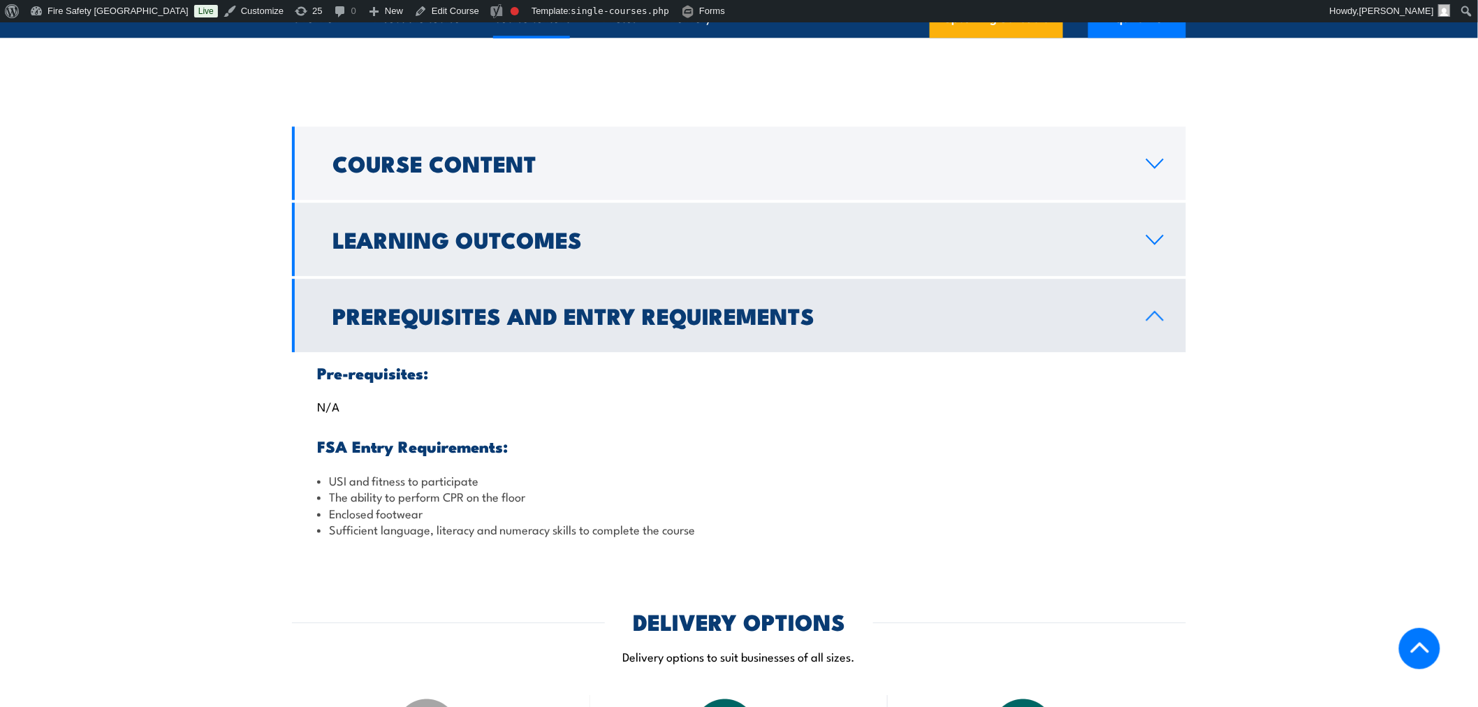
click at [896, 250] on link "Learning Outcomes" at bounding box center [739, 238] width 894 height 73
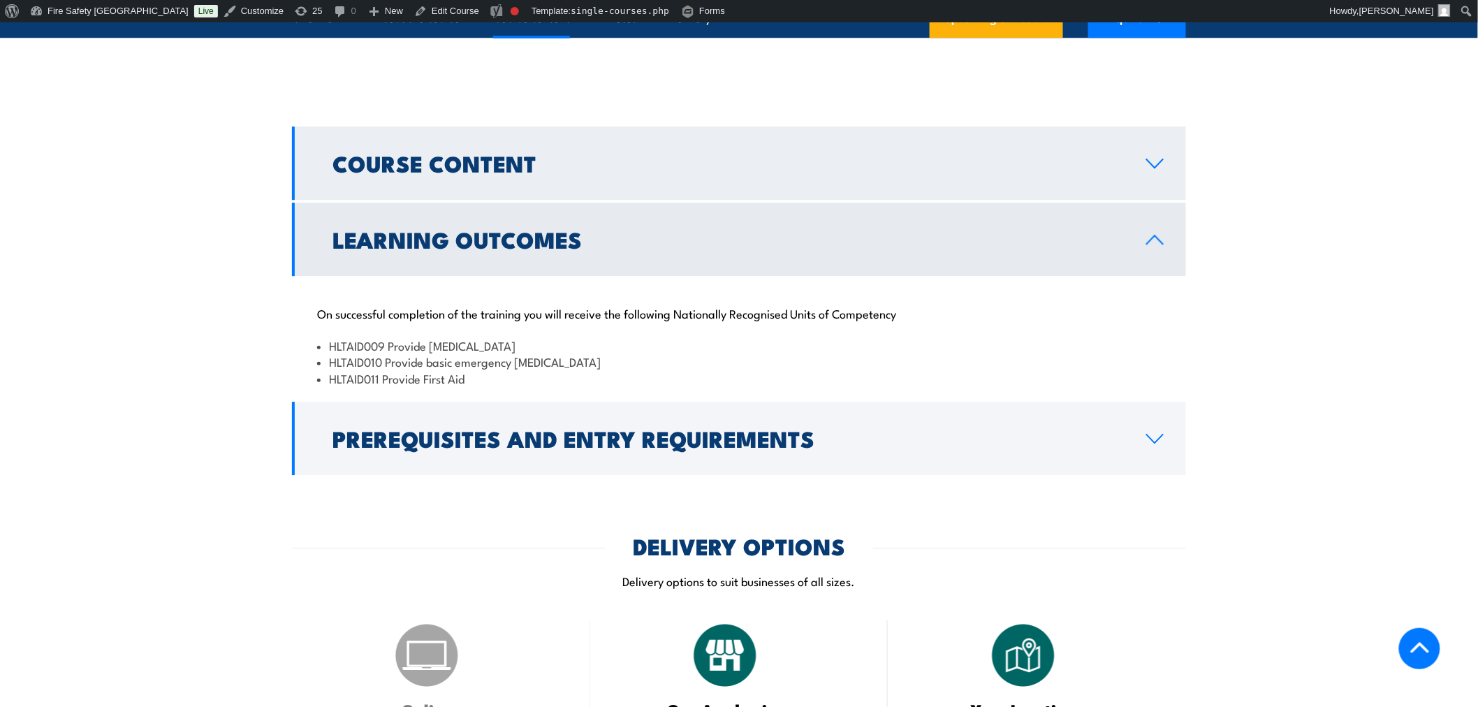
click at [919, 156] on h2 "Course Content" at bounding box center [727, 163] width 791 height 20
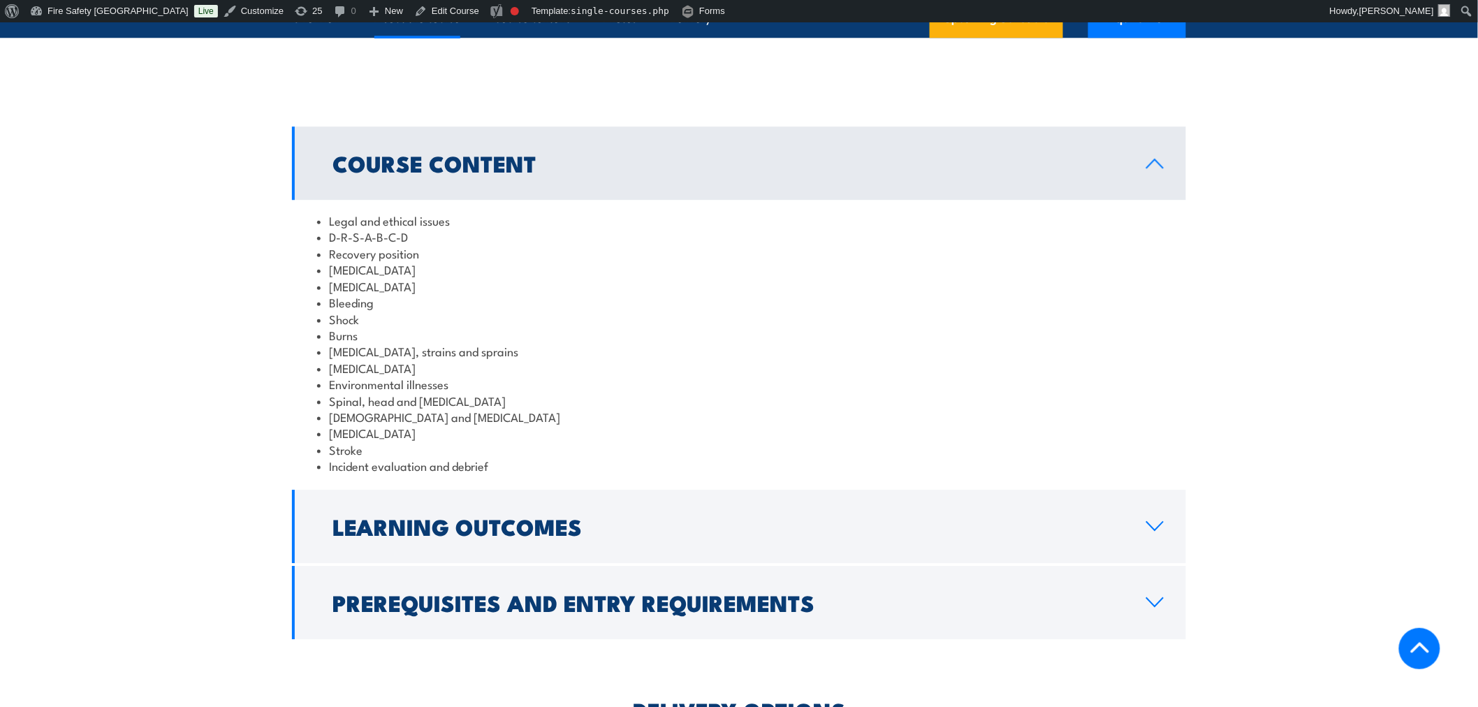
scroll to position [776, 0]
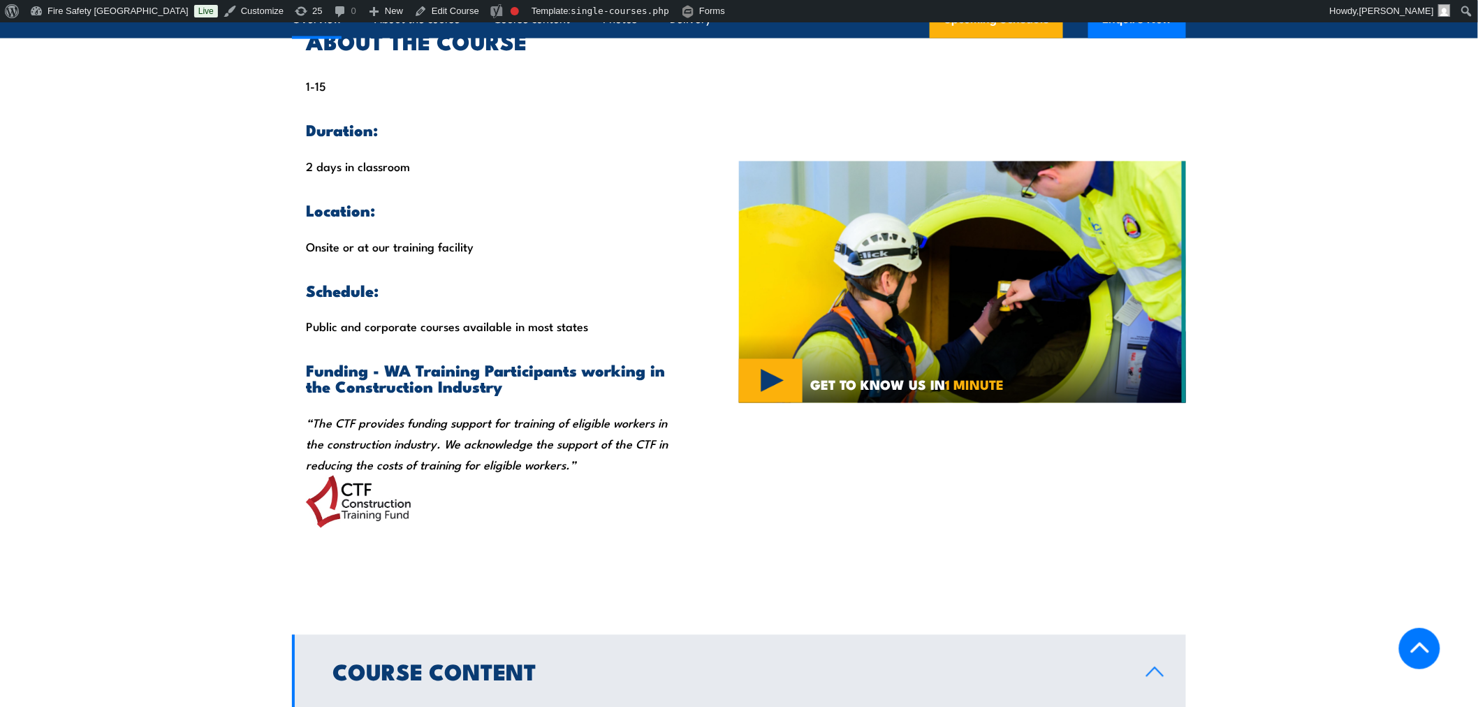
scroll to position [422, 0]
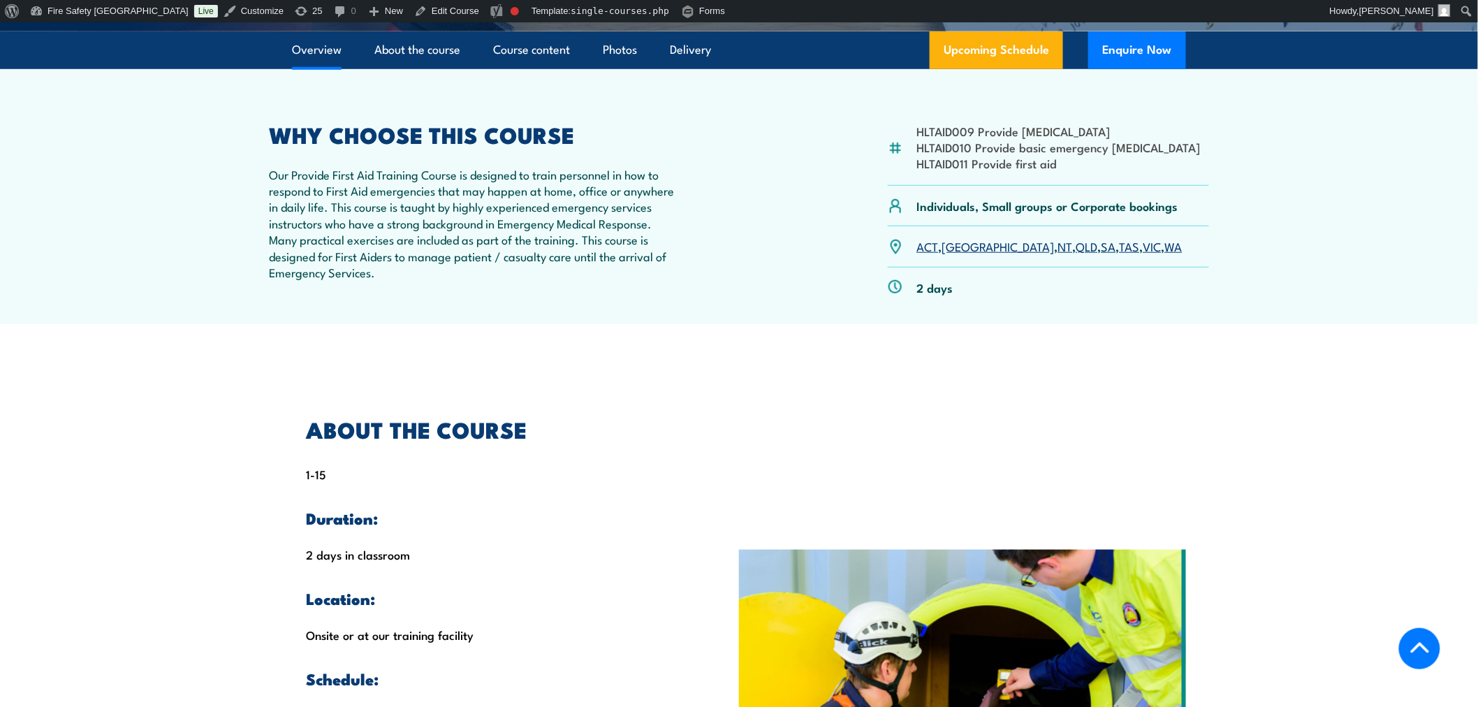
click at [732, 287] on div "HLTAID009 Provide [MEDICAL_DATA] HLTAID010 Provide basic emergency [MEDICAL_DAT…" at bounding box center [739, 215] width 940 height 183
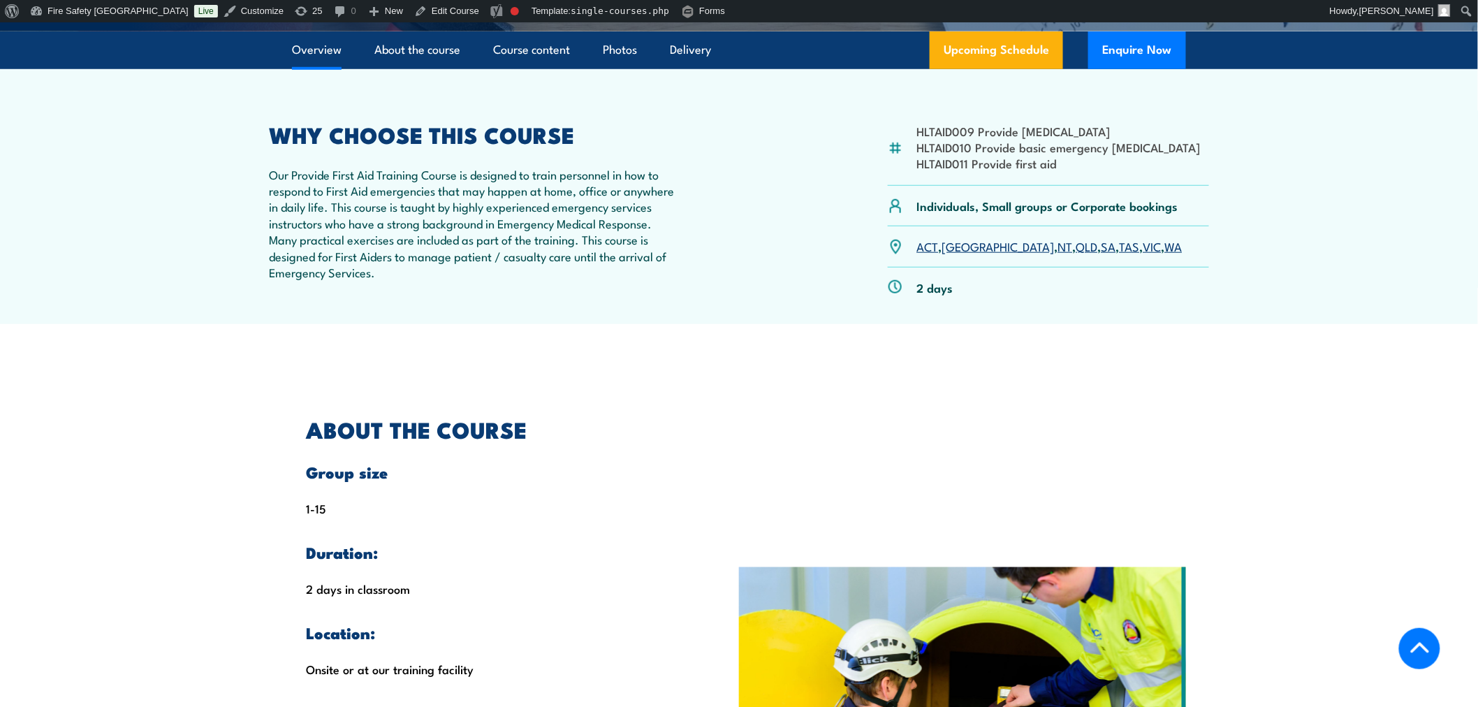
scroll to position [811, 0]
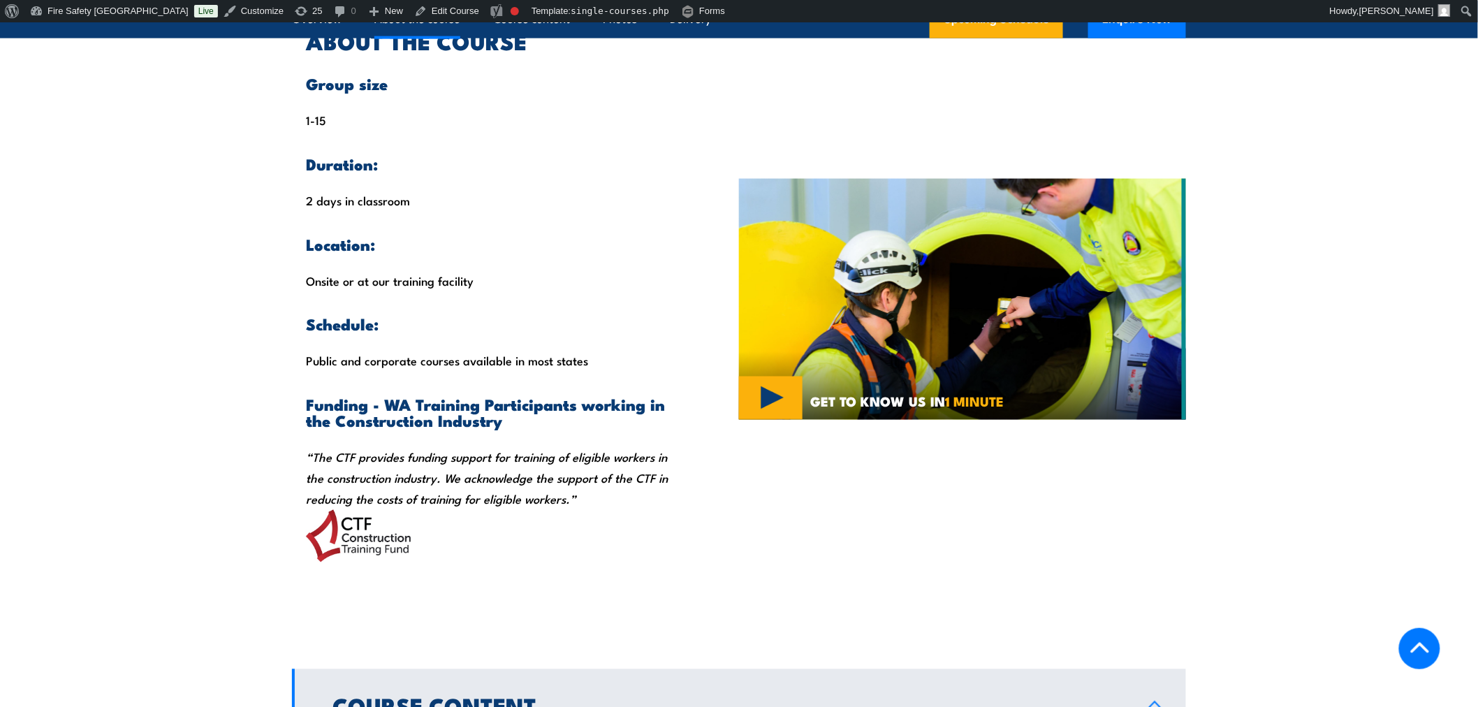
click at [165, 279] on section "ABOUT THE COURSE Group size 1-15 Duration: 2 days in classroom Location: Onsite…" at bounding box center [739, 299] width 1478 height 607
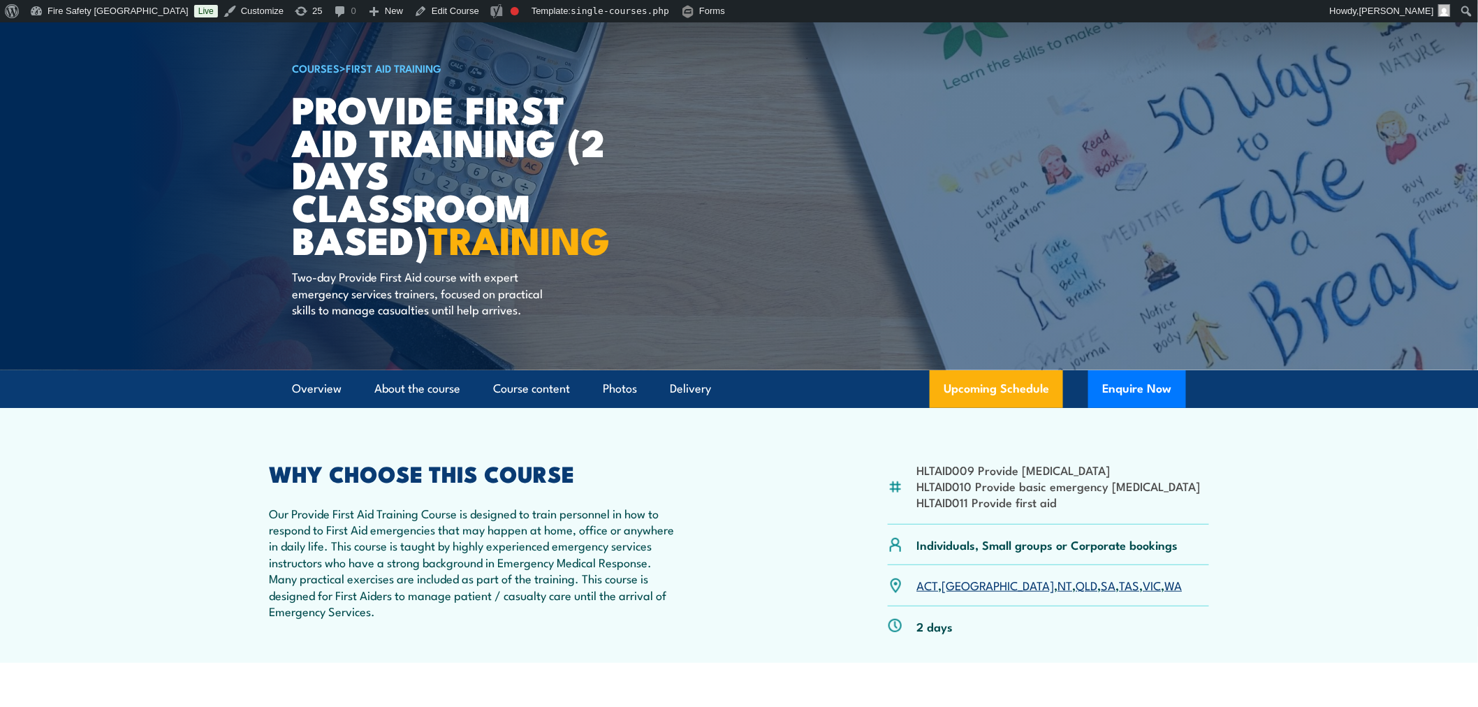
scroll to position [35, 0]
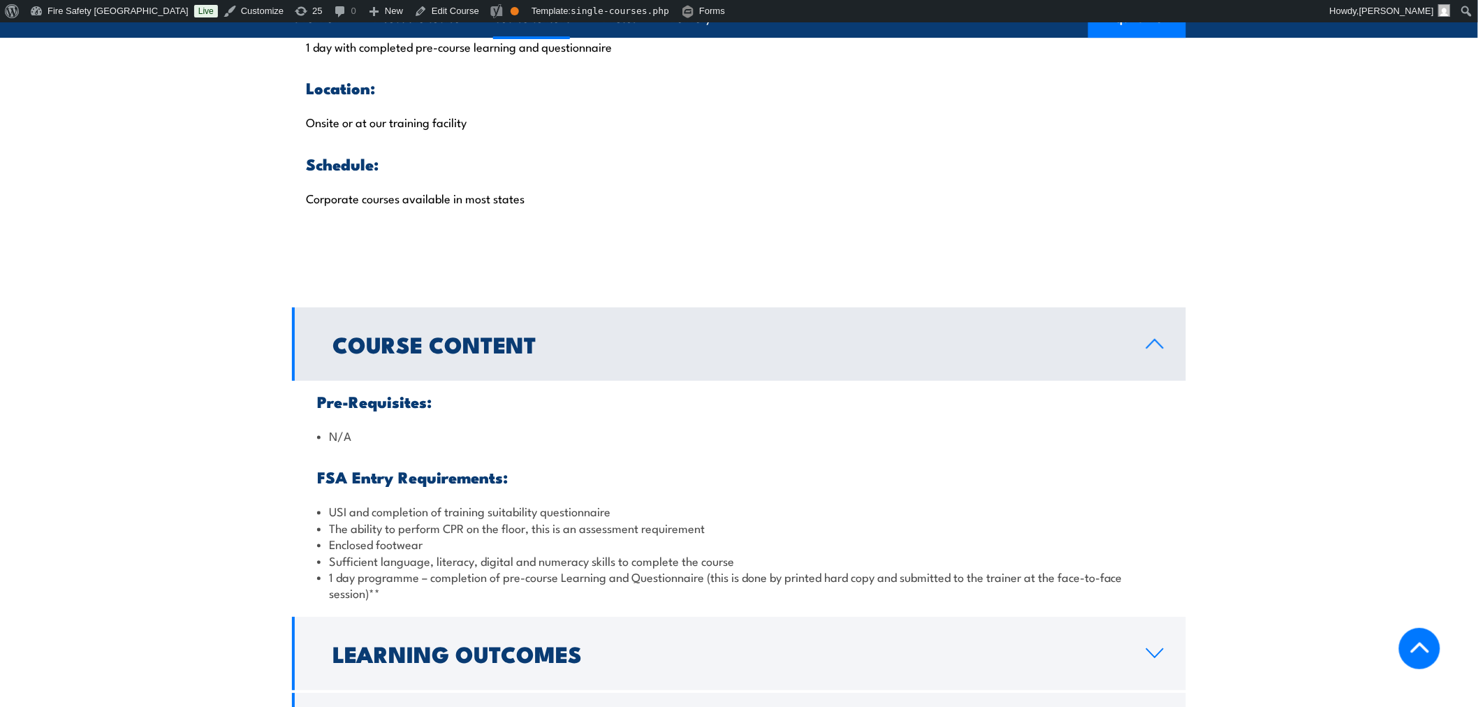
scroll to position [2327, 0]
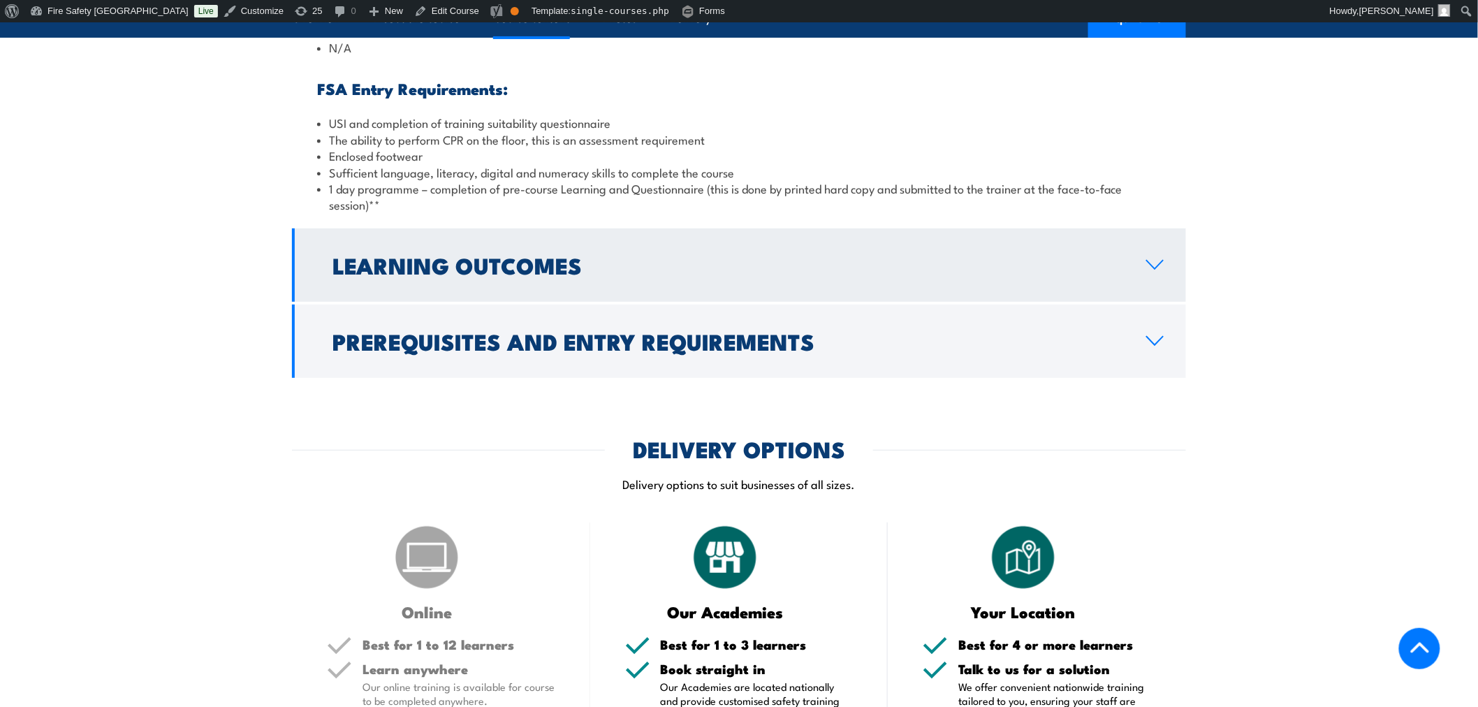
click at [867, 255] on h2 "Learning Outcomes" at bounding box center [727, 265] width 791 height 20
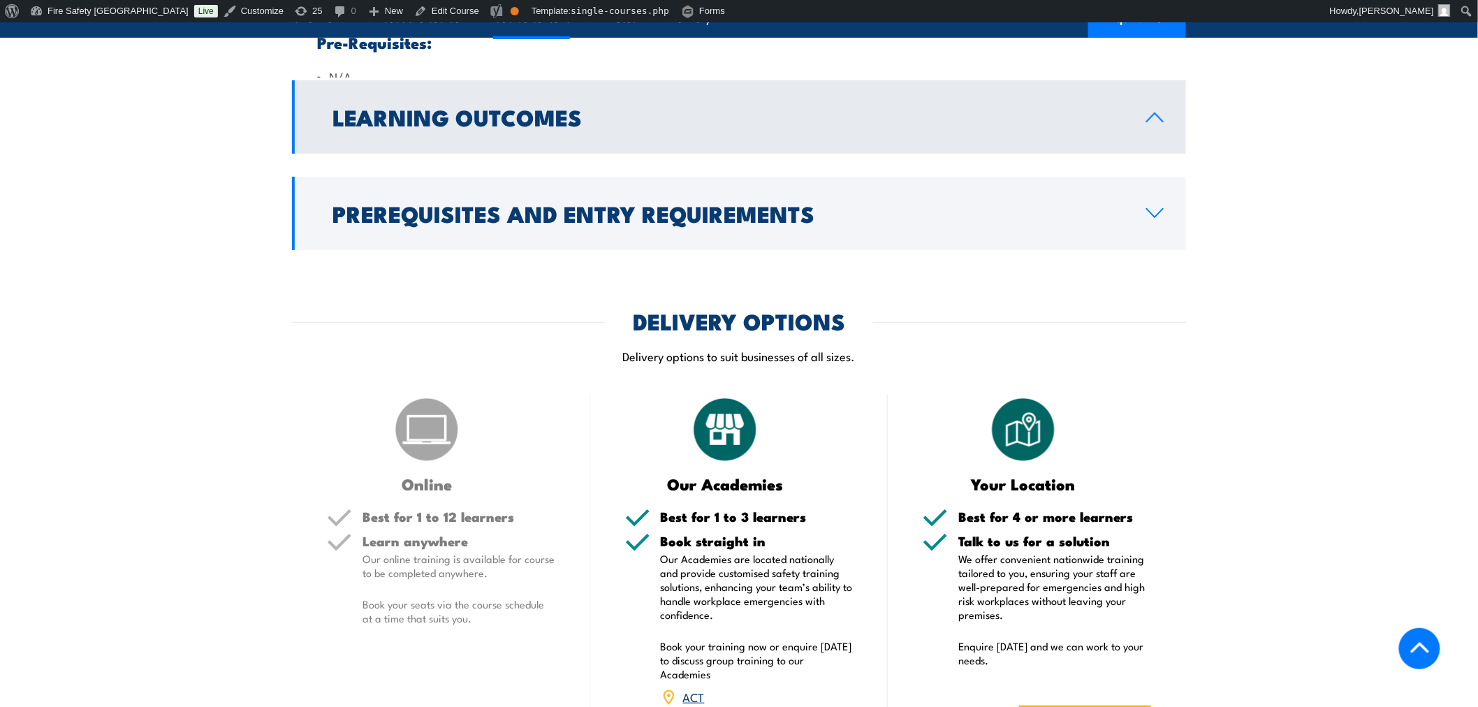
scroll to position [2281, 0]
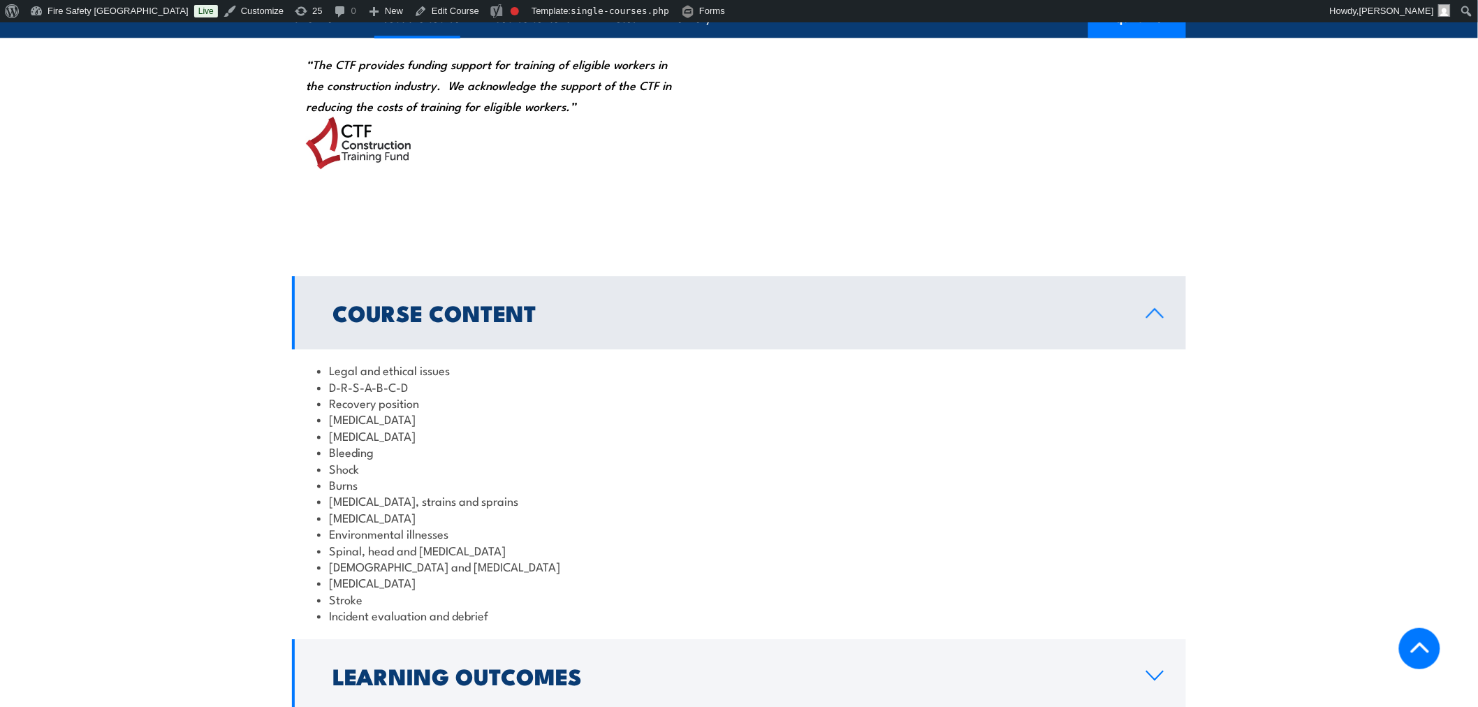
scroll to position [1163, 0]
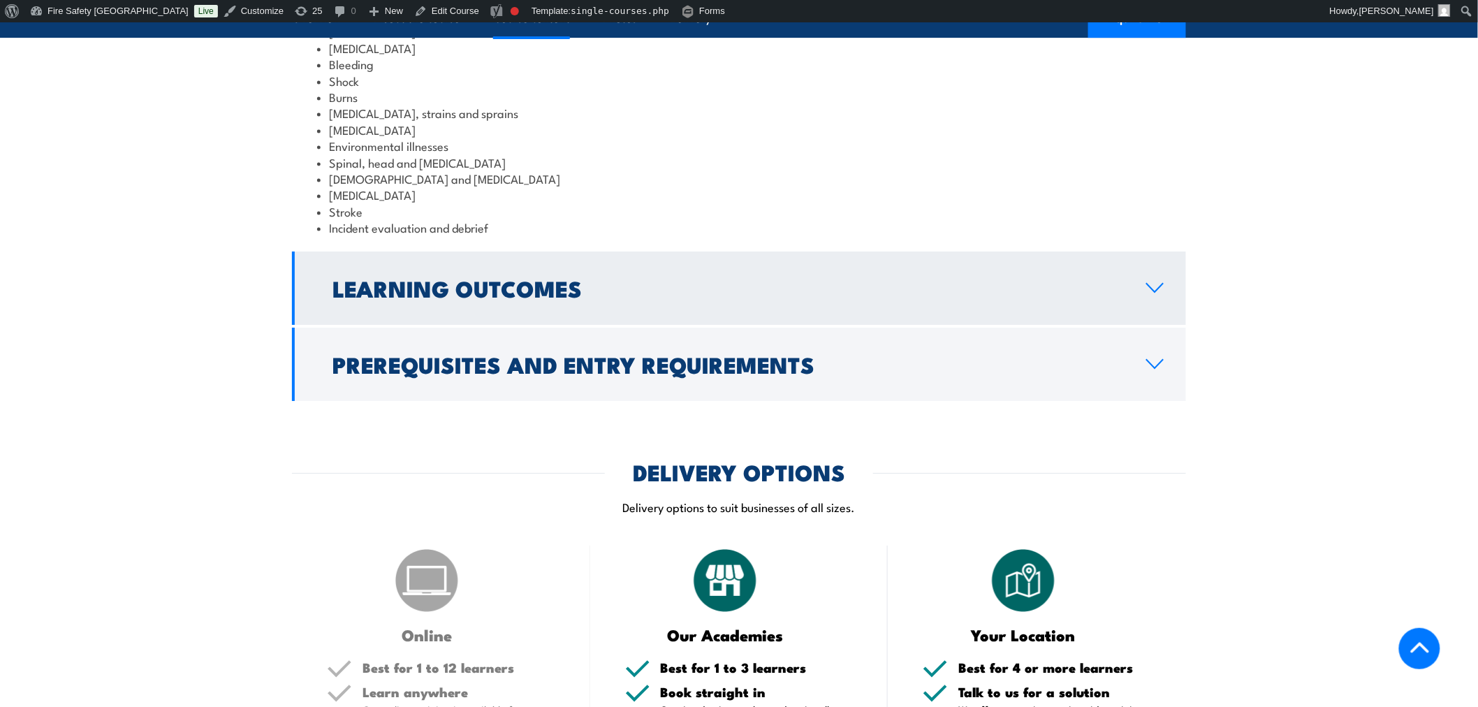
click at [522, 297] on h2 "Learning Outcomes" at bounding box center [727, 288] width 791 height 20
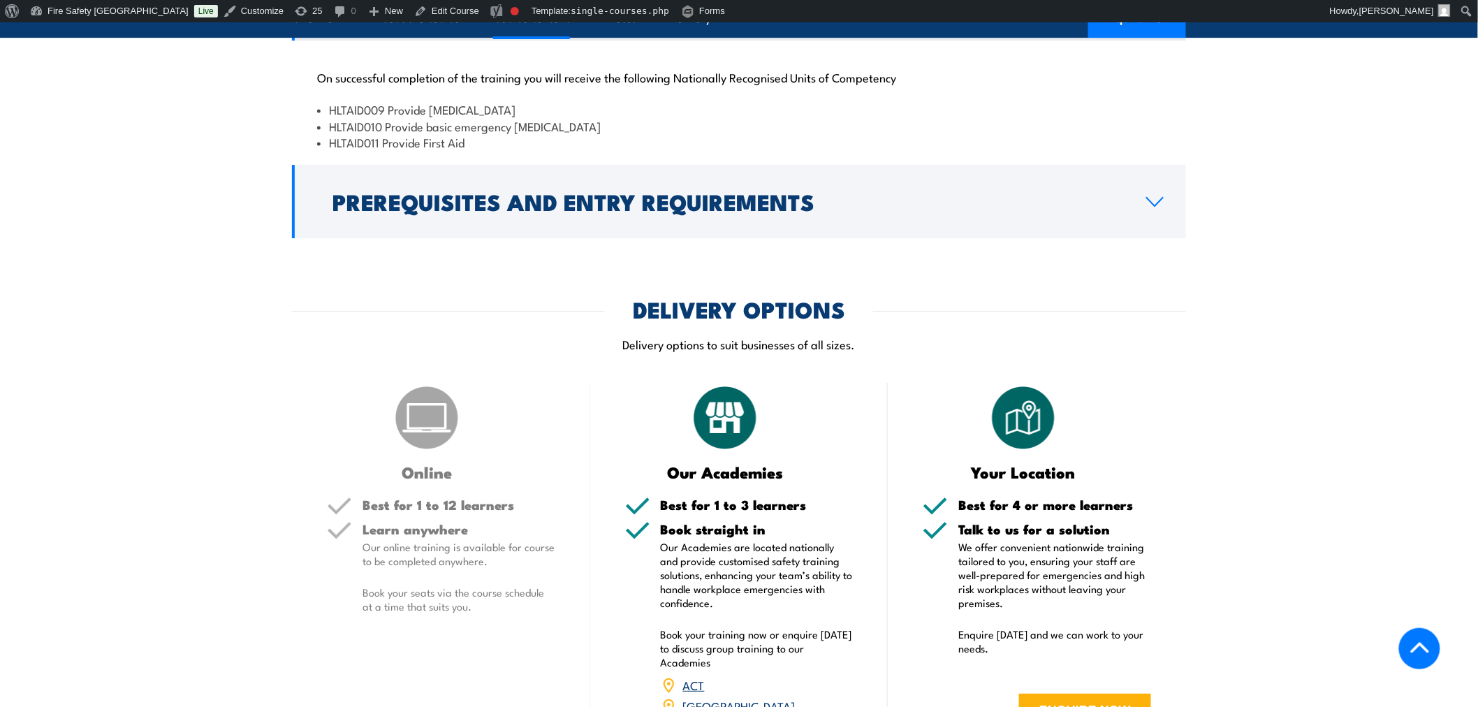
scroll to position [1912, 0]
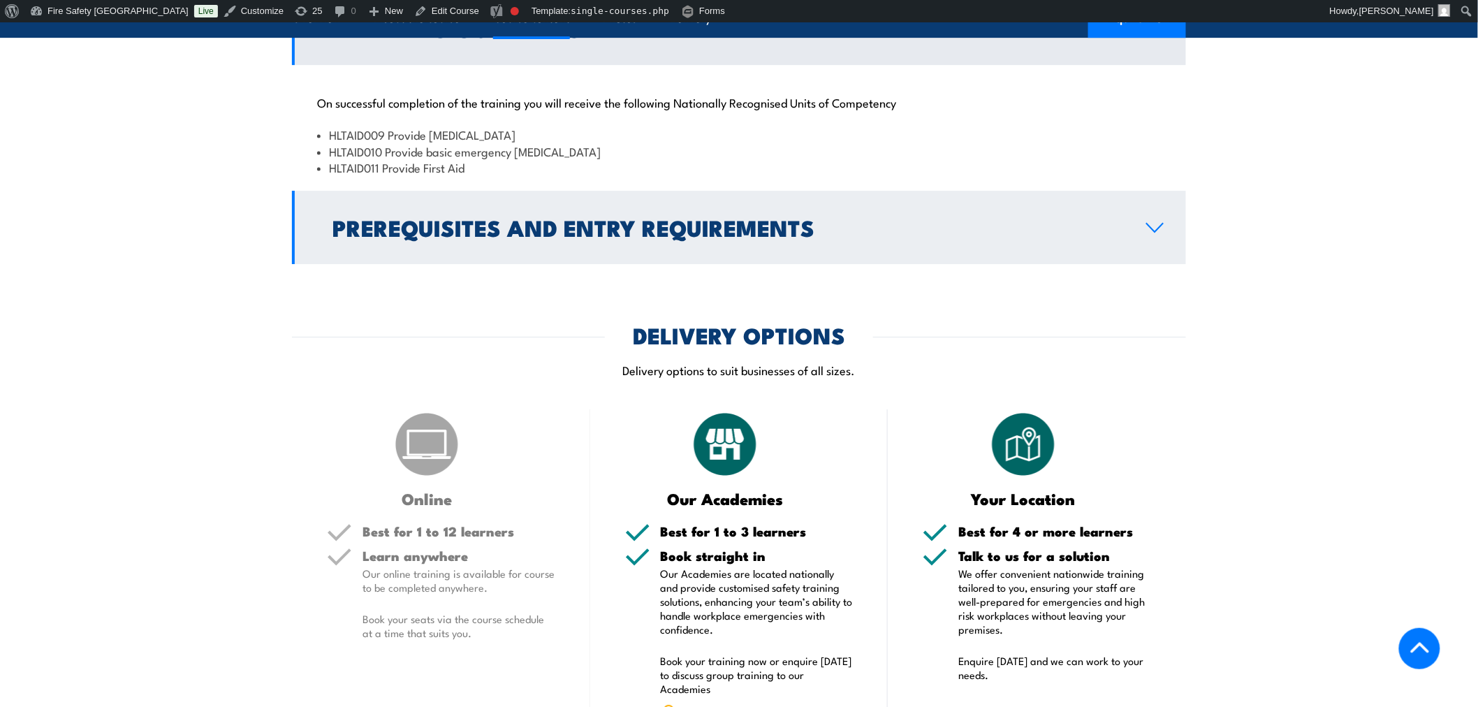
click at [570, 264] on link "Prerequisites and Entry Requirements" at bounding box center [739, 227] width 894 height 73
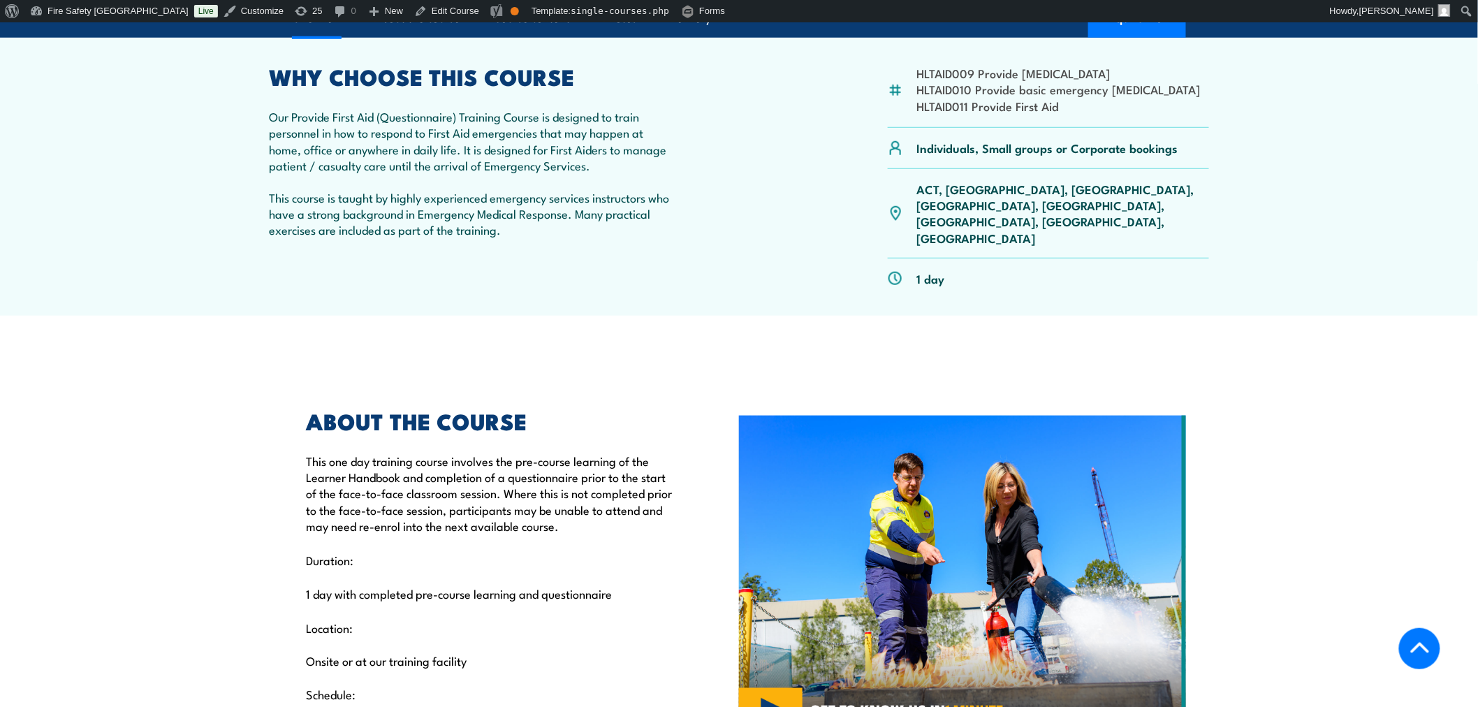
scroll to position [837, 0]
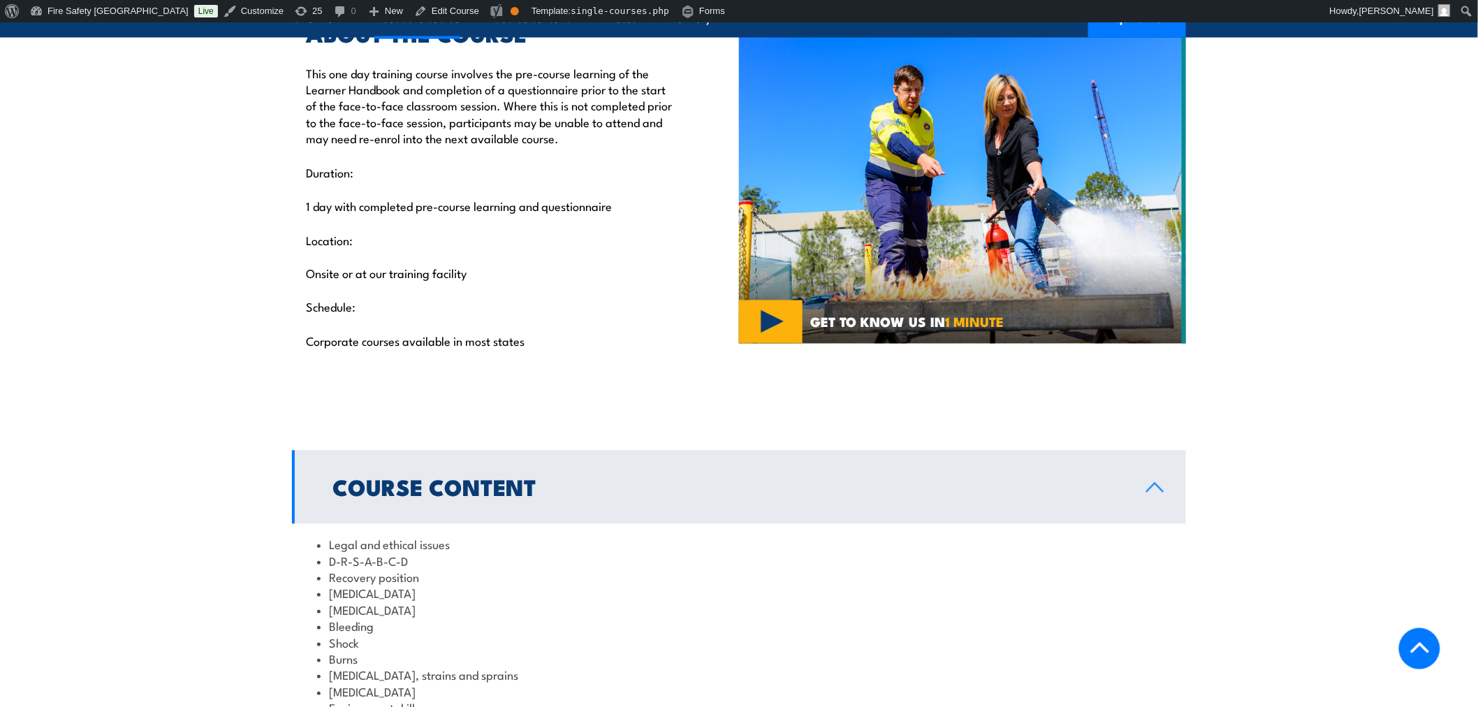
click at [1188, 597] on section "Course Content Legal and ethical issues D-R-S-A-B-C-D Recovery position [MEDICA…" at bounding box center [739, 706] width 1478 height 513
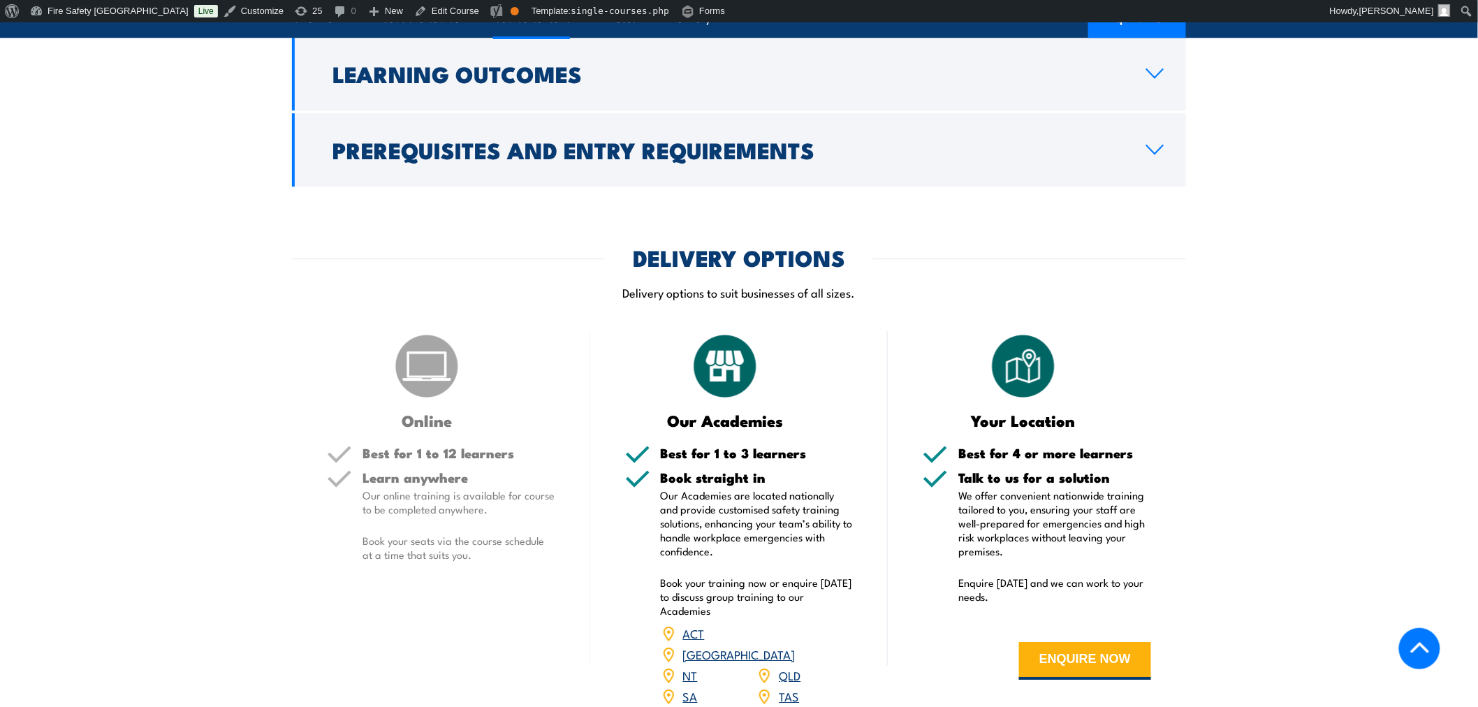
scroll to position [1225, 0]
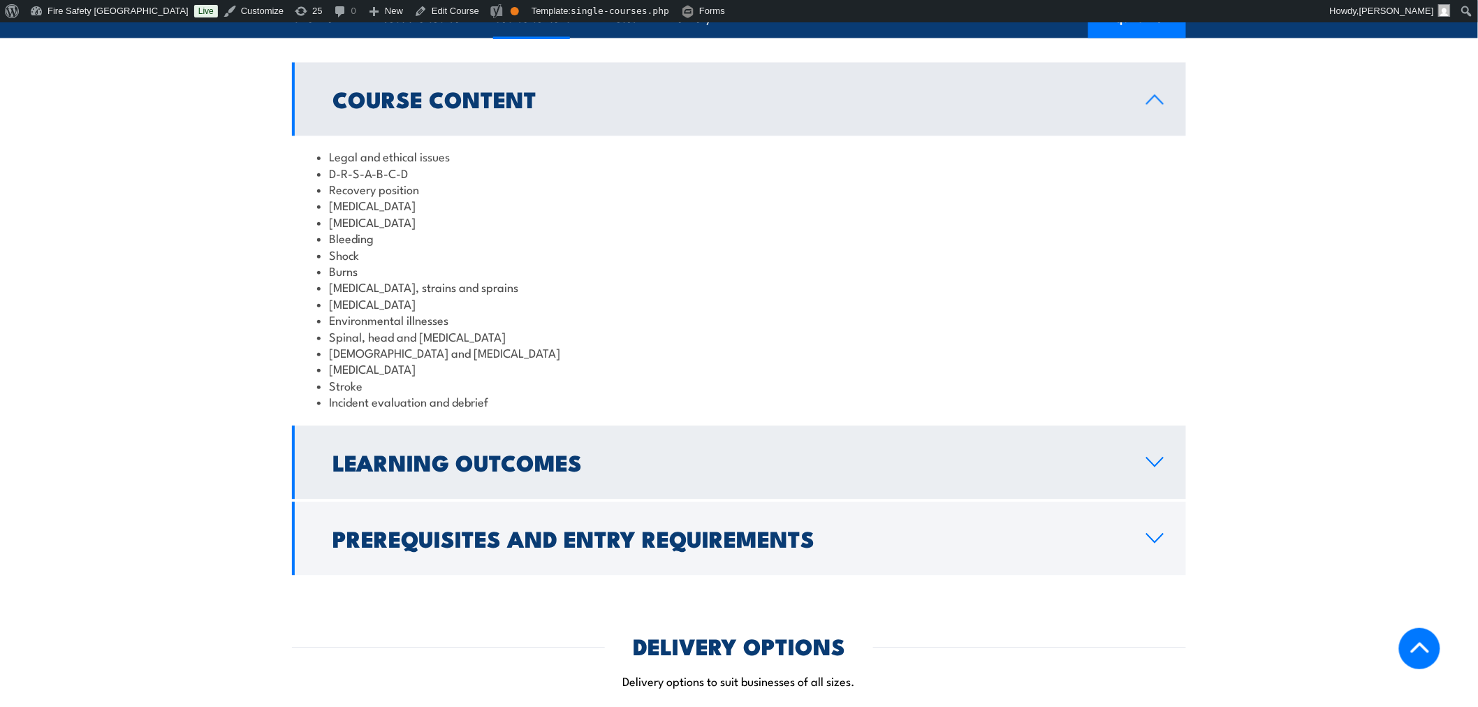
click at [1045, 452] on h2 "Learning Outcomes" at bounding box center [727, 462] width 791 height 20
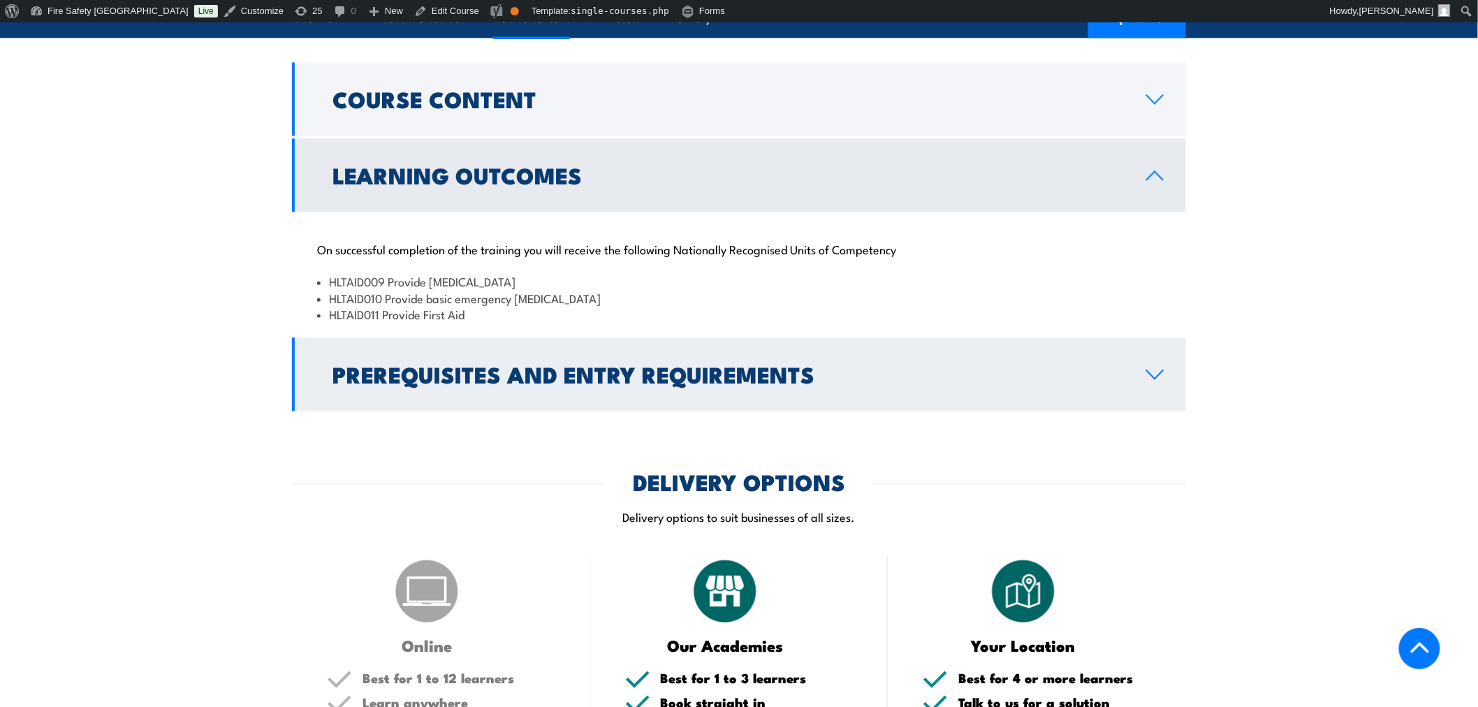
click at [1050, 371] on link "Prerequisites and Entry Requirements" at bounding box center [739, 373] width 894 height 73
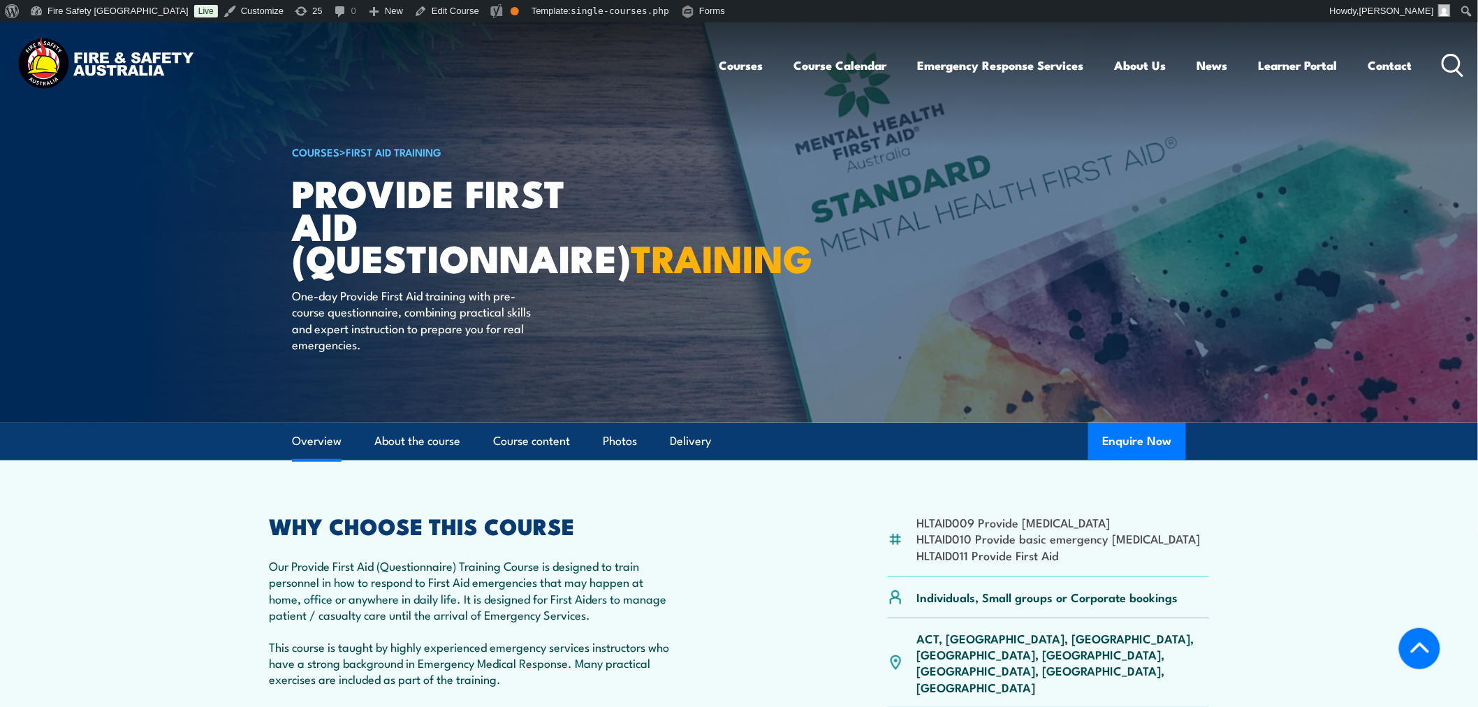
scroll to position [388, 0]
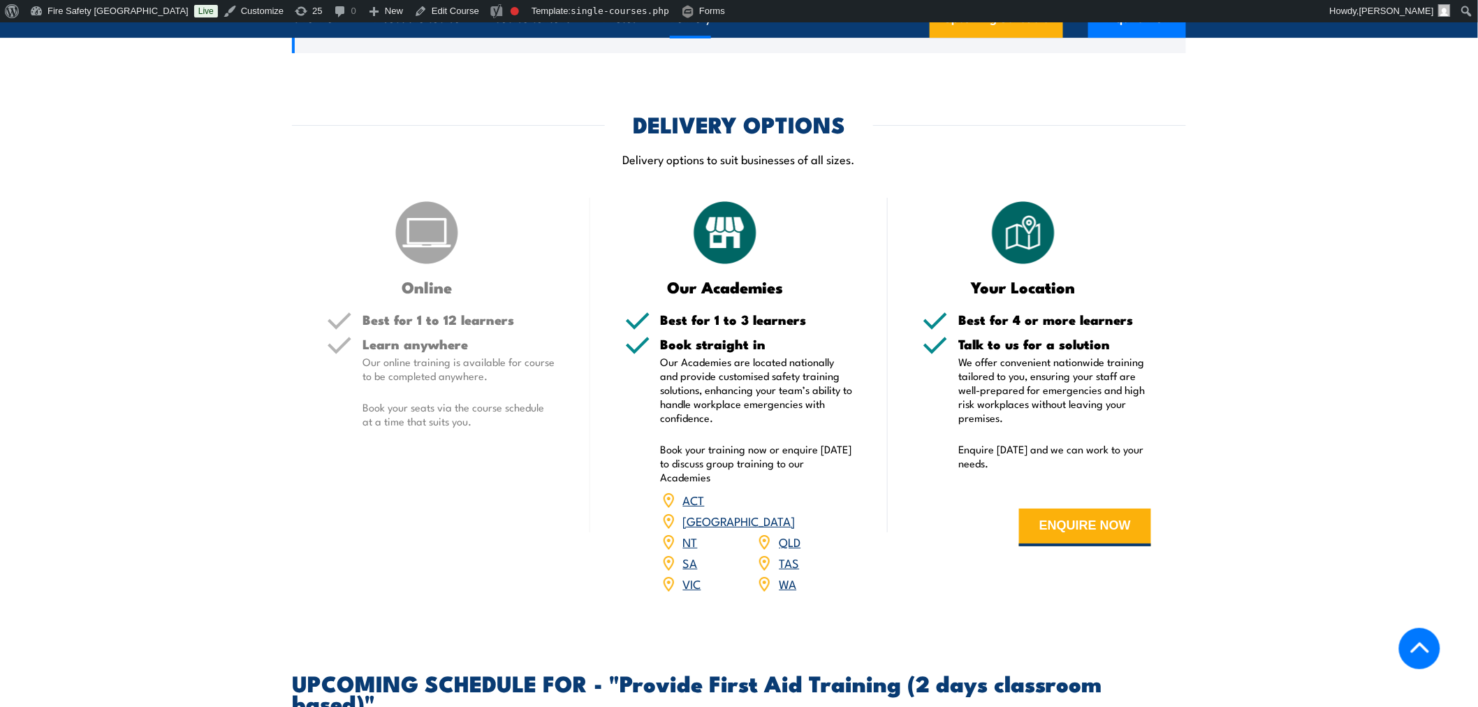
scroll to position [1552, 0]
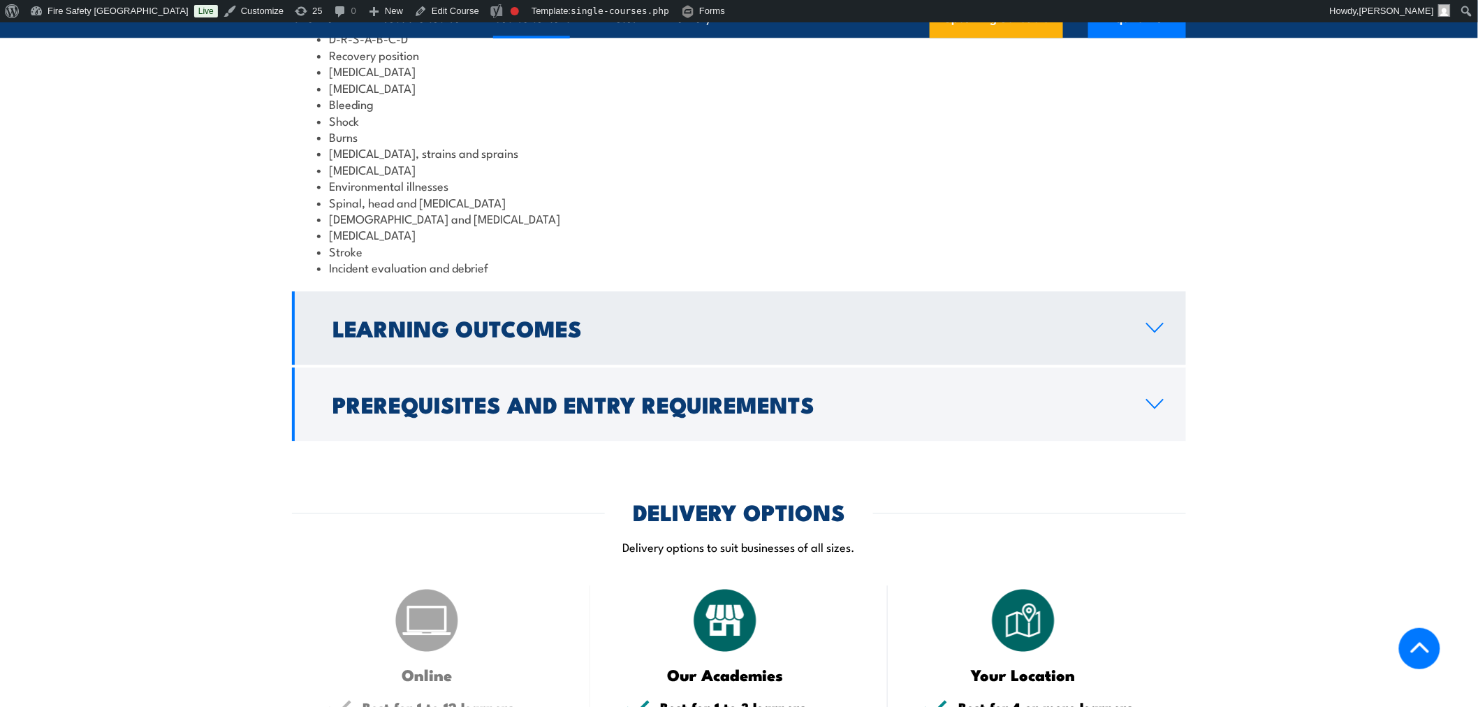
click at [658, 337] on link "Learning Outcomes" at bounding box center [739, 327] width 894 height 73
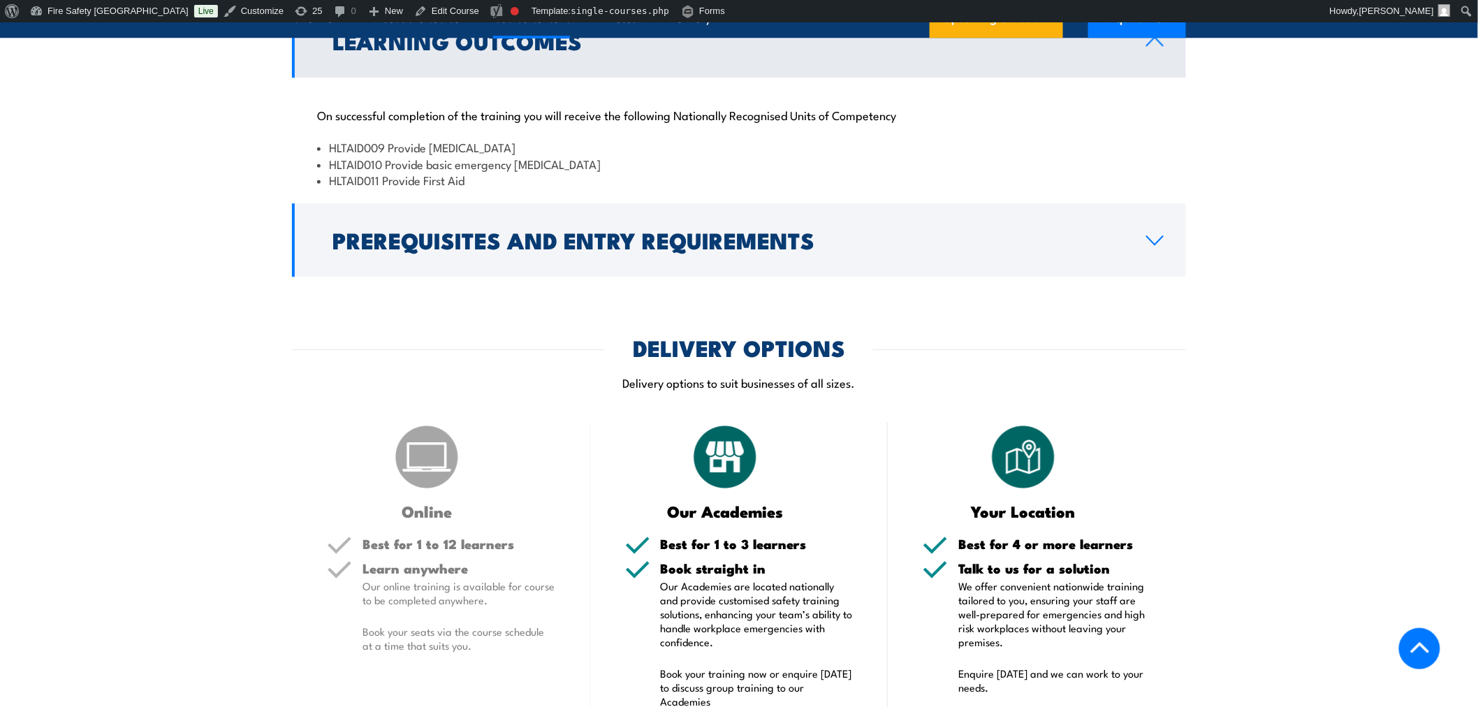
scroll to position [1531, 0]
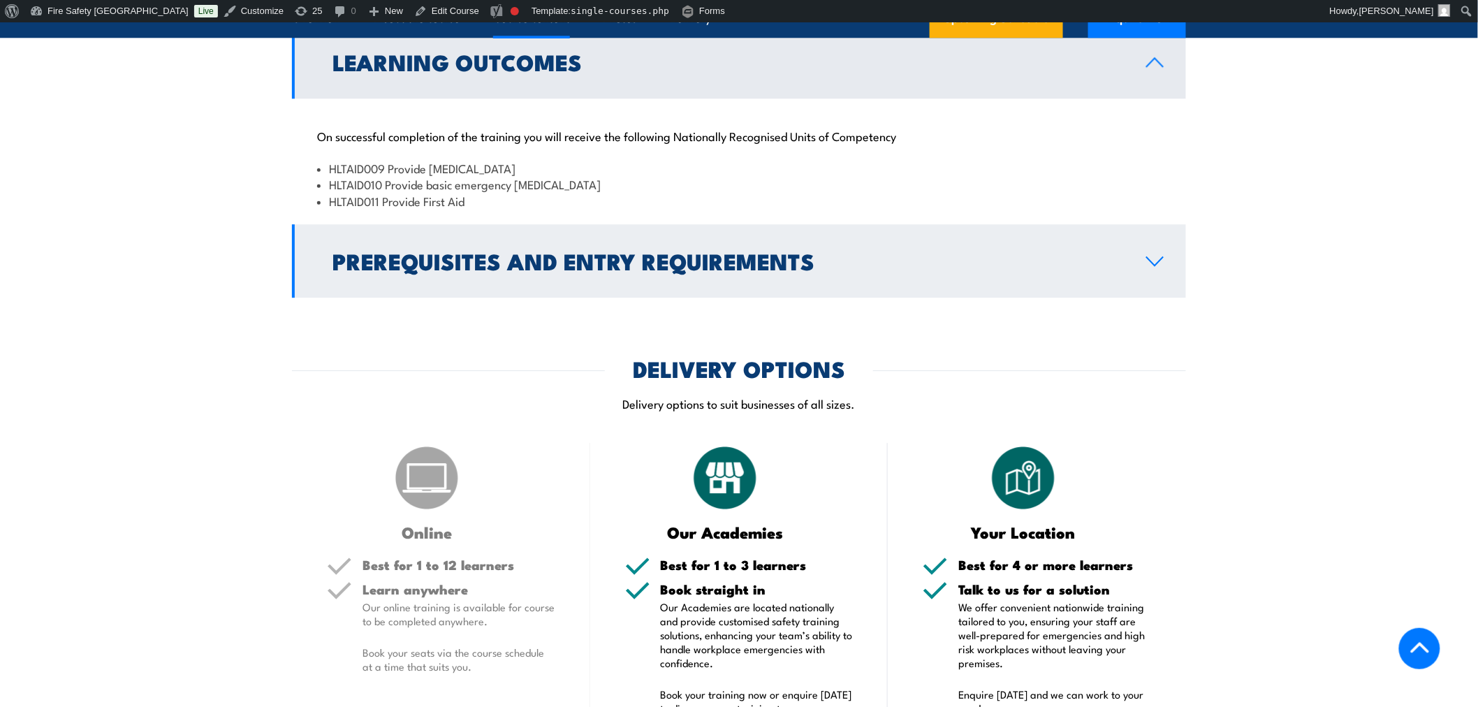
click at [714, 251] on h2 "Prerequisites and Entry Requirements" at bounding box center [727, 261] width 791 height 20
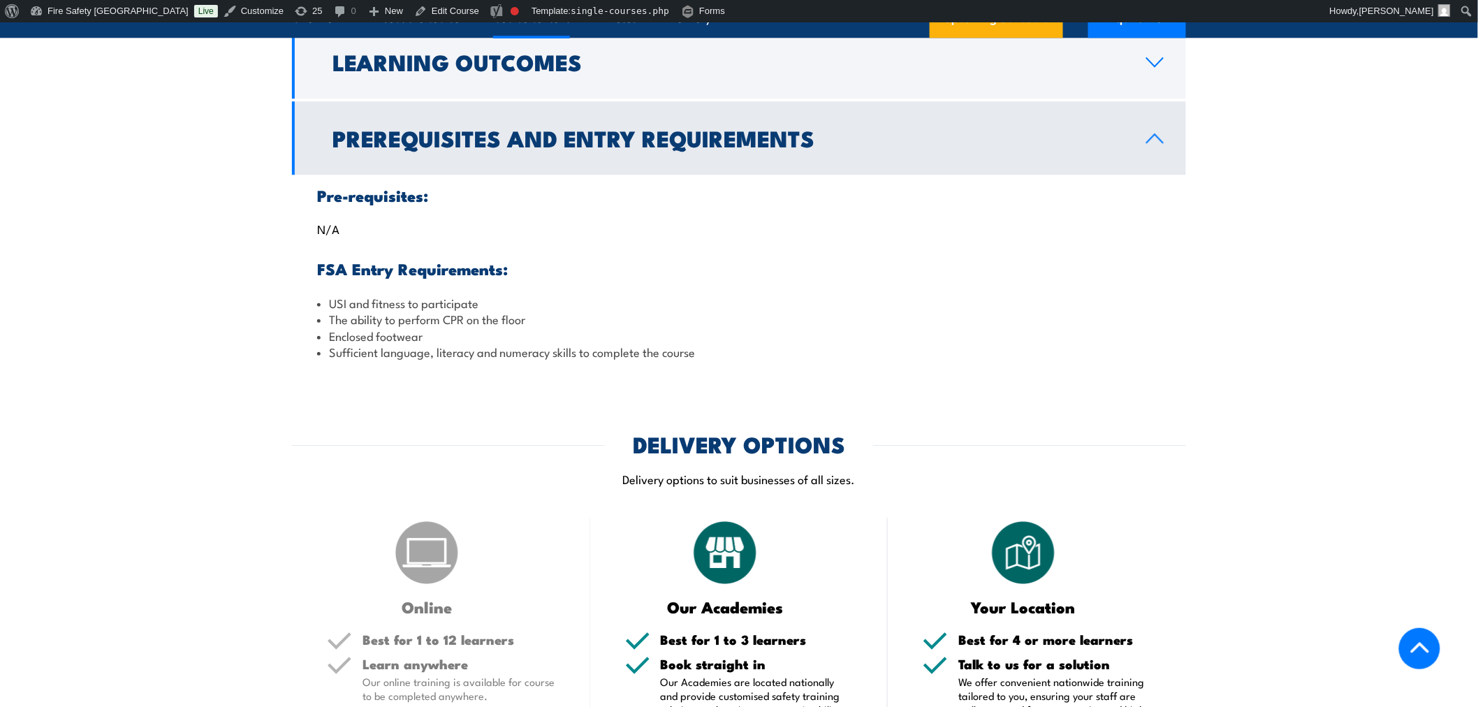
scroll to position [1142, 0]
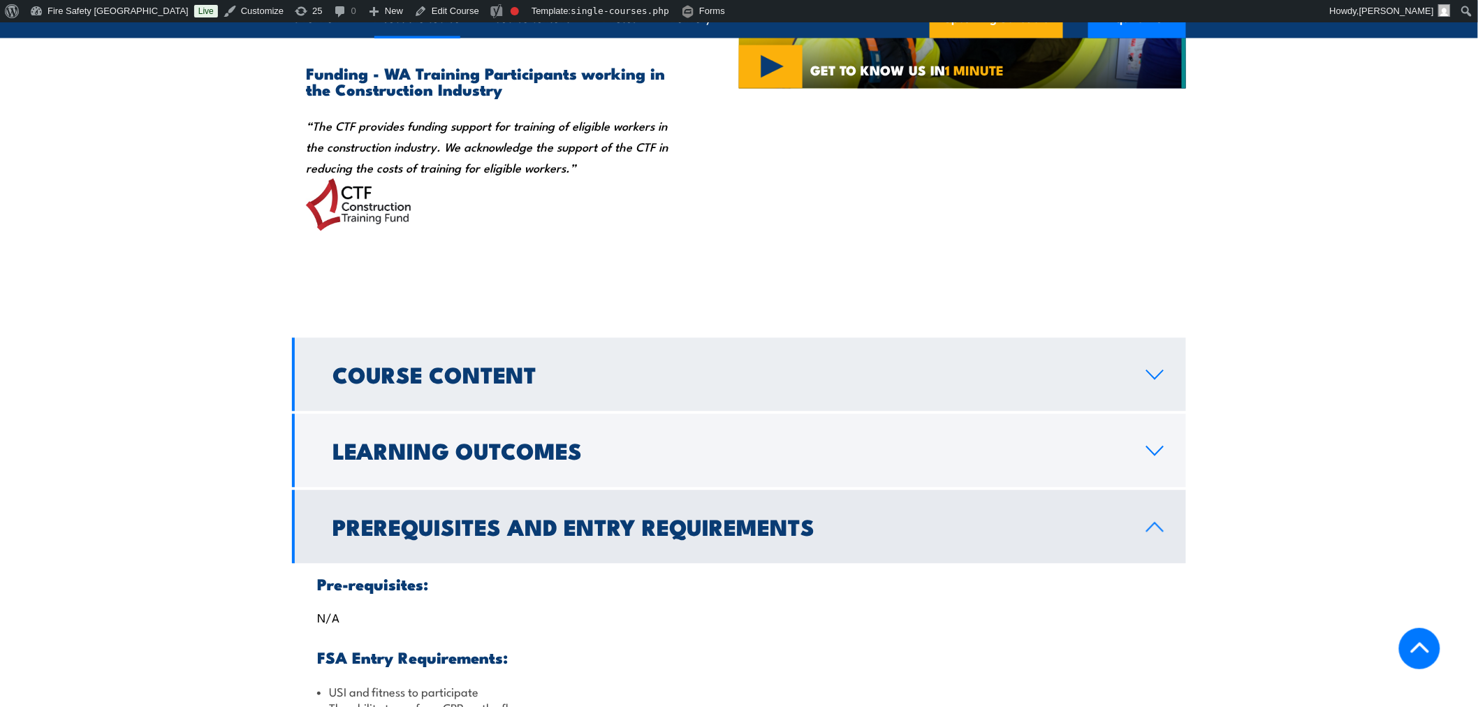
click at [671, 376] on h2 "Course Content" at bounding box center [727, 374] width 791 height 20
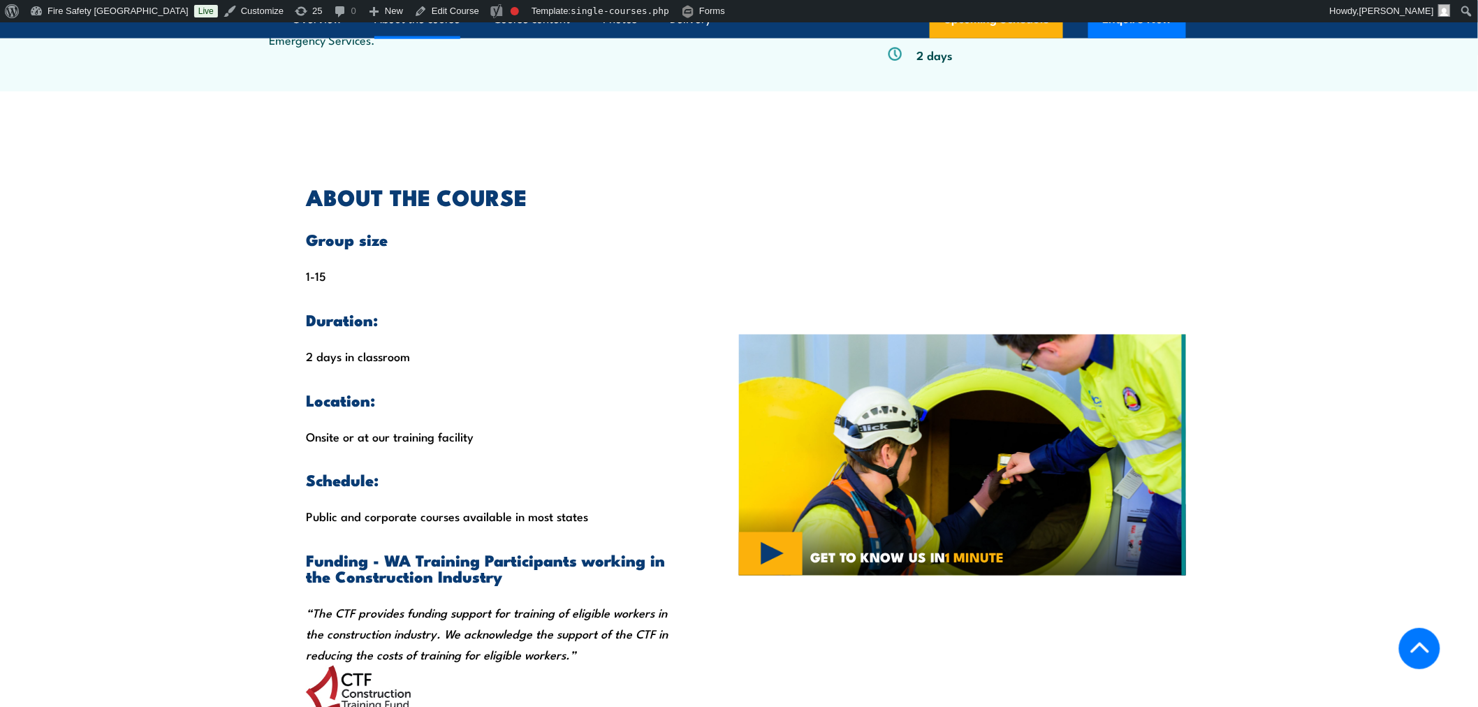
scroll to position [367, 0]
